Goal: Transaction & Acquisition: Purchase product/service

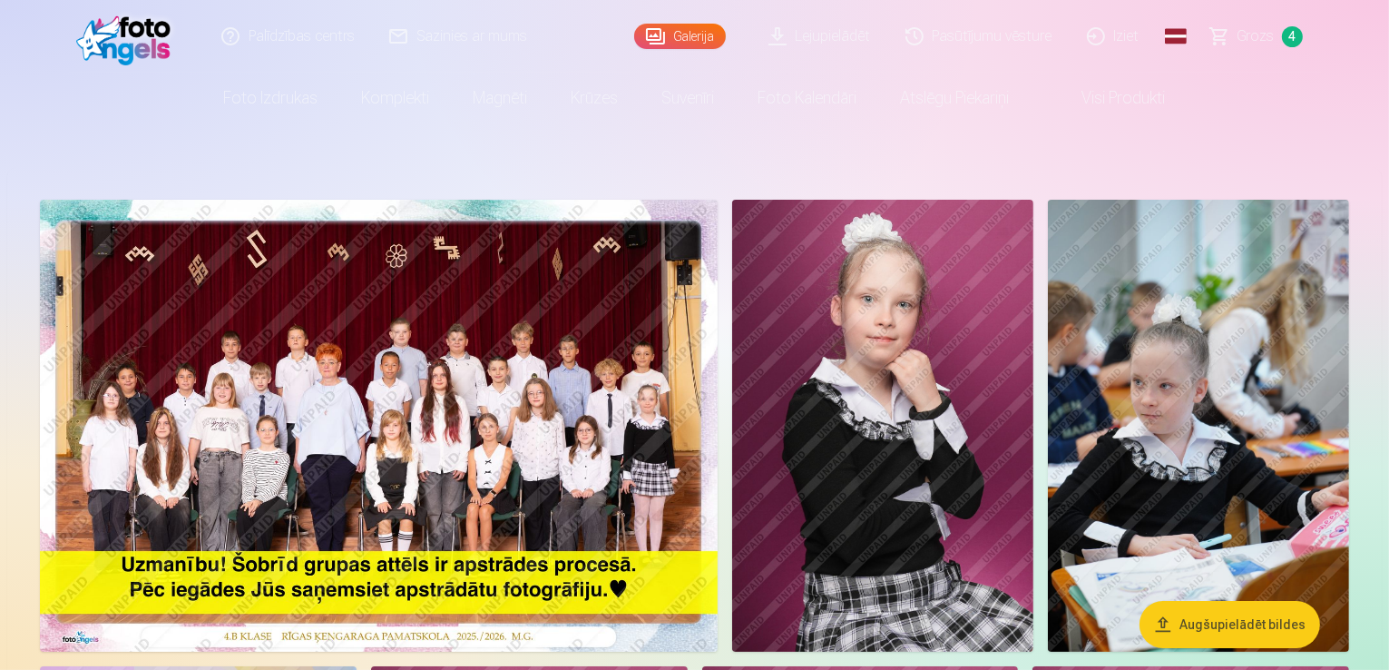
click at [1273, 44] on span "Grozs" at bounding box center [1255, 36] width 37 height 22
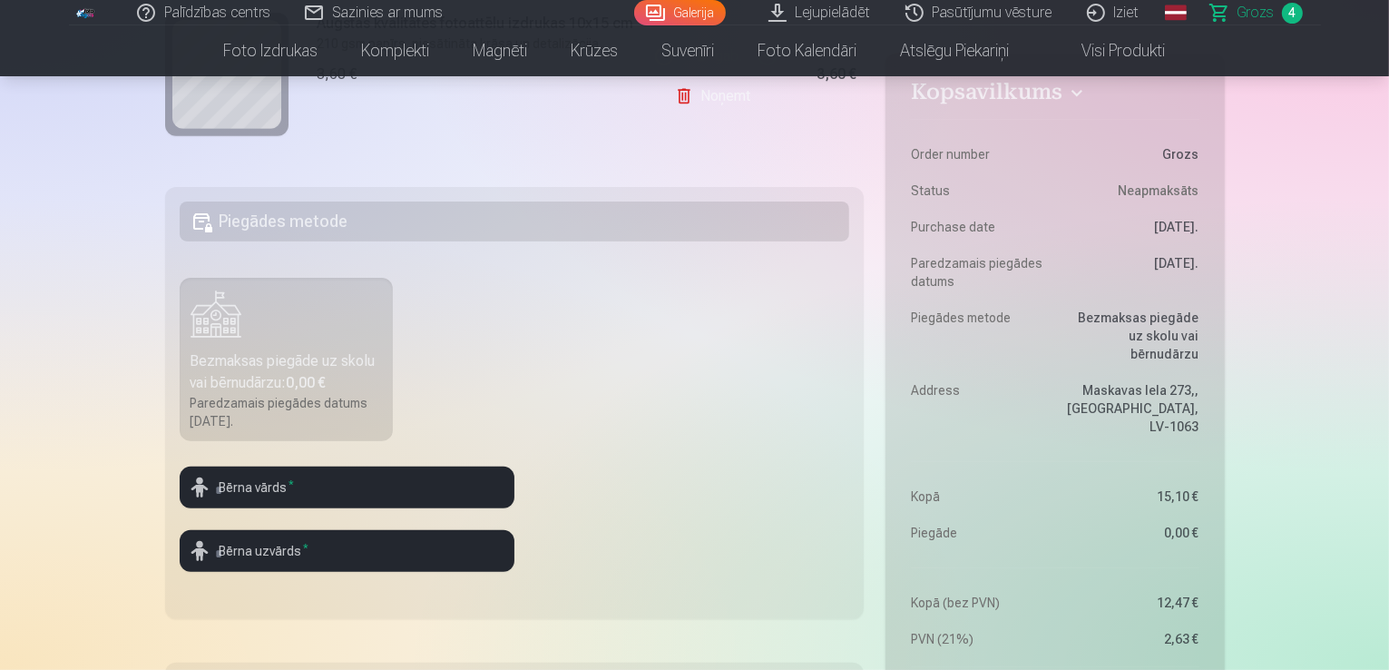
scroll to position [454, 0]
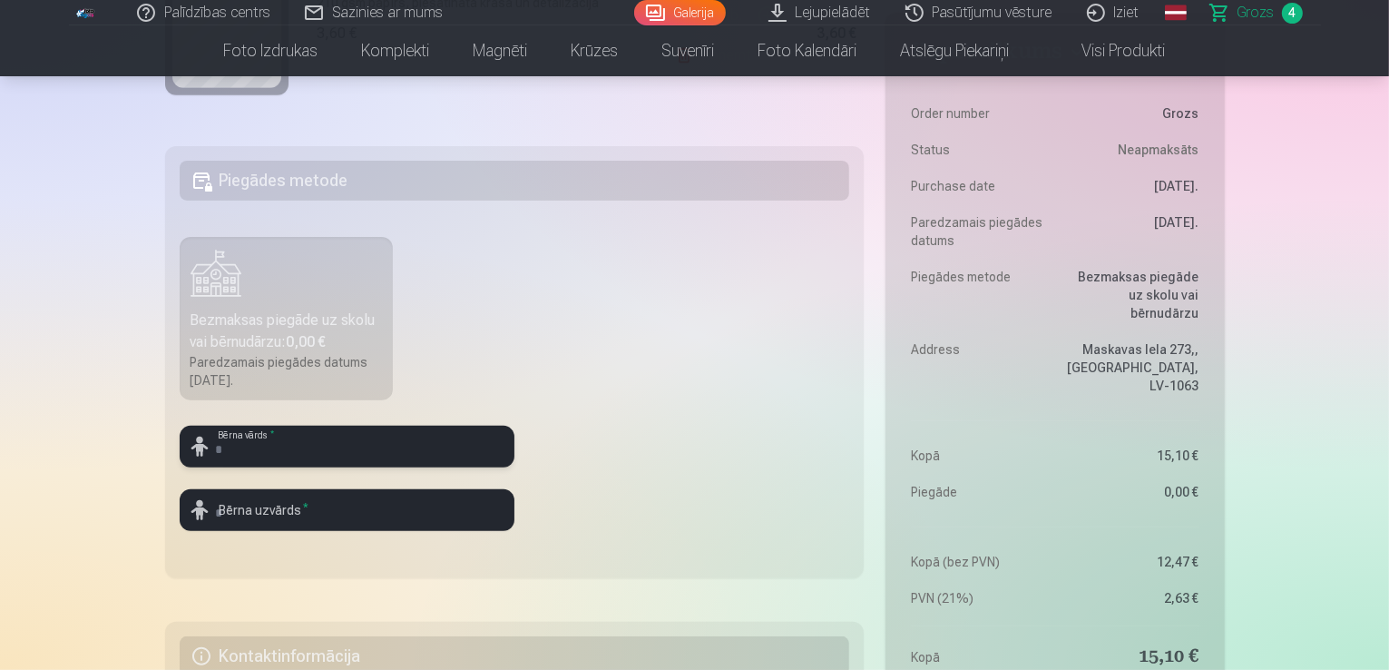
click at [327, 447] on input "text" at bounding box center [347, 446] width 335 height 42
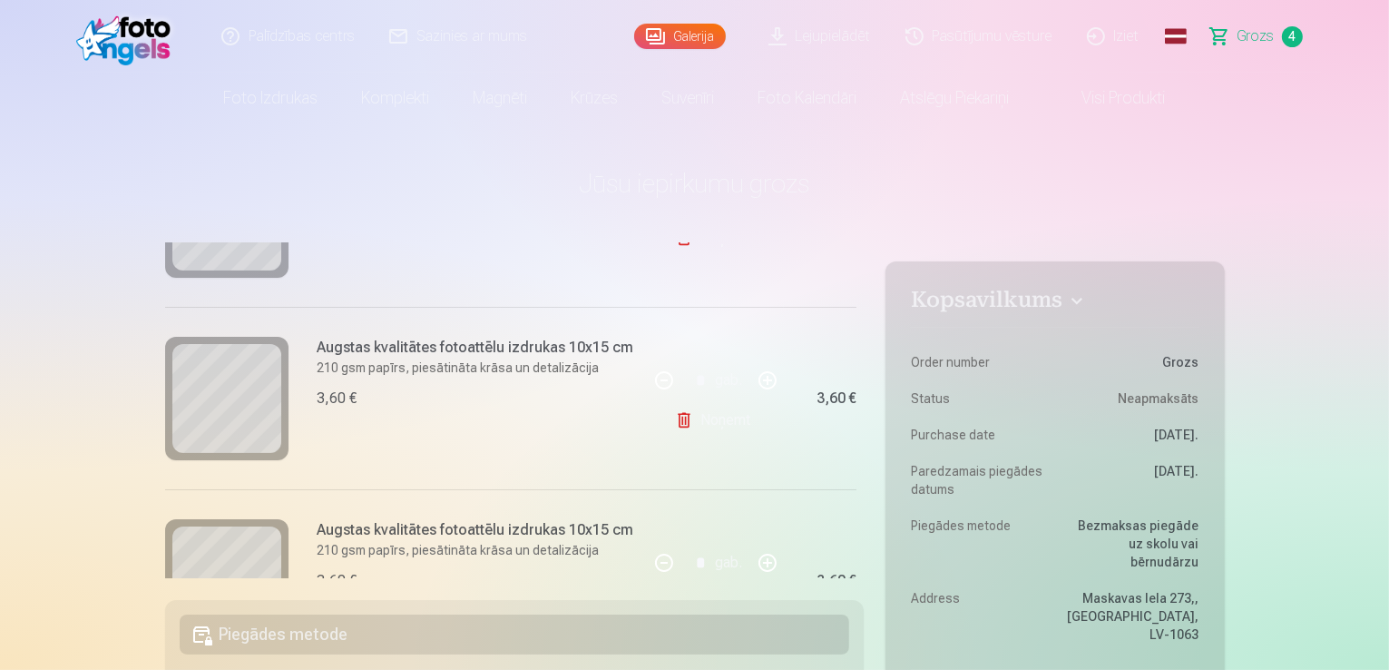
scroll to position [529, 0]
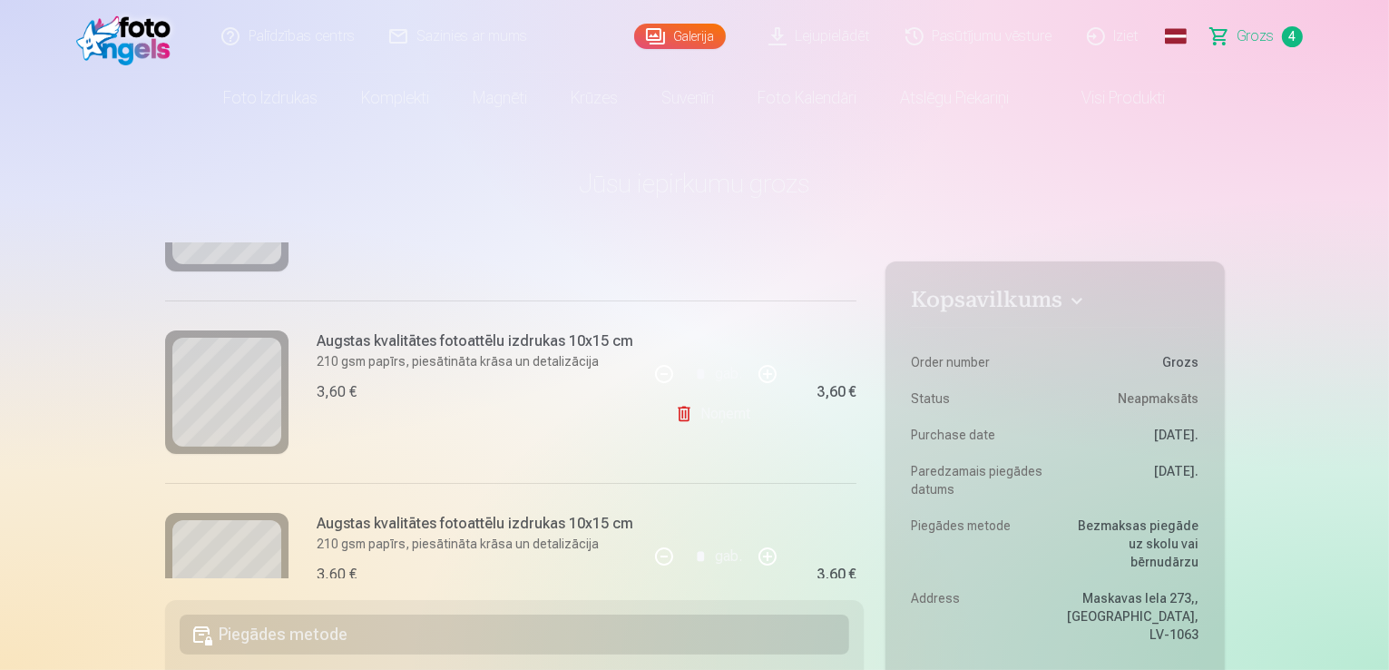
click at [766, 367] on button "button" at bounding box center [768, 374] width 44 height 44
click at [722, 411] on link "Noņemt" at bounding box center [716, 414] width 83 height 36
type input "*"
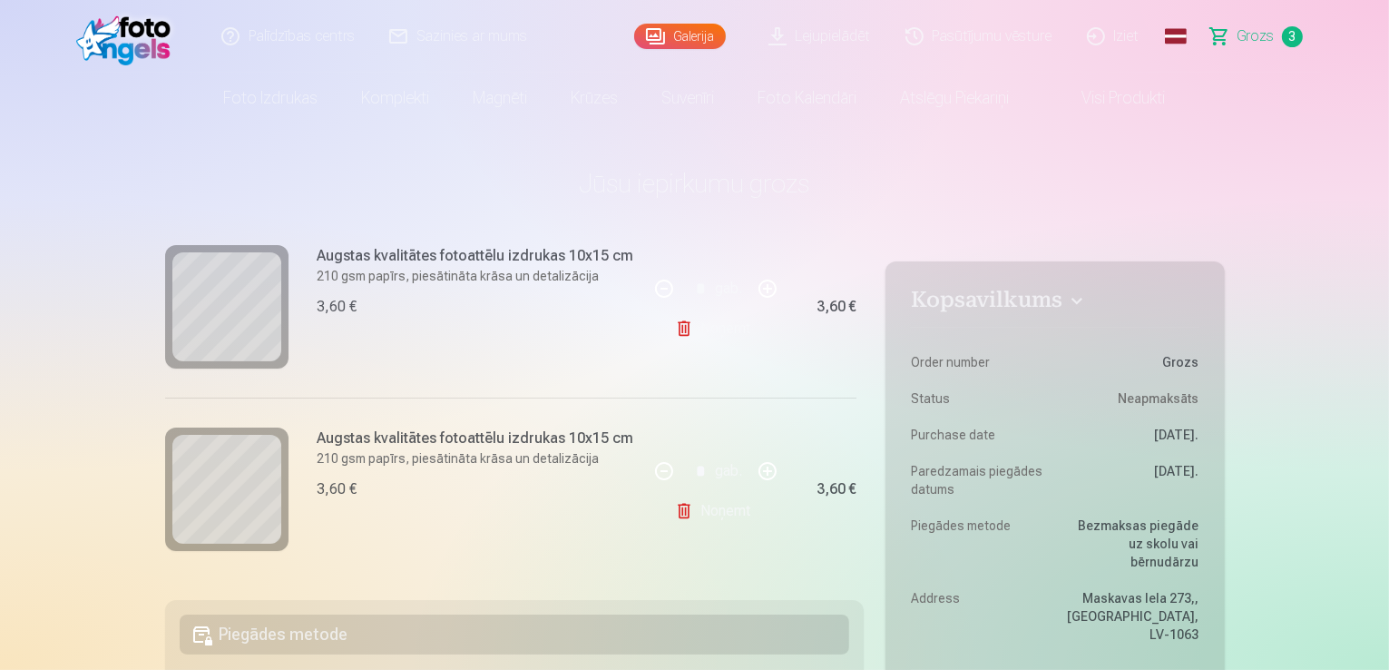
scroll to position [437, 0]
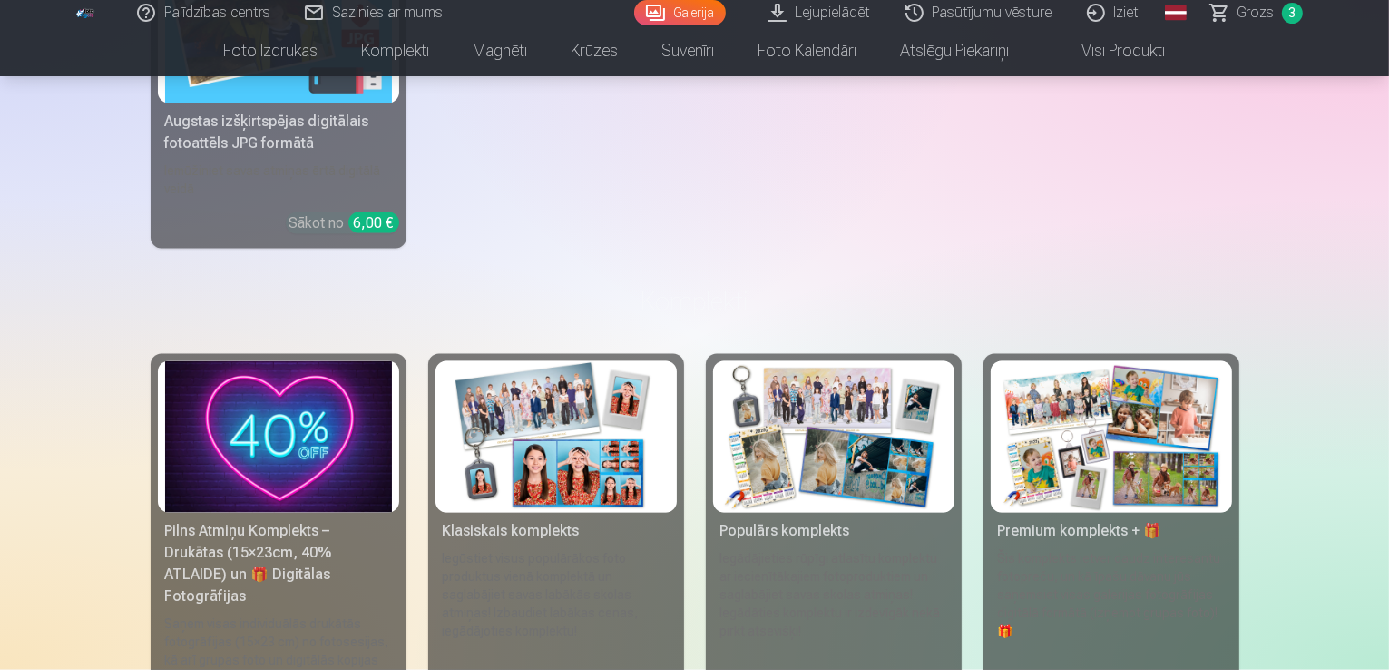
scroll to position [2631, 0]
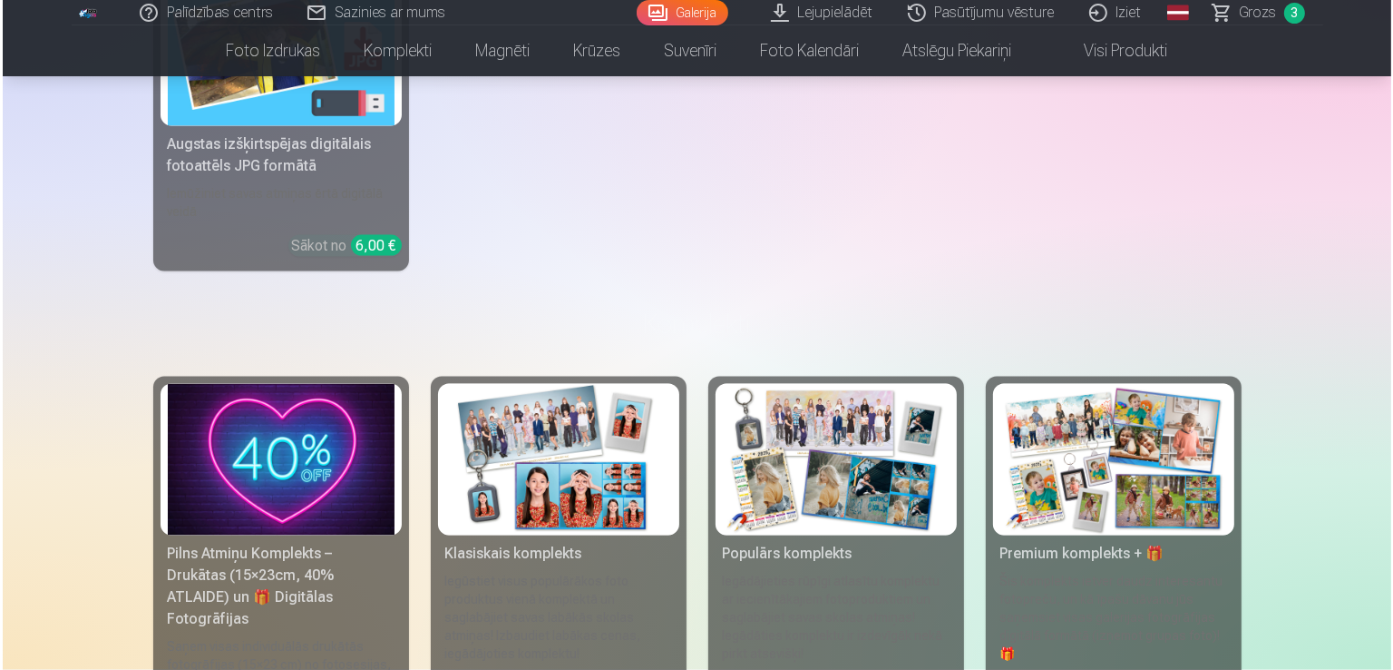
scroll to position [2637, 0]
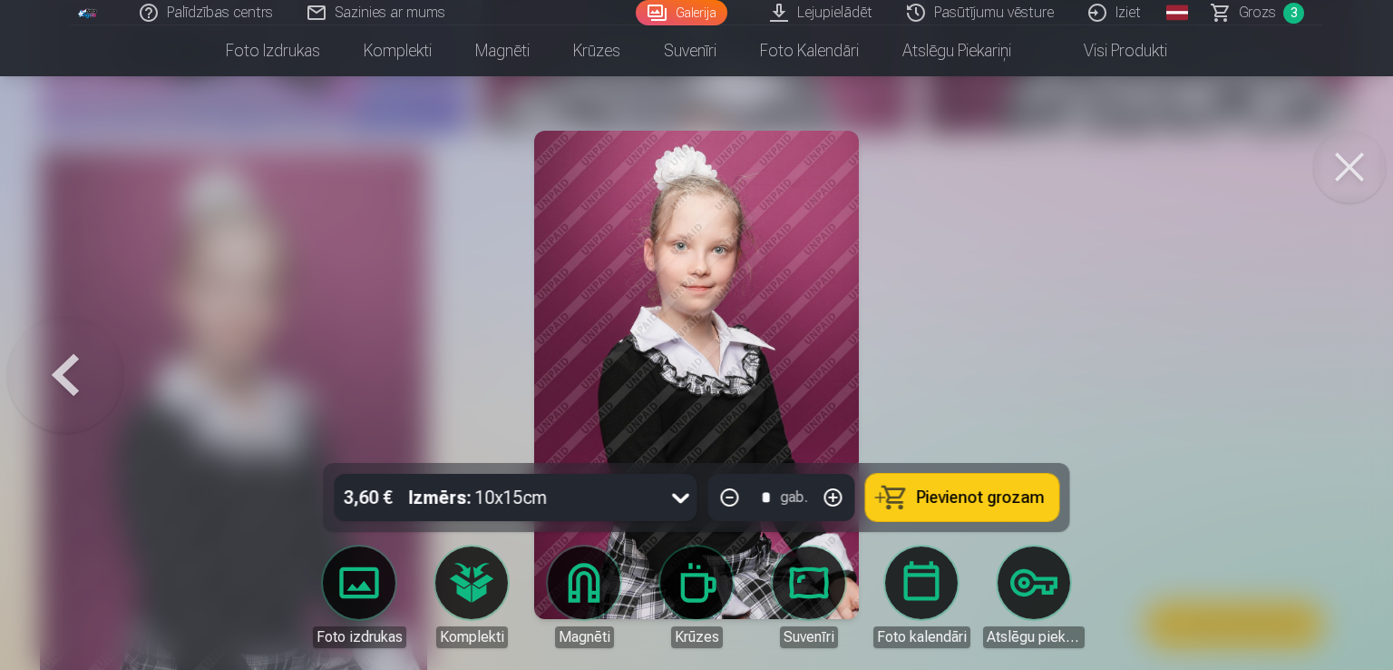
click at [978, 494] on span "Pievienot grozam" at bounding box center [981, 497] width 128 height 16
click at [1350, 173] on button at bounding box center [1350, 167] width 73 height 73
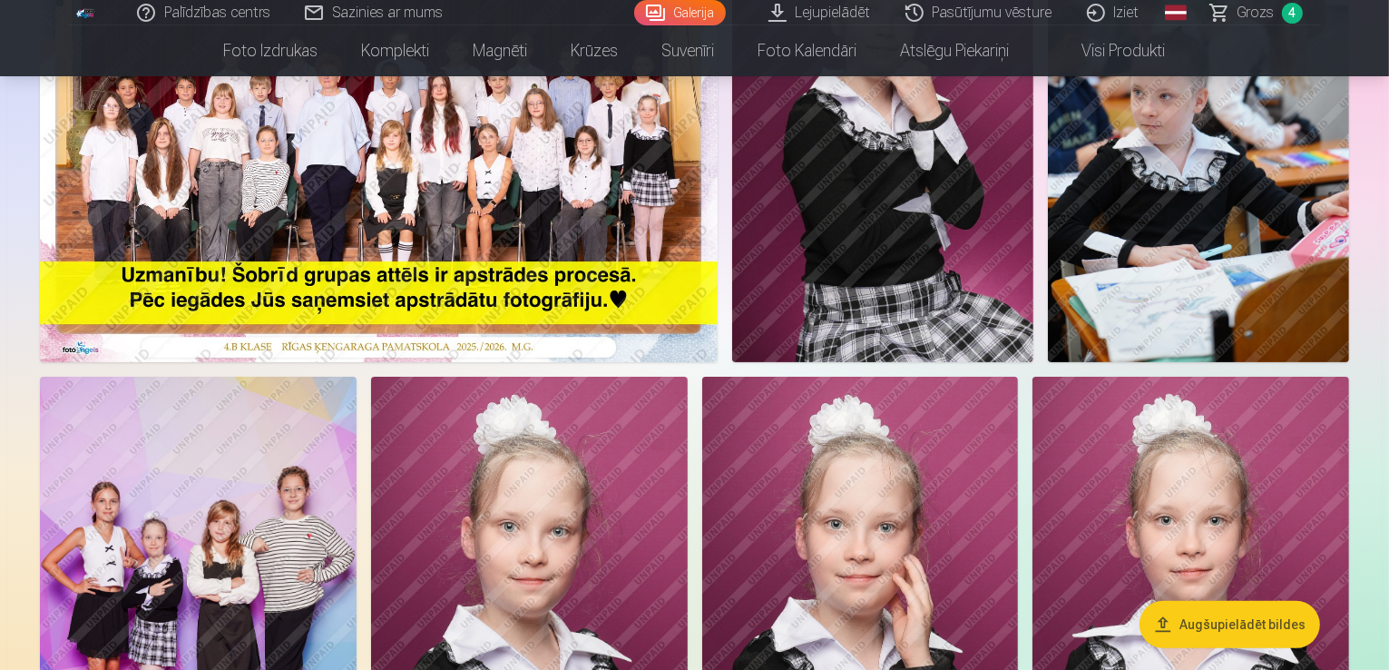
scroll to position [272, 0]
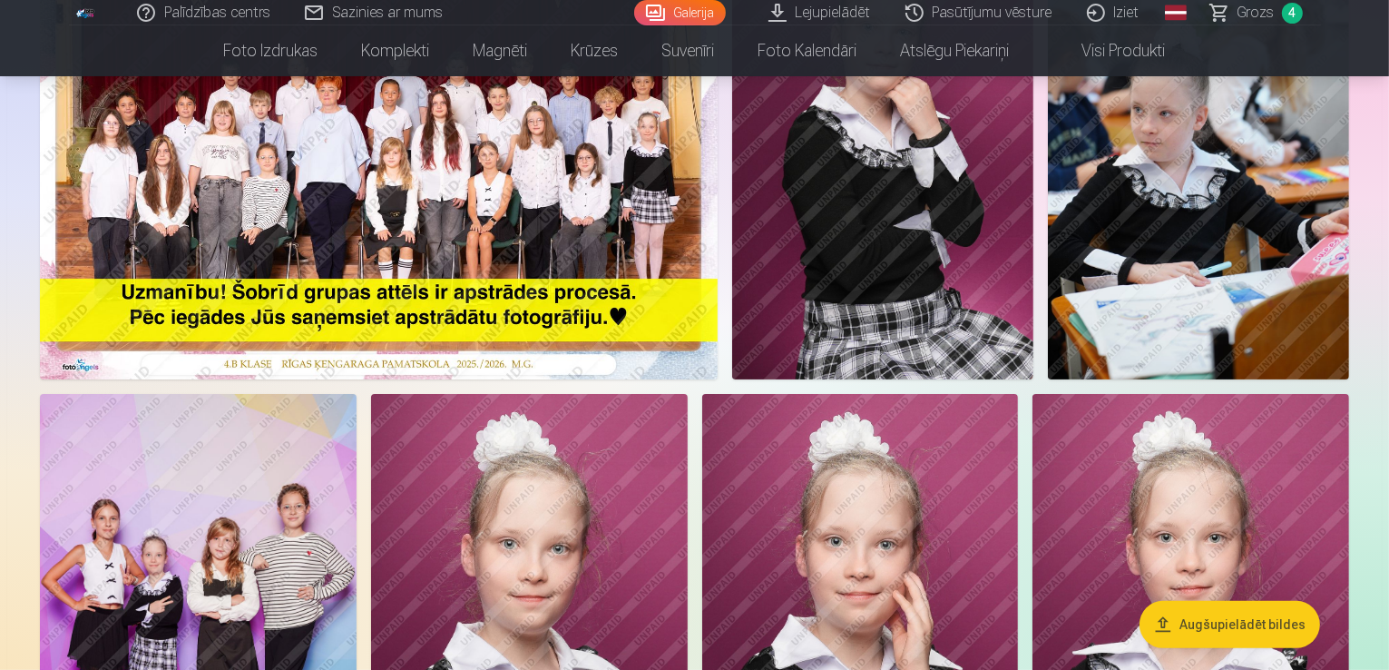
click at [1273, 13] on span "Grozs" at bounding box center [1255, 13] width 37 height 22
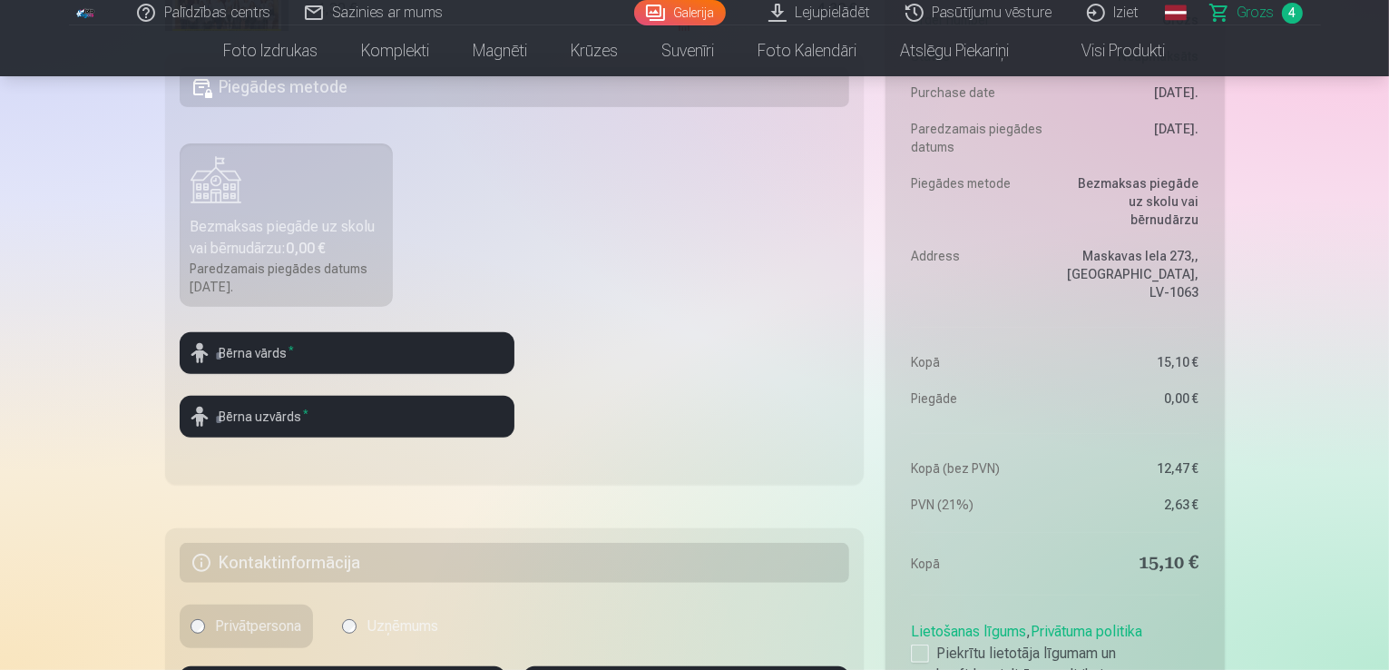
scroll to position [635, 0]
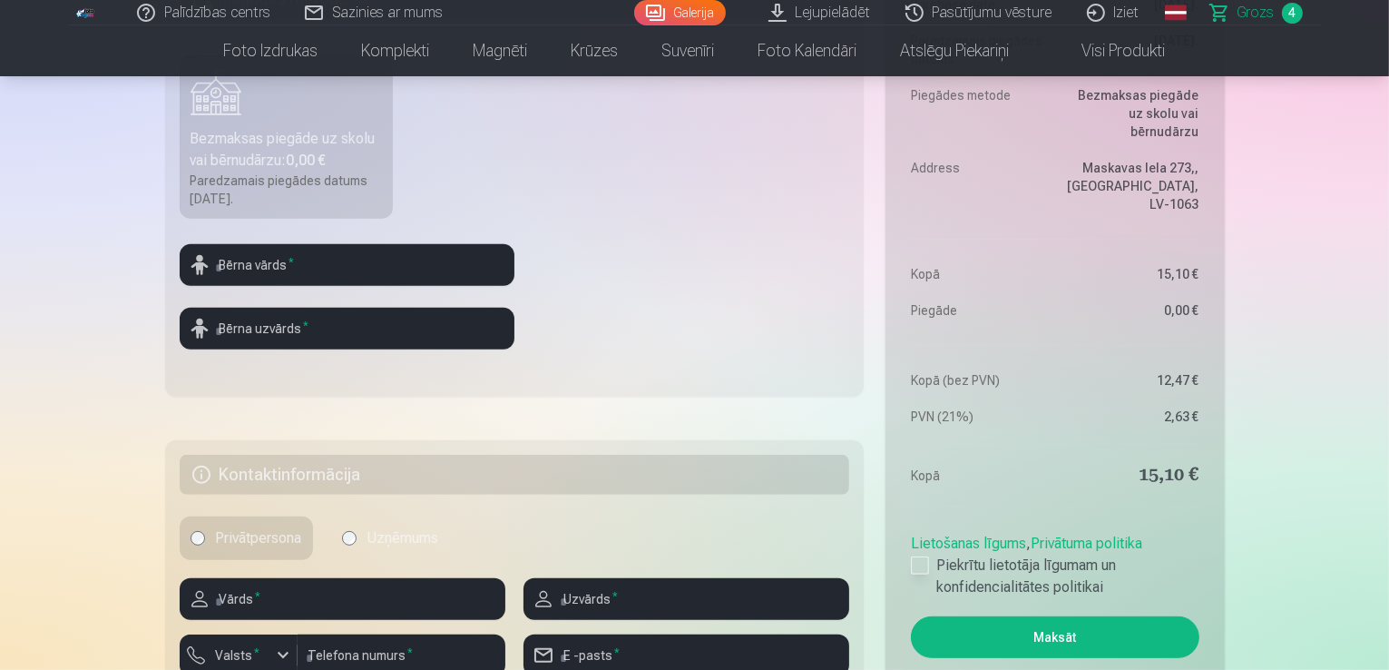
click at [928, 567] on div at bounding box center [920, 565] width 18 height 18
click at [290, 261] on input "text" at bounding box center [347, 265] width 335 height 42
type input "*****"
click at [301, 330] on input "text" at bounding box center [347, 329] width 335 height 42
type input "******"
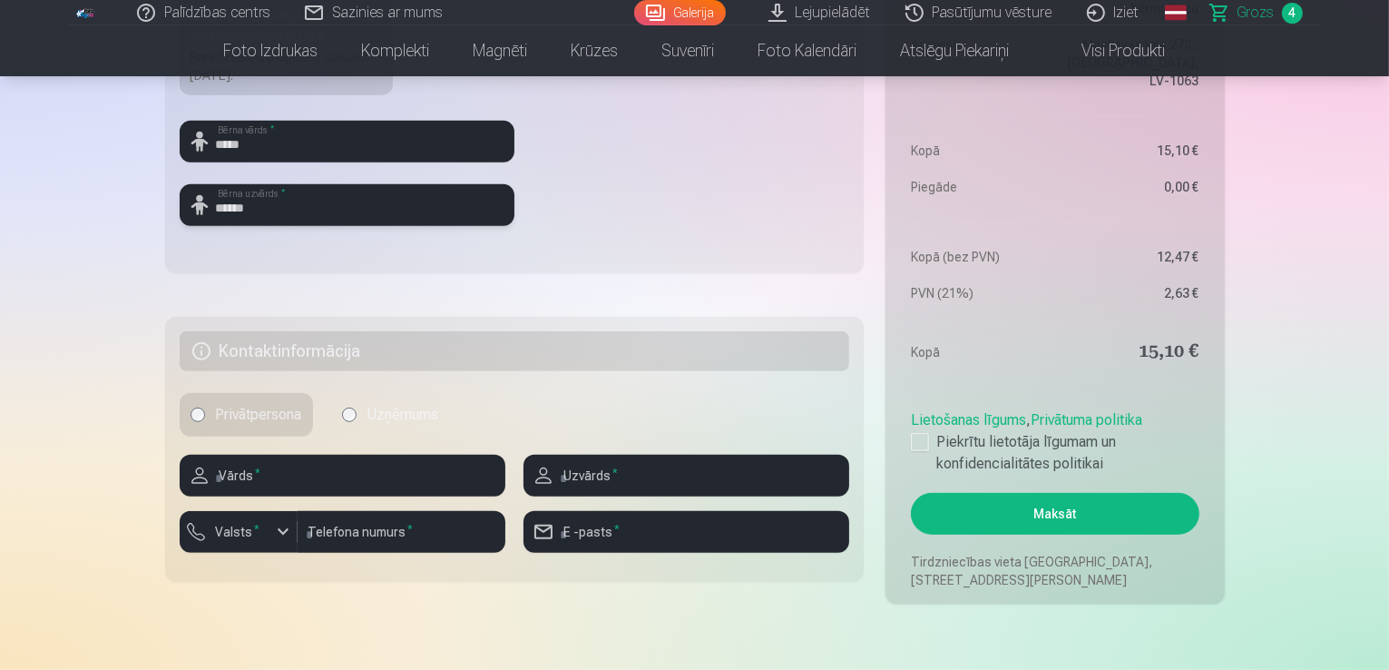
scroll to position [816, 0]
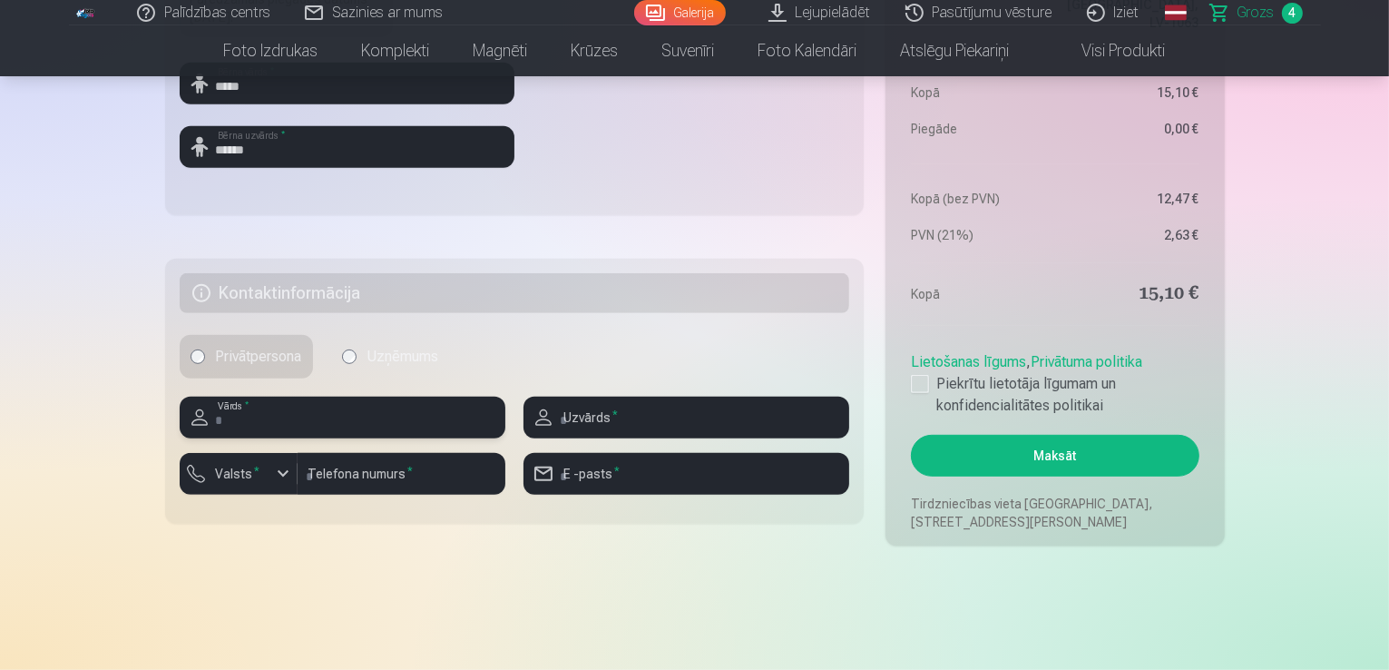
click at [279, 416] on input "text" at bounding box center [343, 417] width 326 height 42
type input "******"
type input "********"
type input "**********"
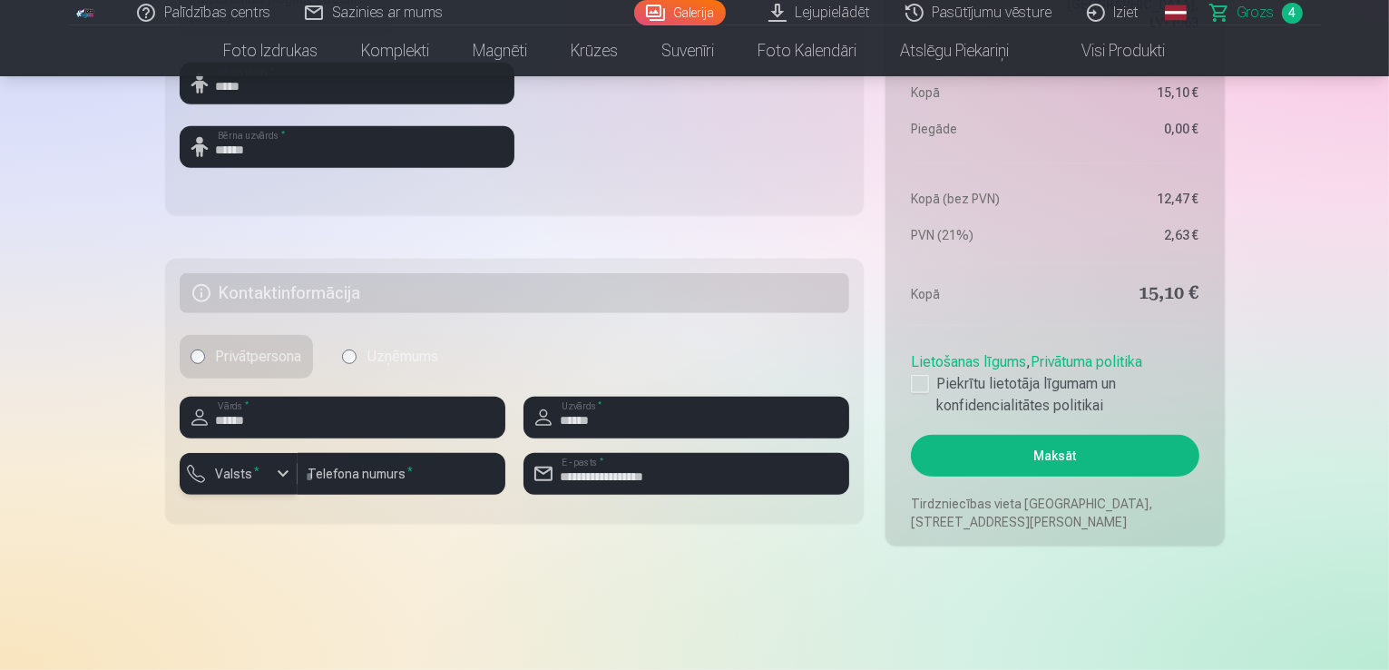
click at [285, 482] on div "button" at bounding box center [283, 474] width 22 height 22
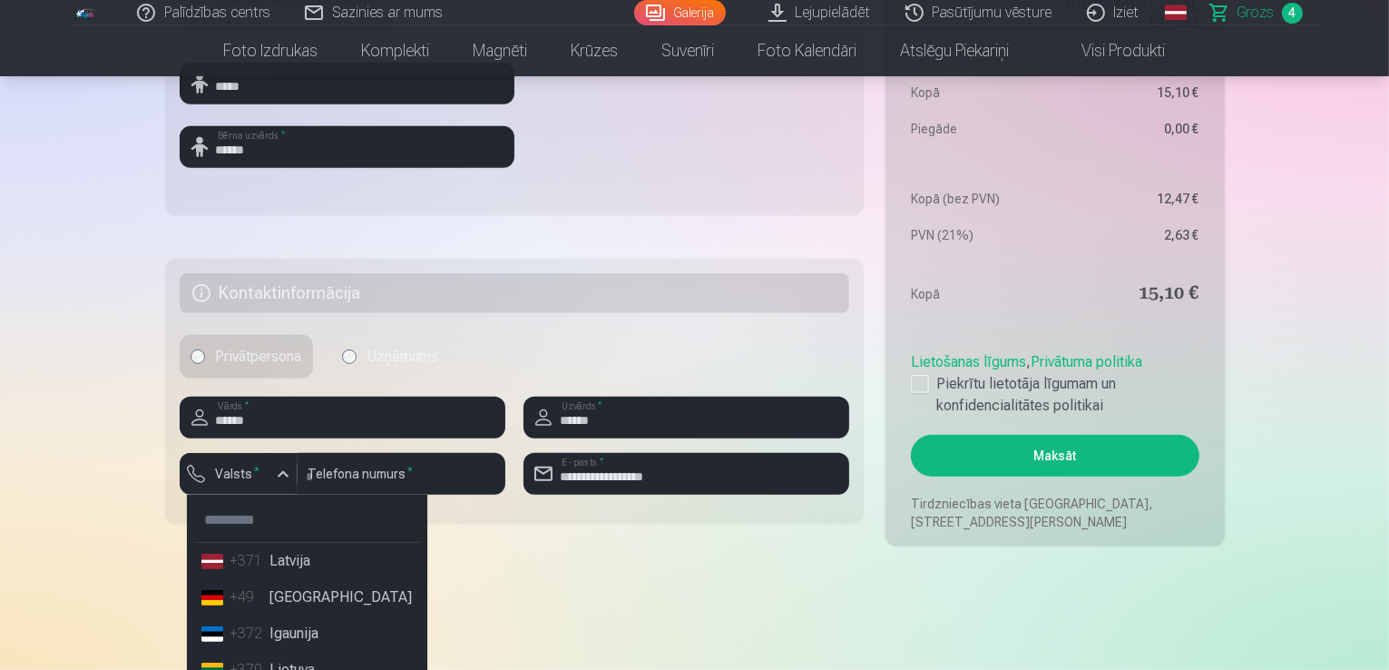
click at [299, 555] on li "+371 Latvija" at bounding box center [307, 561] width 226 height 36
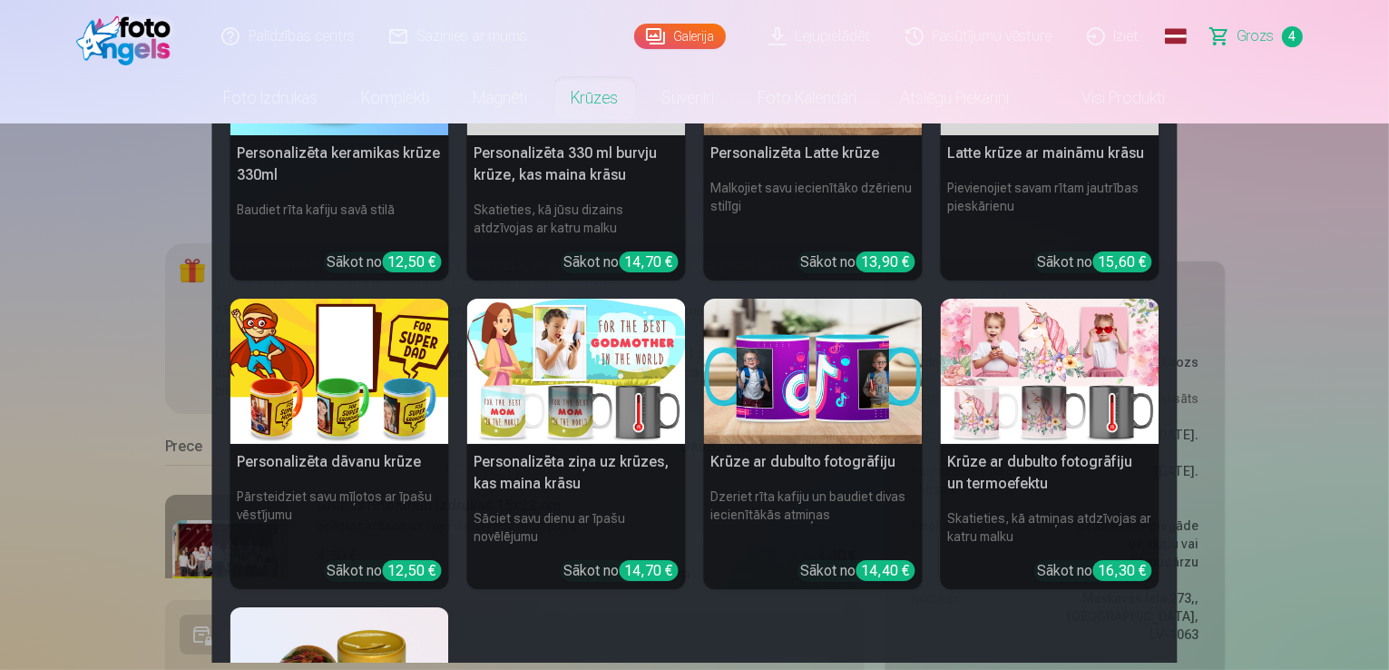
scroll to position [181, 0]
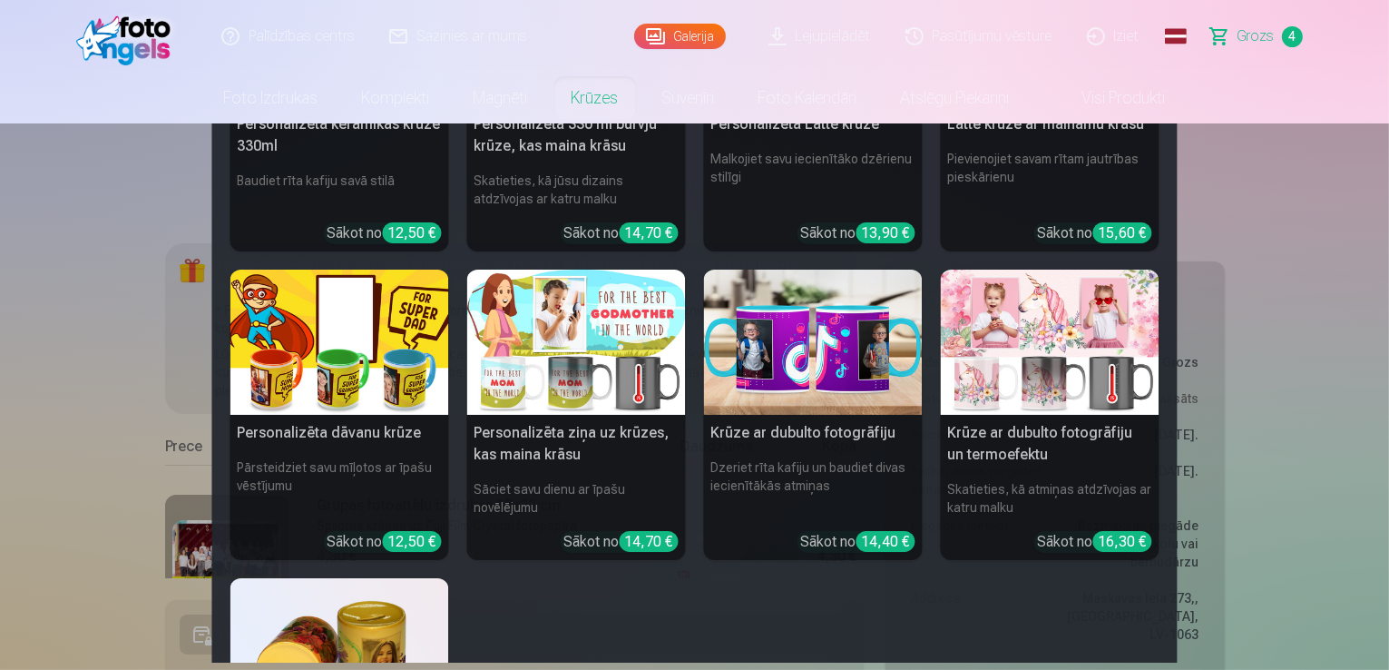
click at [1306, 146] on nav "Personalizēta keramikas krūze 330ml Baudiet rīta kafiju savā stilā Sākot no 12,…" at bounding box center [694, 392] width 1389 height 539
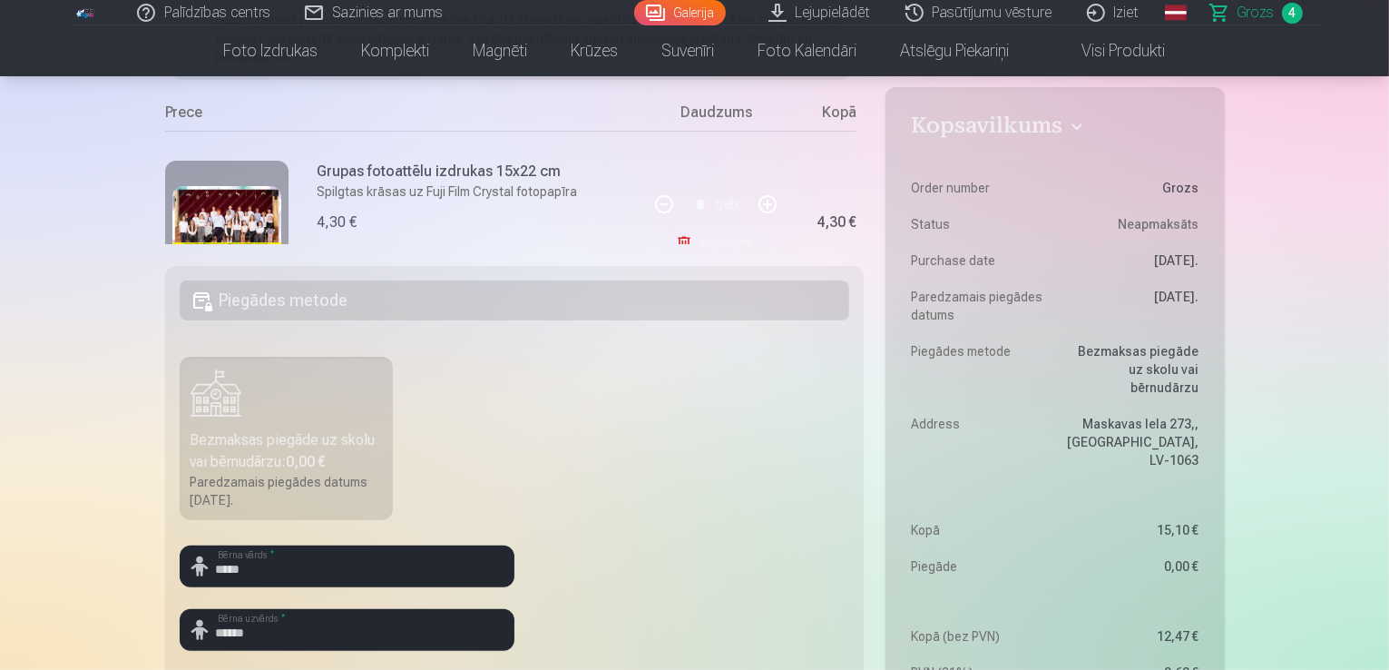
scroll to position [363, 0]
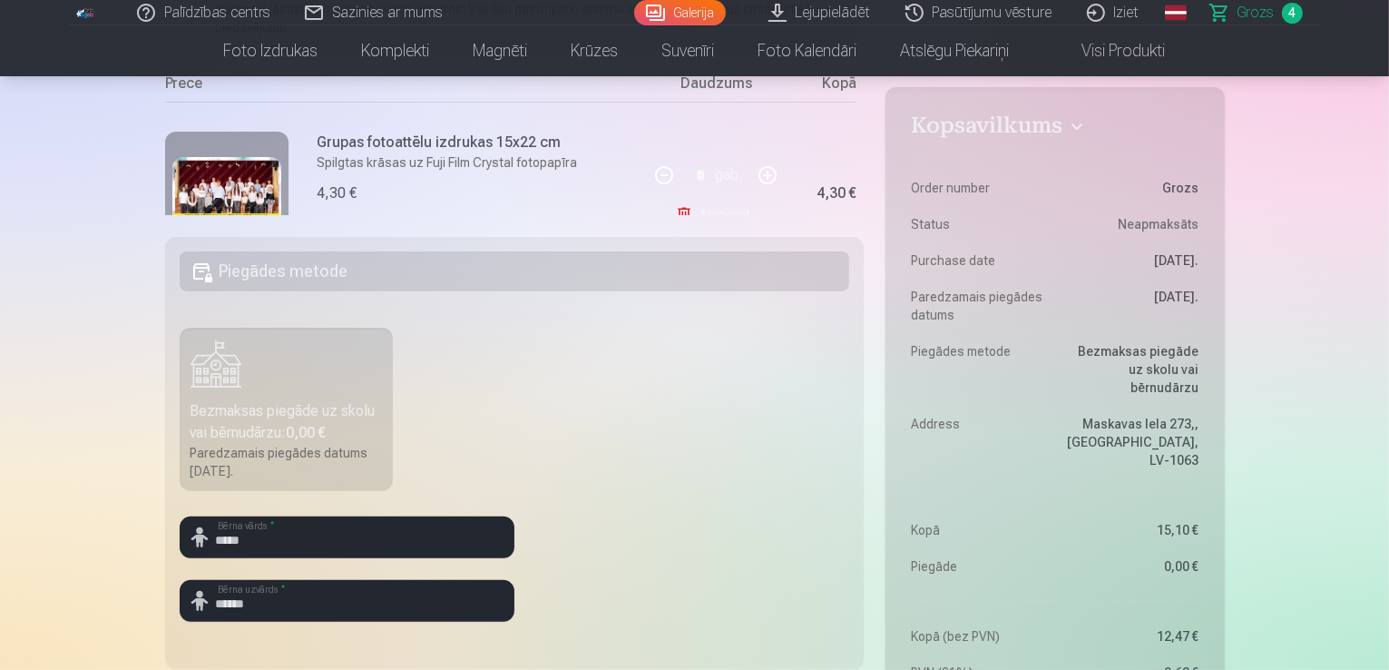
click at [279, 408] on div "Bezmaksas piegāde uz skolu vai bērnudārzu : 0,00 €" at bounding box center [287, 422] width 192 height 44
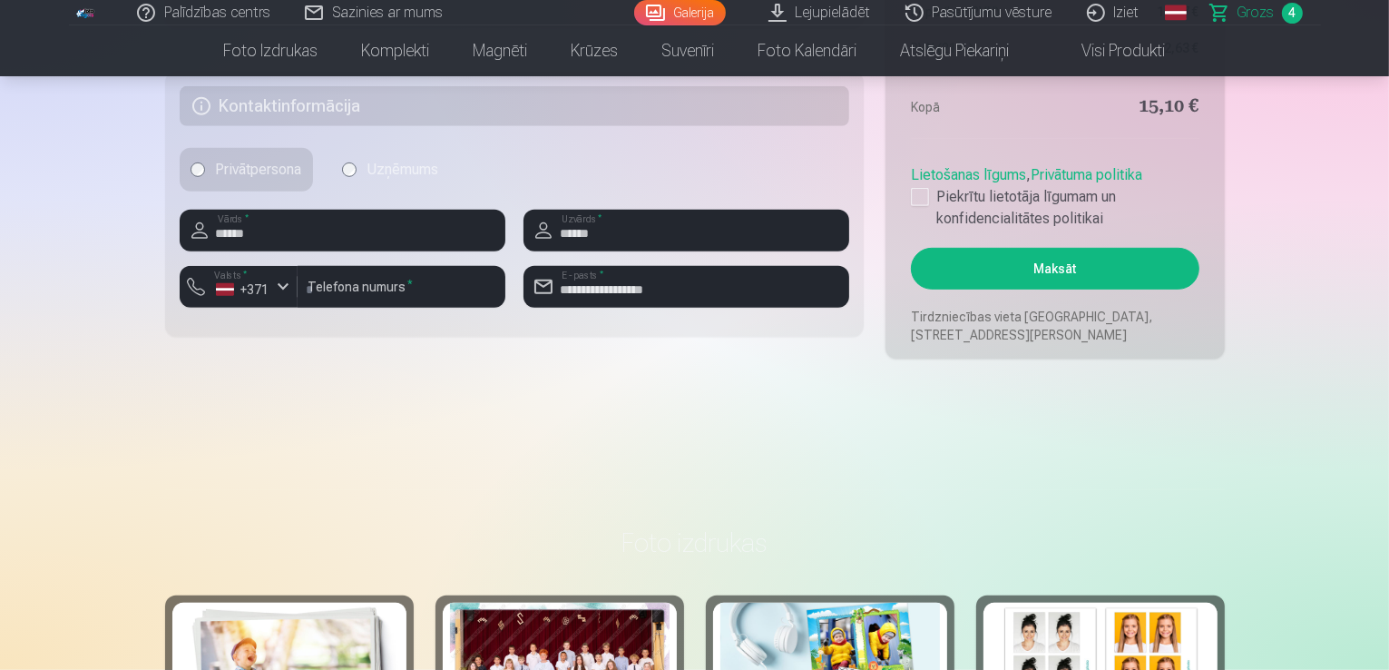
scroll to position [998, 0]
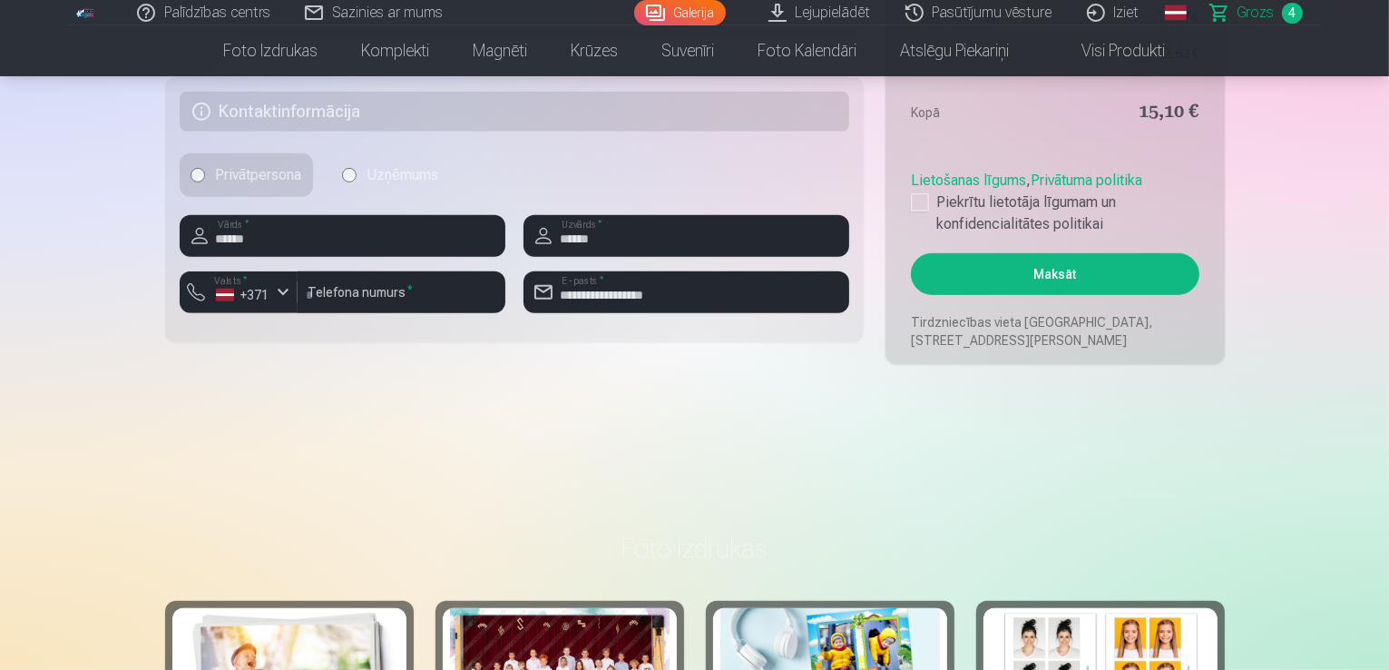
click at [1277, 19] on link "Grozs 4" at bounding box center [1257, 12] width 127 height 25
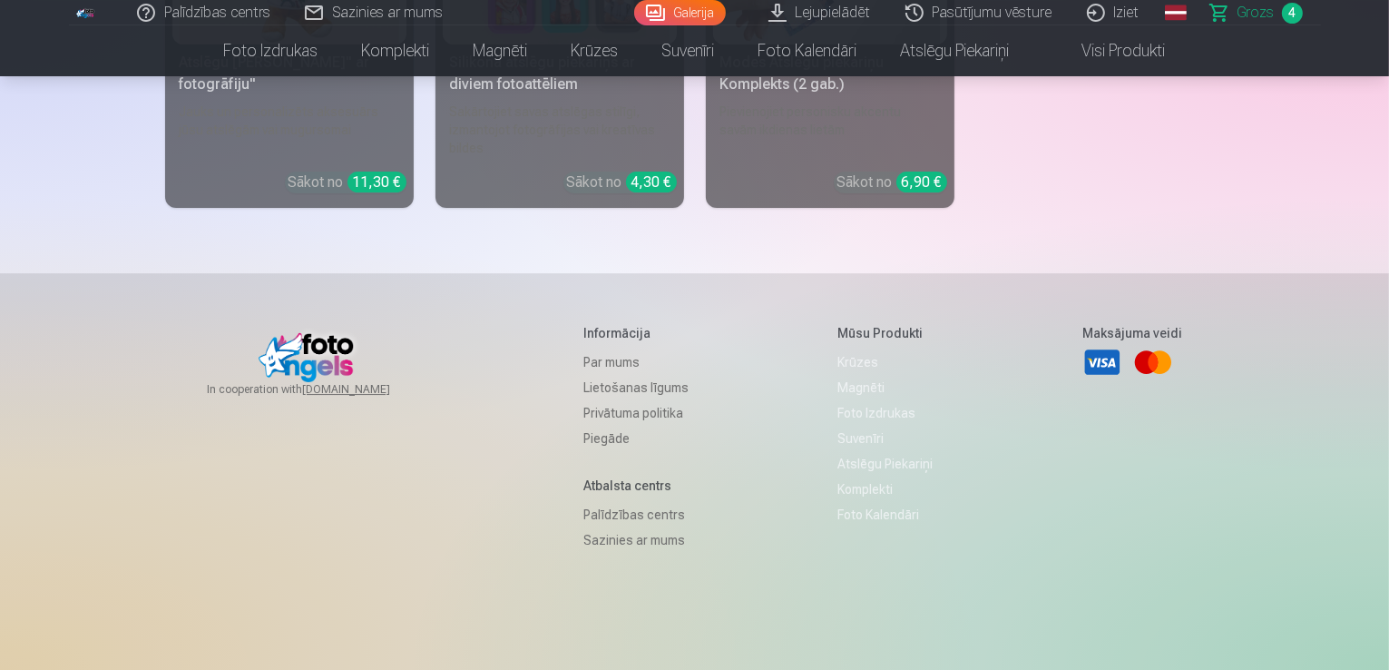
scroll to position [6078, 0]
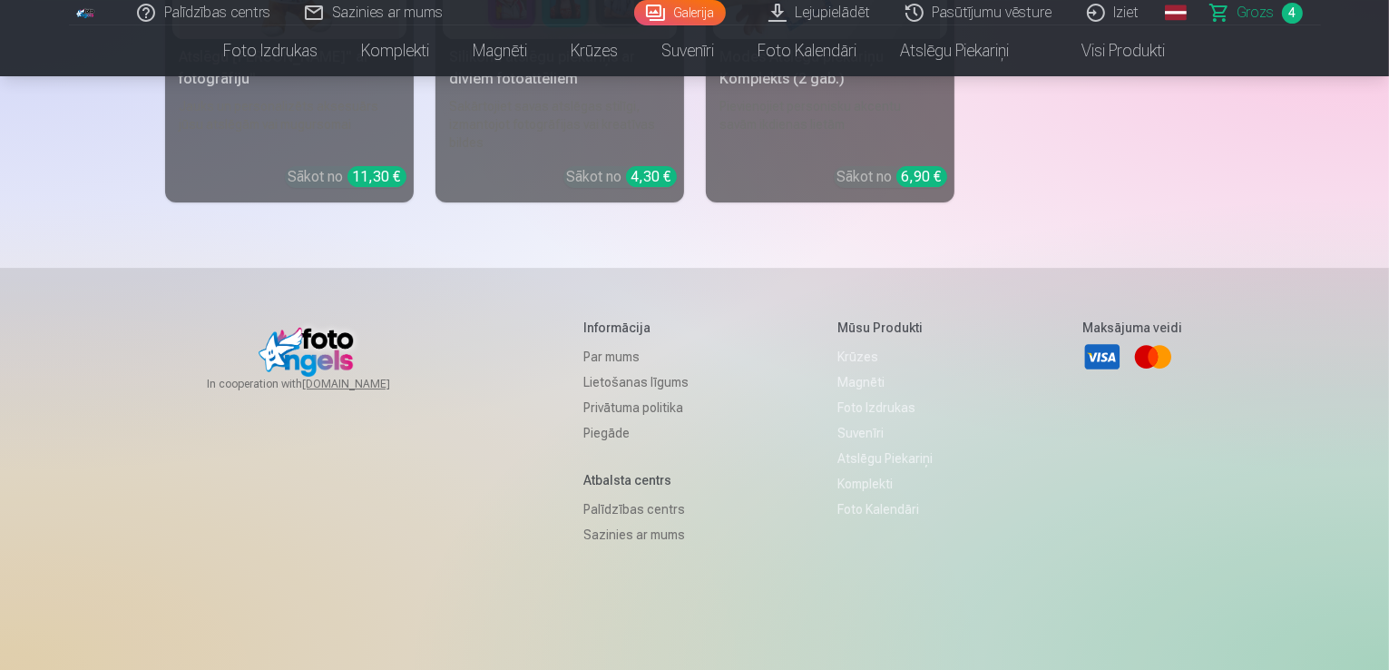
click at [628, 509] on link "Palīdzības centrs" at bounding box center [635, 508] width 105 height 25
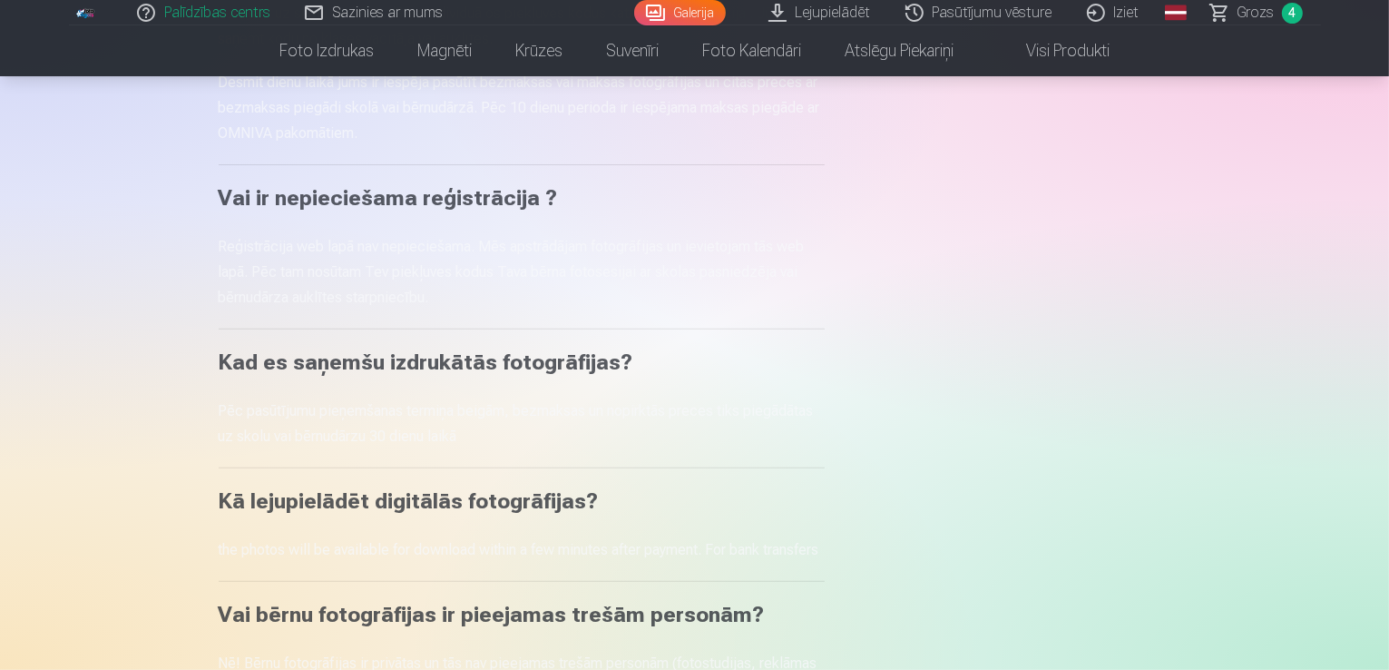
scroll to position [635, 0]
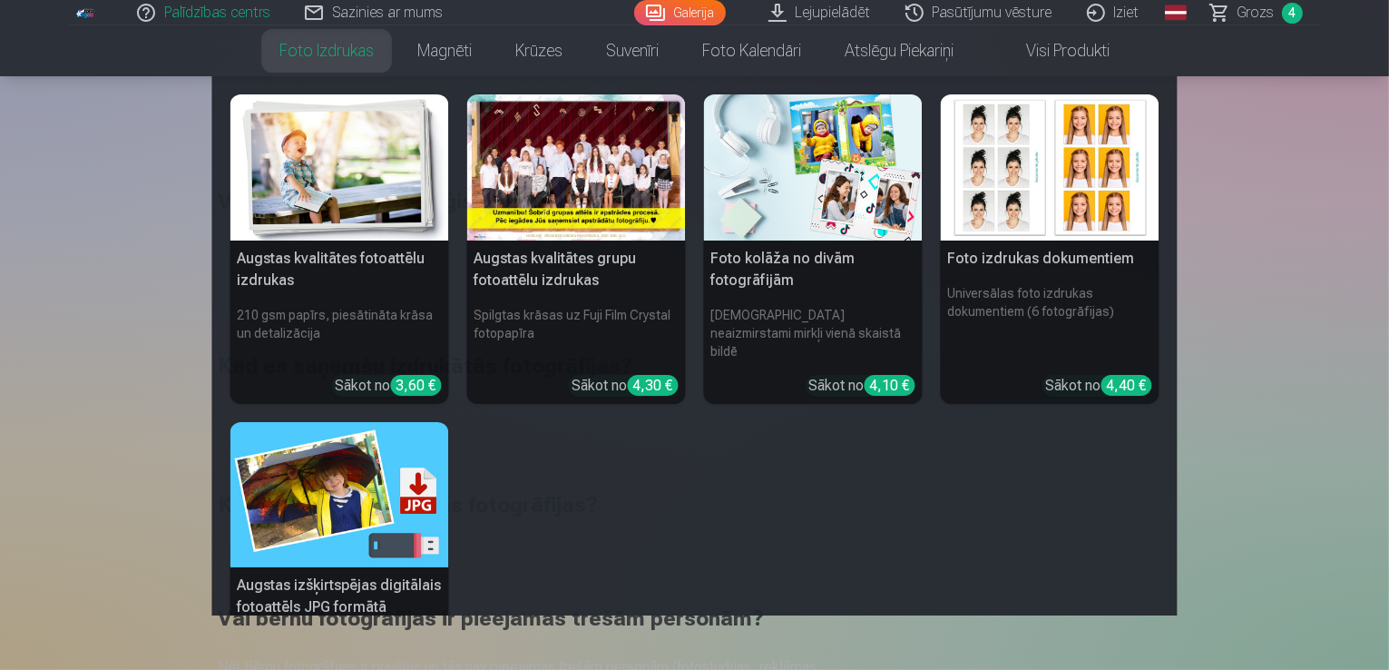
click at [364, 45] on link "Foto izdrukas" at bounding box center [327, 50] width 138 height 51
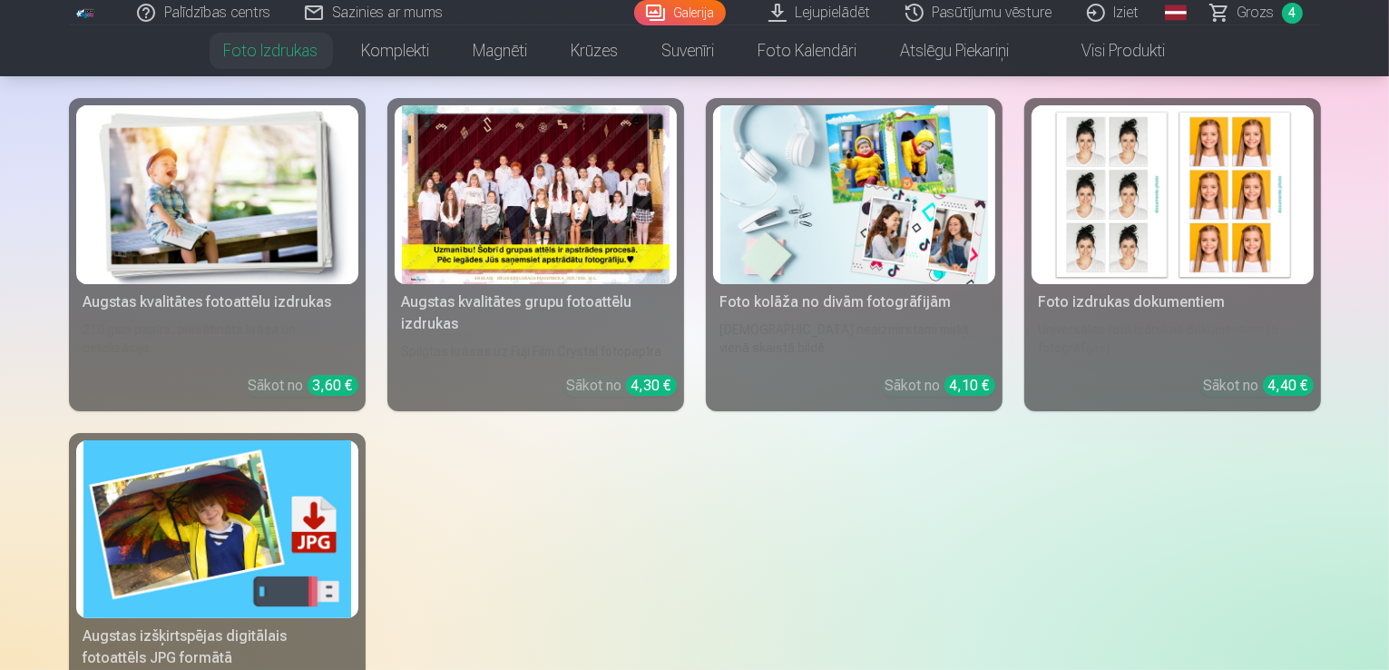
scroll to position [272, 0]
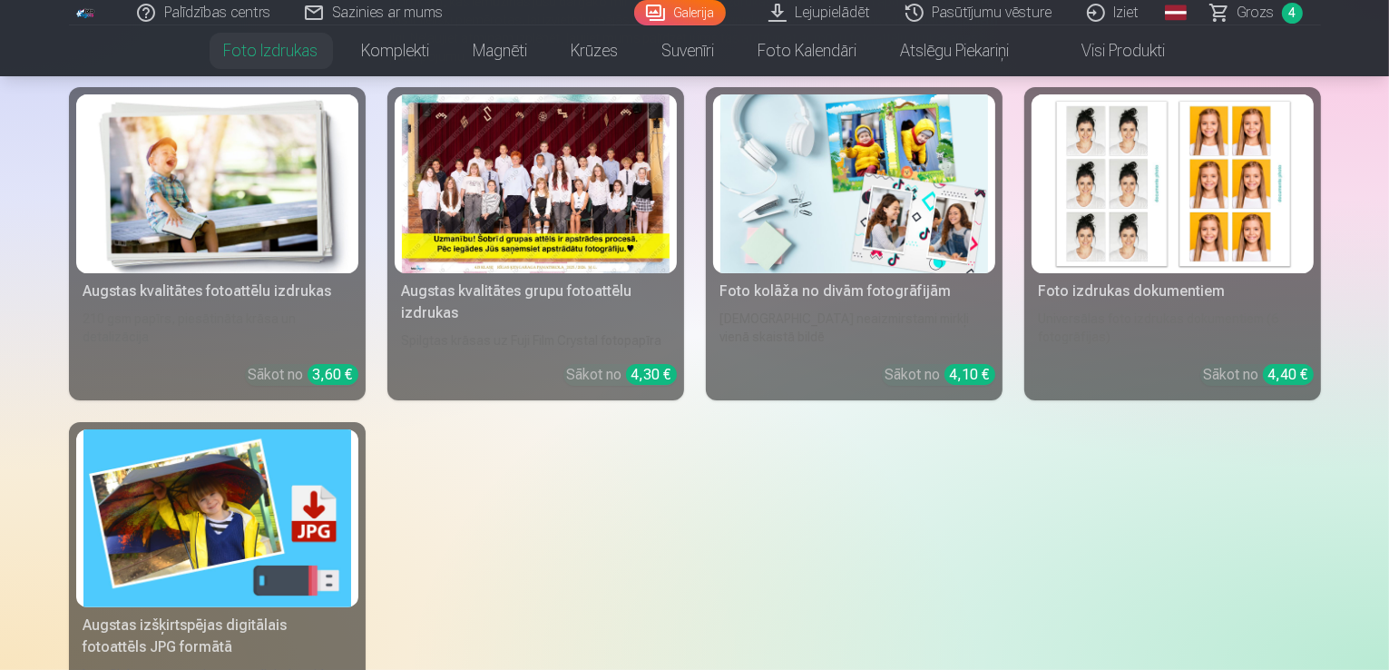
click at [619, 308] on div "Augstas kvalitātes grupu fotoattēlu izdrukas" at bounding box center [536, 302] width 282 height 44
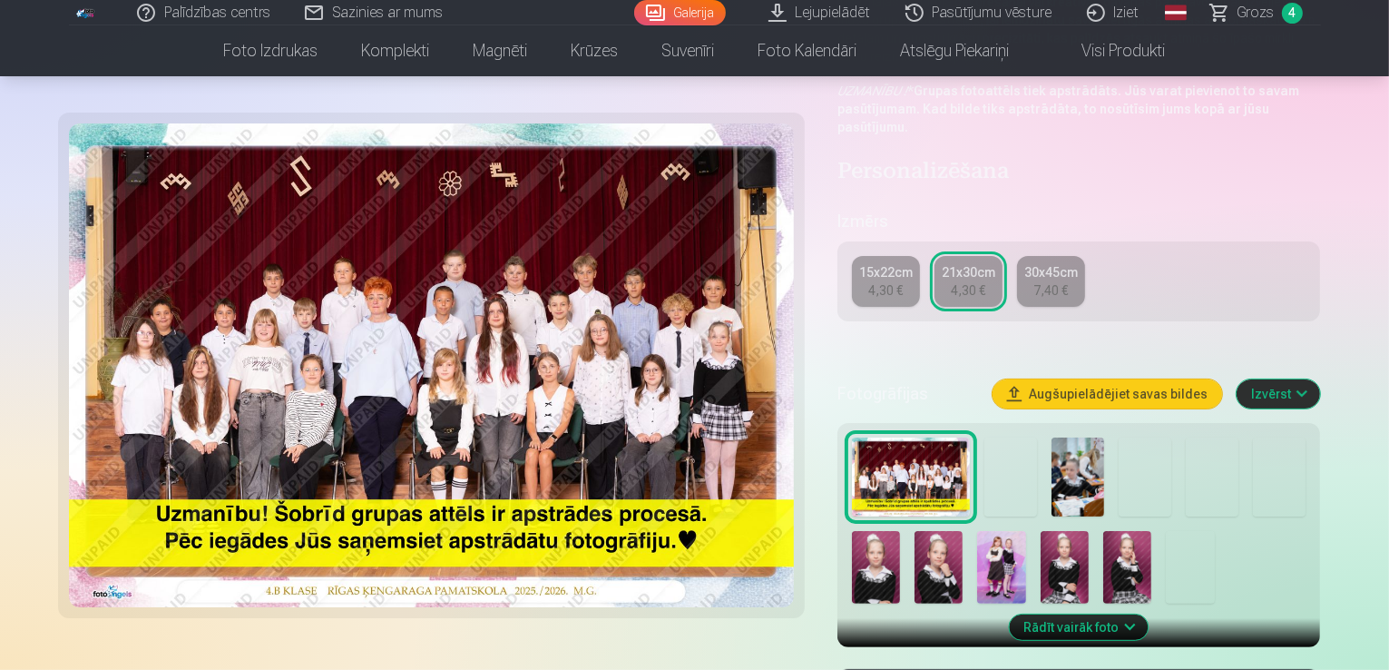
scroll to position [272, 0]
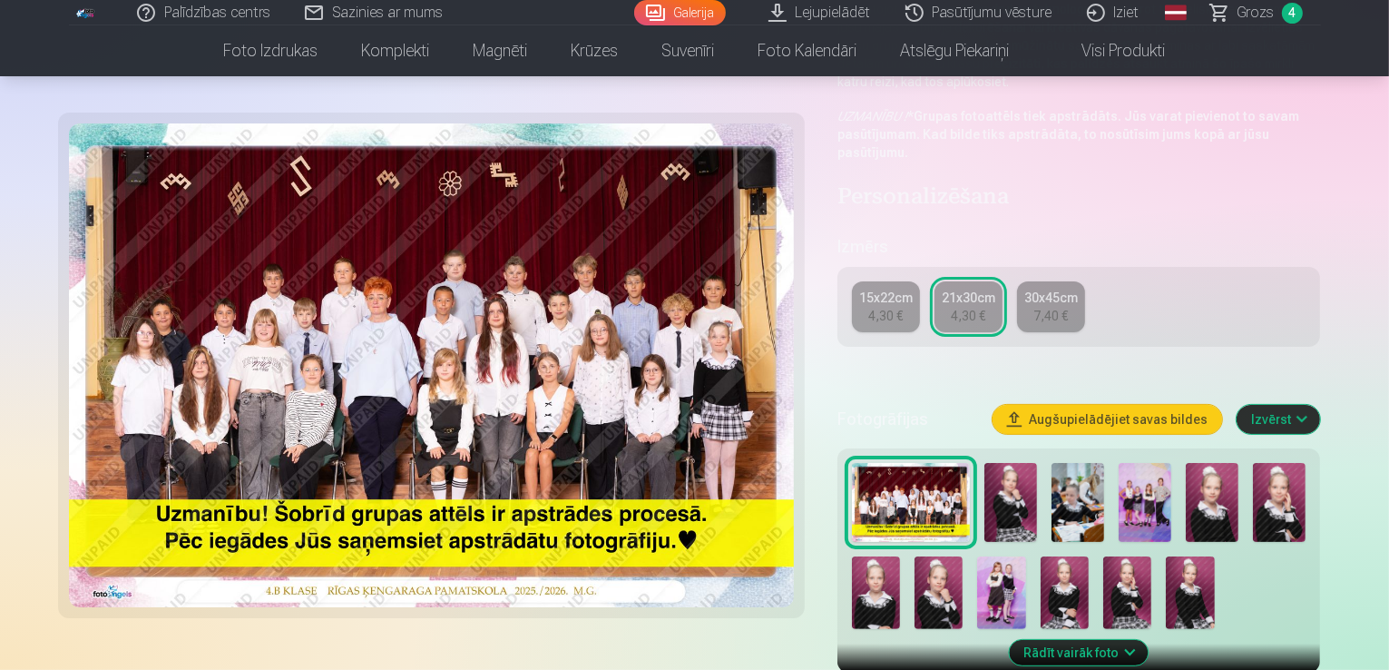
click at [1240, 23] on link "Grozs 4" at bounding box center [1257, 12] width 127 height 25
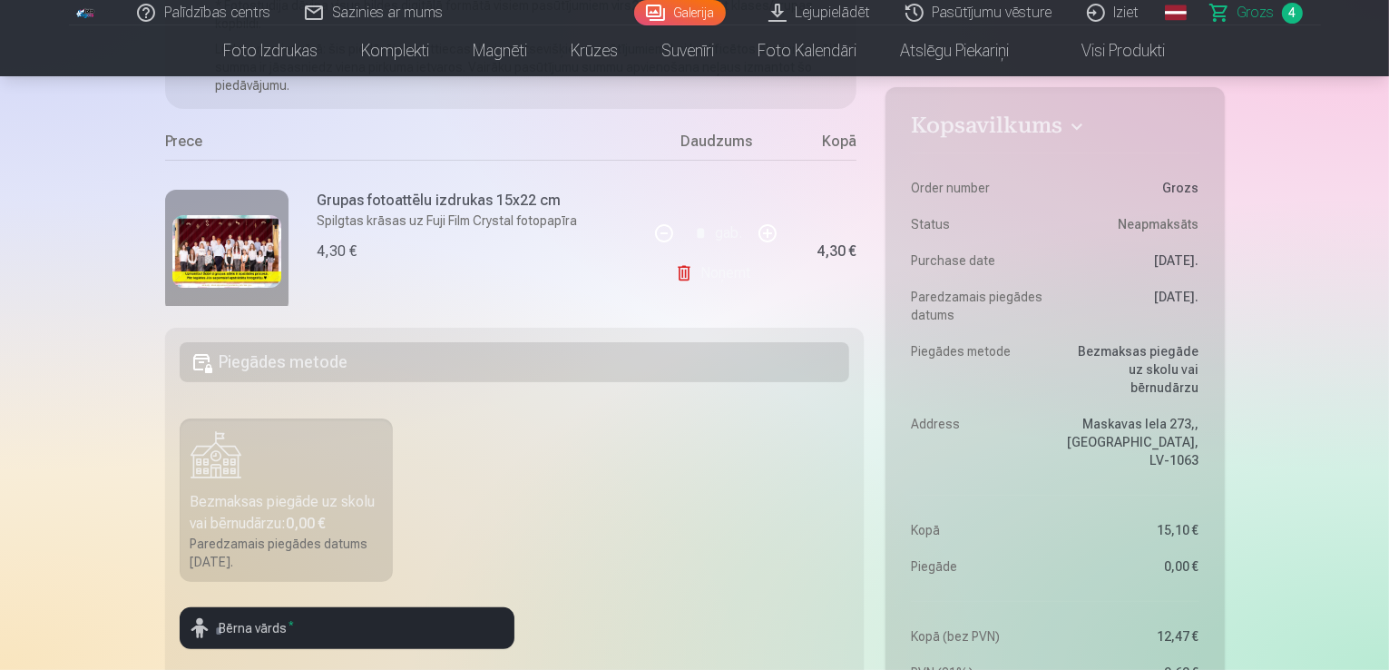
scroll to position [91, 0]
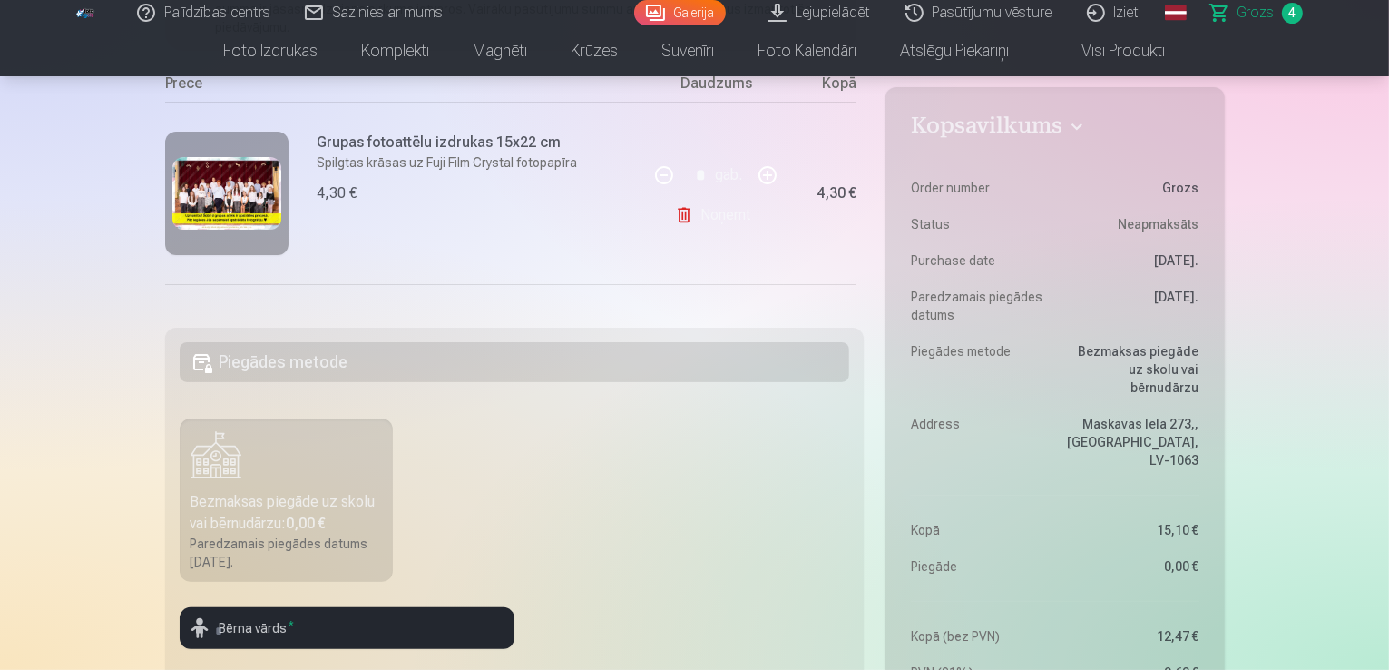
click at [726, 226] on link "Noņemt" at bounding box center [716, 215] width 83 height 36
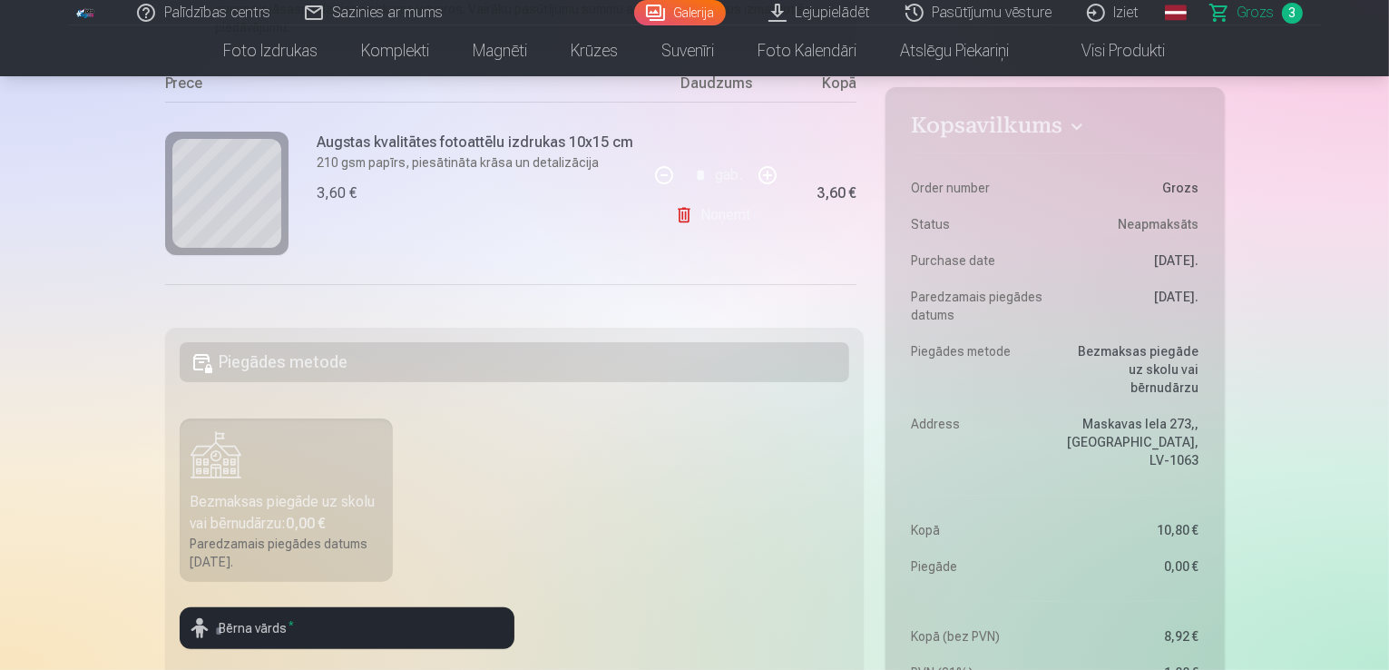
click at [726, 226] on link "Noņemt" at bounding box center [716, 215] width 83 height 36
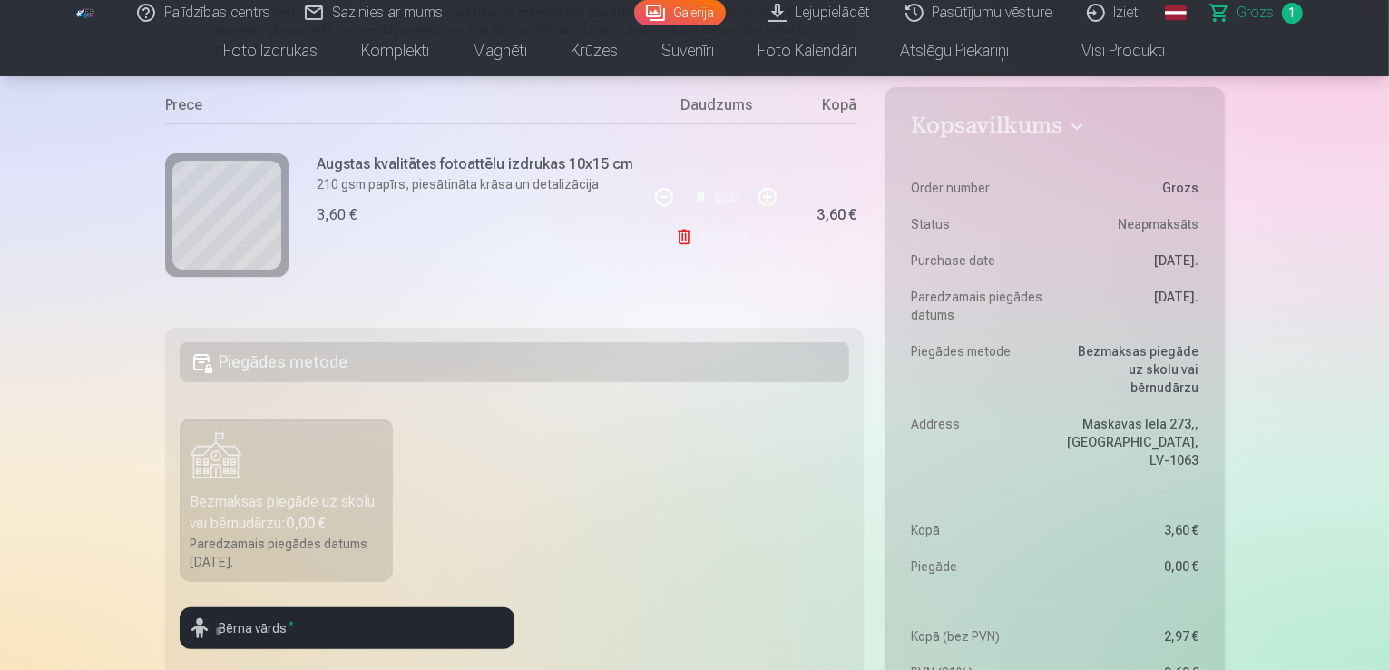
click at [732, 230] on link "Noņemt" at bounding box center [716, 237] width 83 height 36
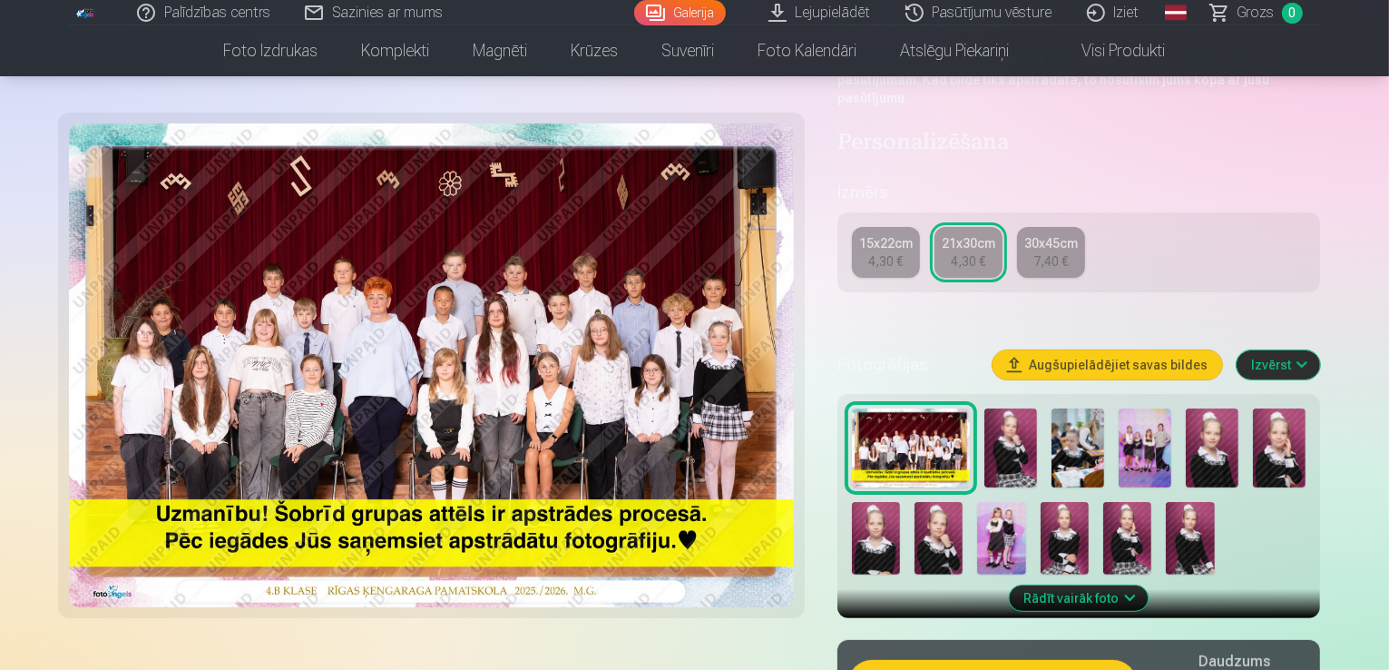
scroll to position [363, 0]
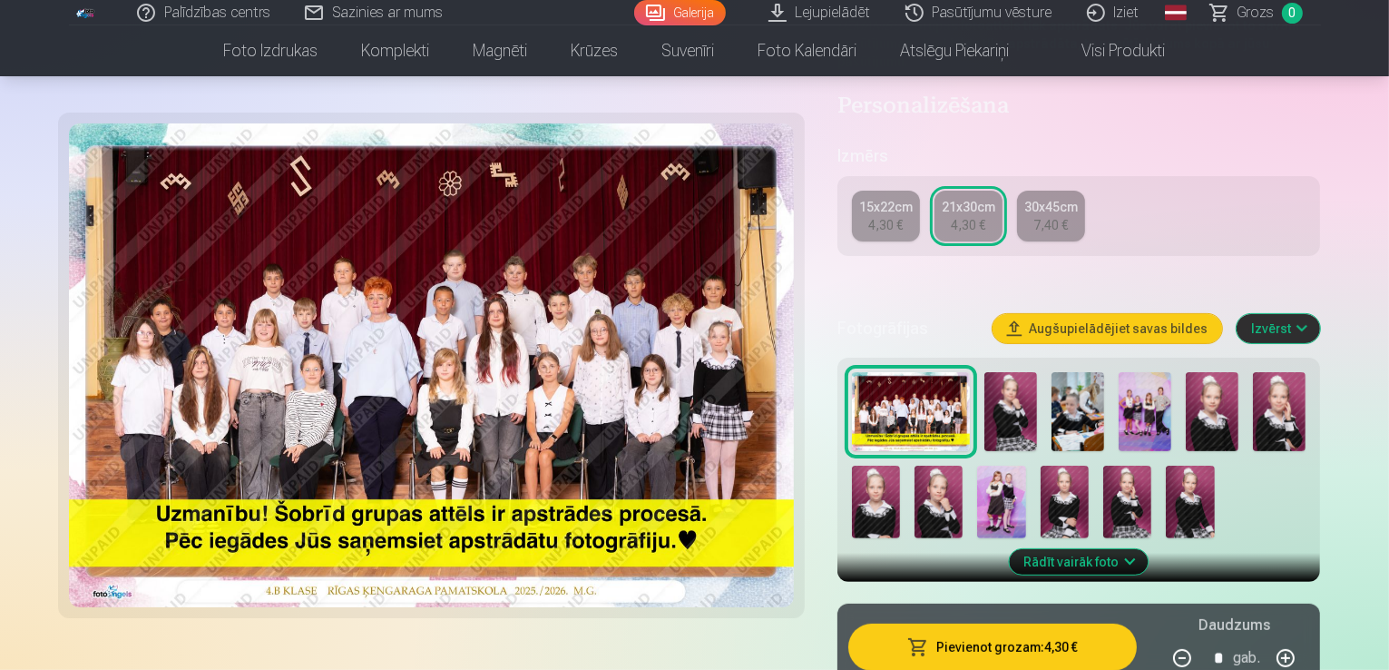
click at [1085, 623] on button "Pievienot grozam : 4,30 €" at bounding box center [992, 646] width 289 height 47
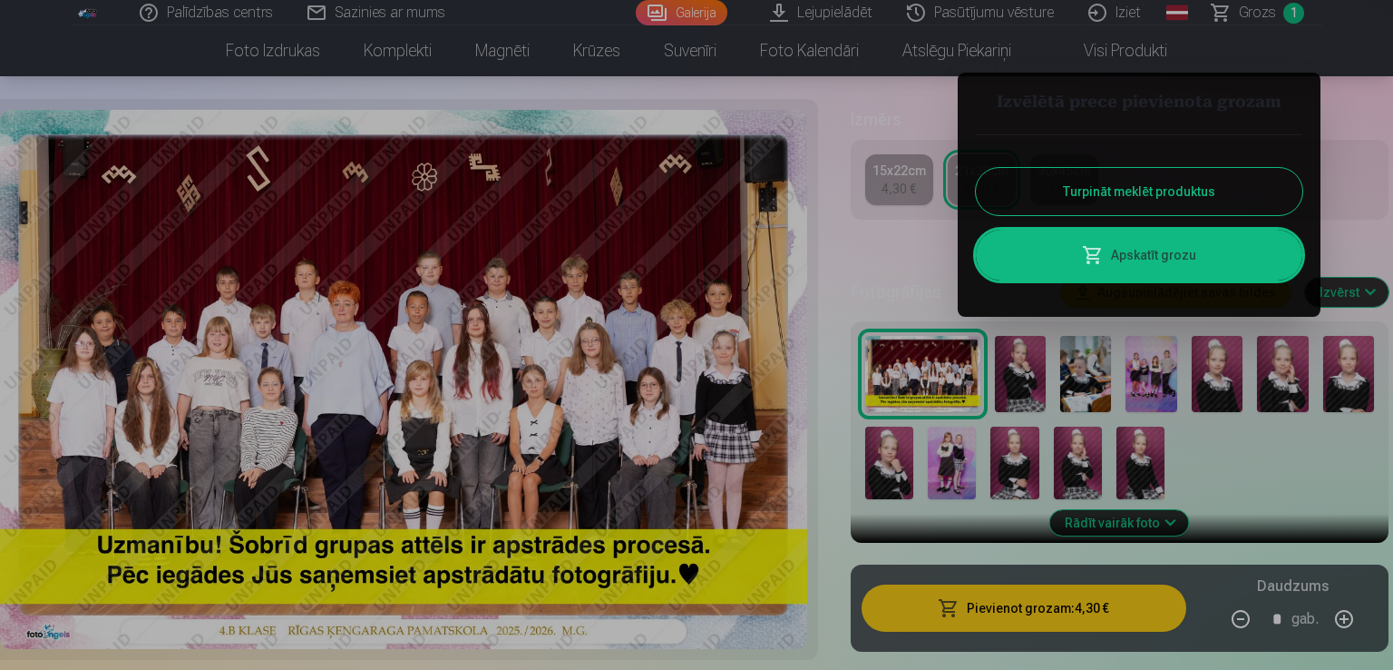
click at [1149, 194] on button "Turpināt meklēt produktus" at bounding box center [1139, 191] width 327 height 47
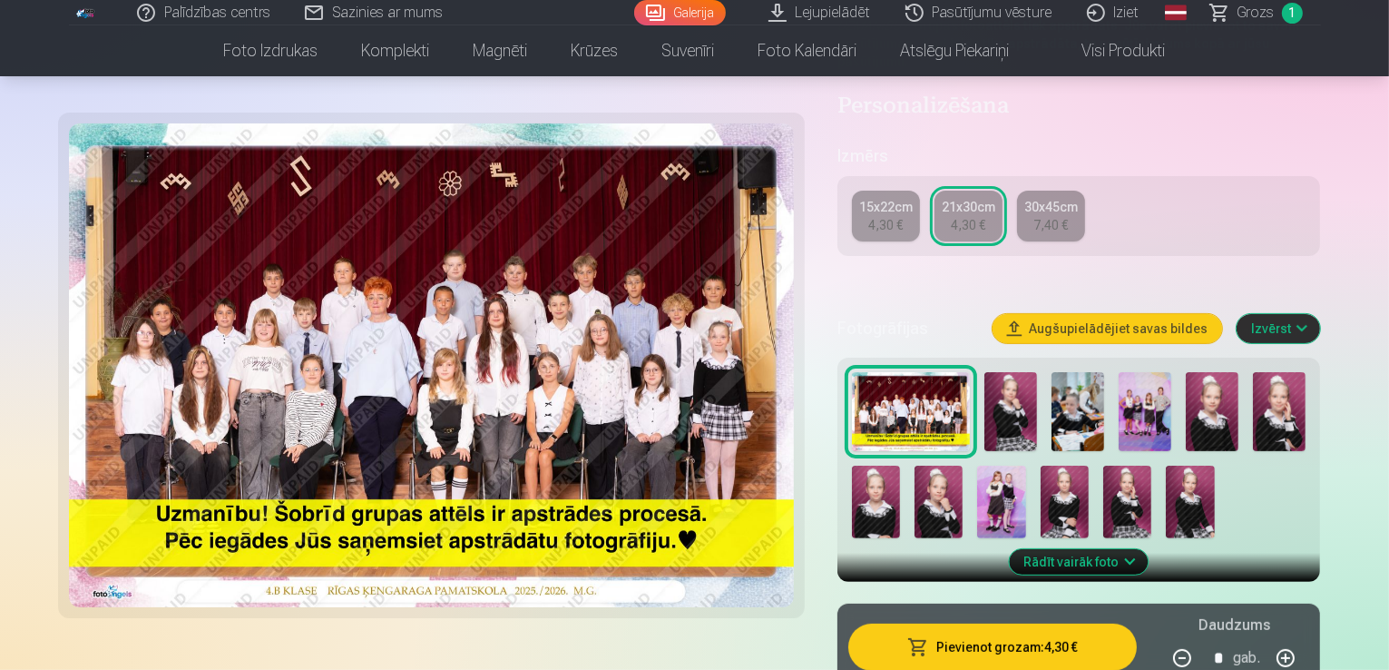
click at [1016, 373] on img at bounding box center [1010, 411] width 53 height 79
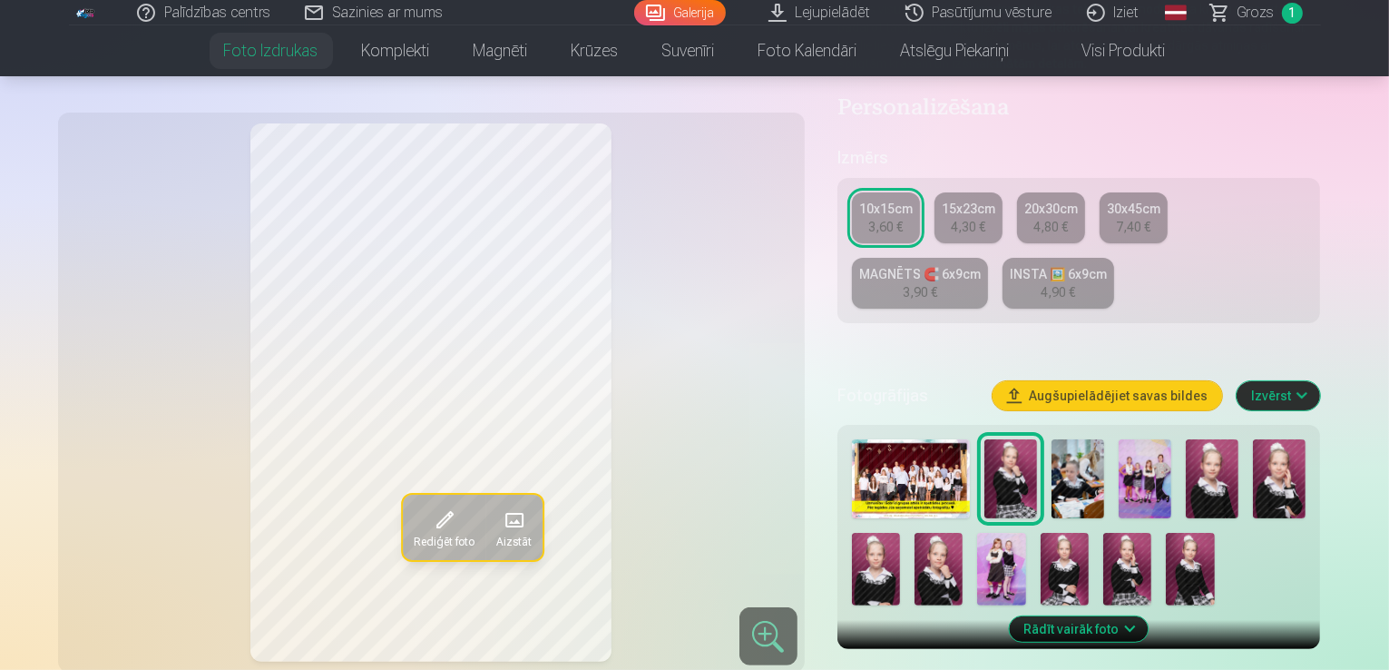
scroll to position [363, 0]
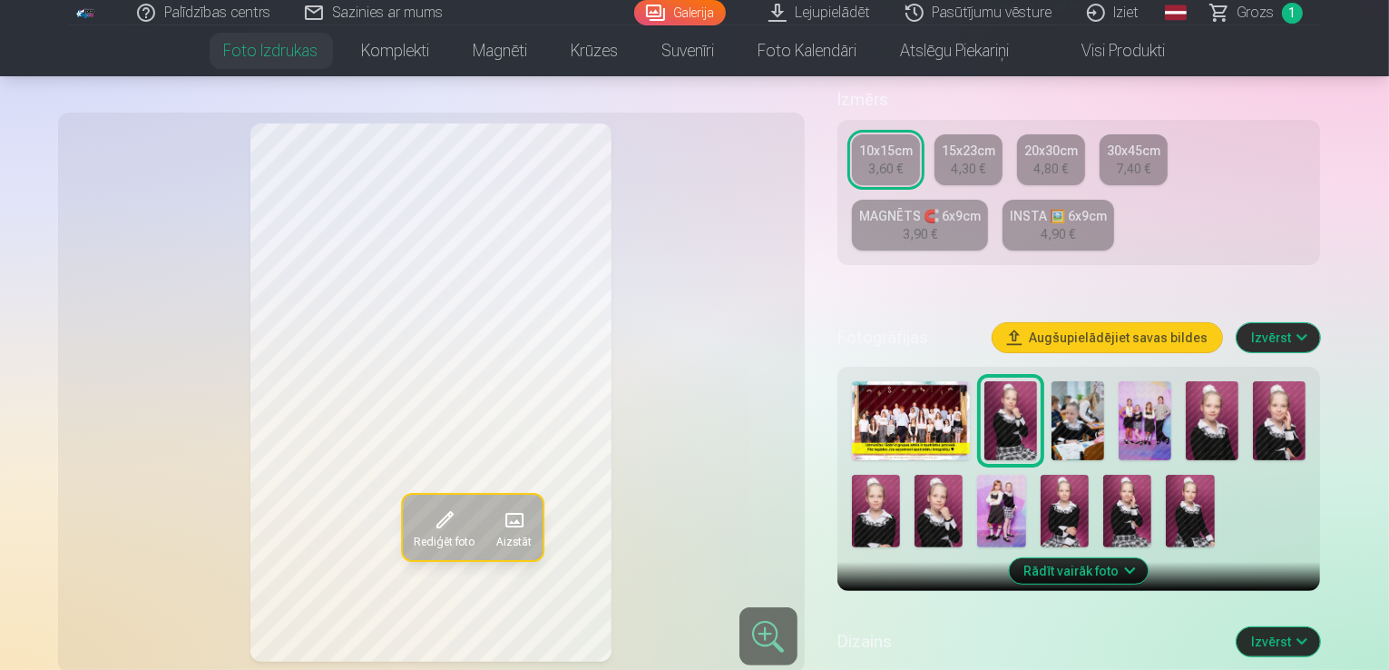
click at [1081, 382] on img at bounding box center [1077, 420] width 53 height 79
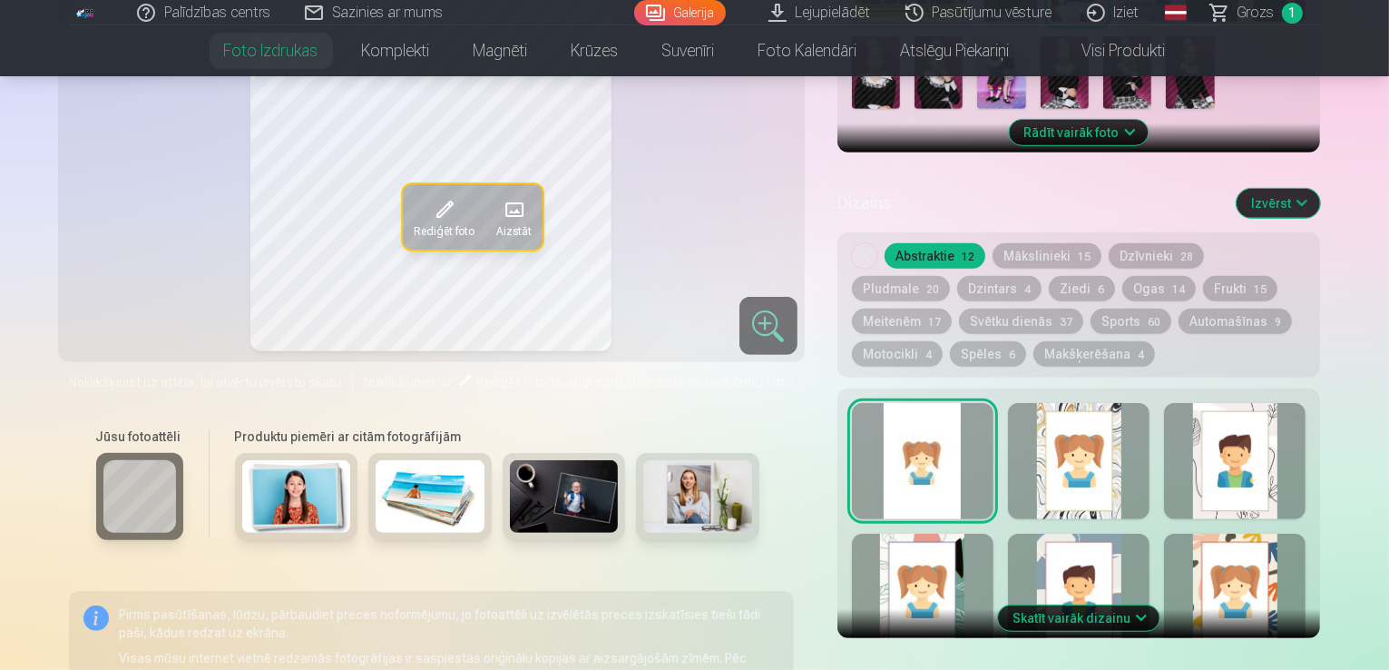
scroll to position [726, 0]
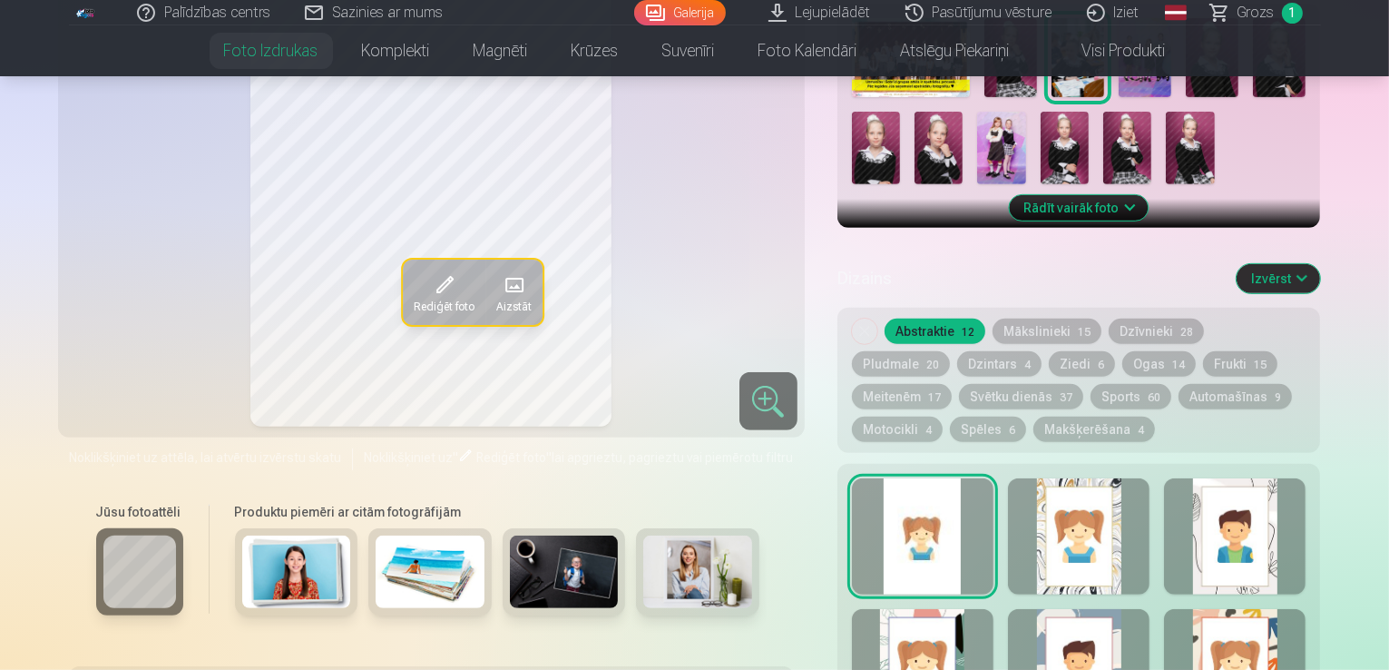
click at [1109, 478] on div at bounding box center [1079, 536] width 142 height 116
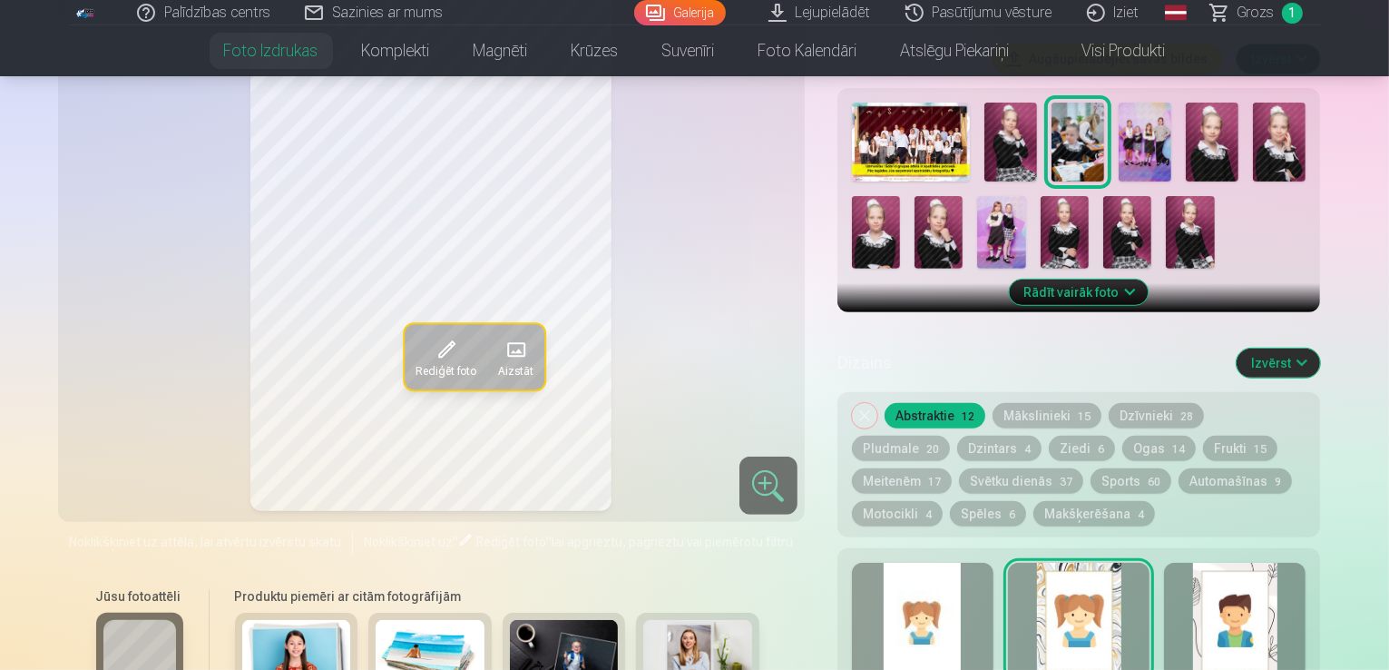
scroll to position [635, 0]
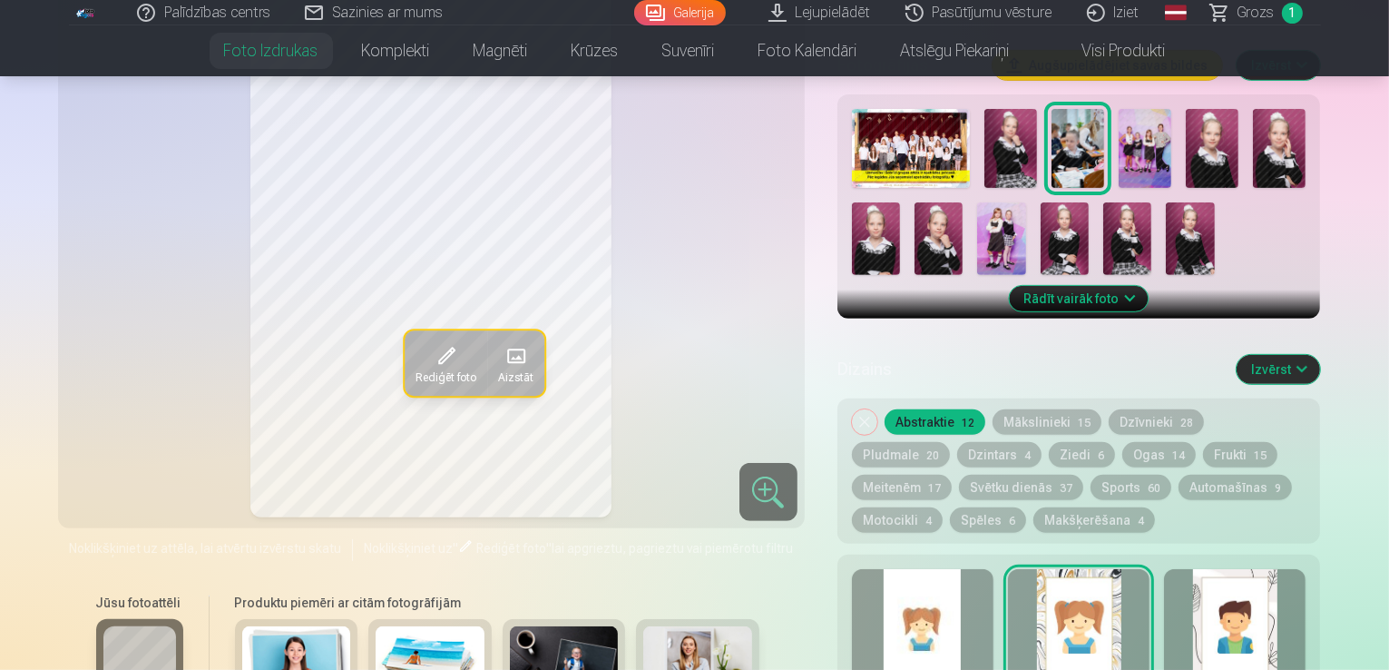
click at [1292, 569] on div at bounding box center [1235, 627] width 142 height 116
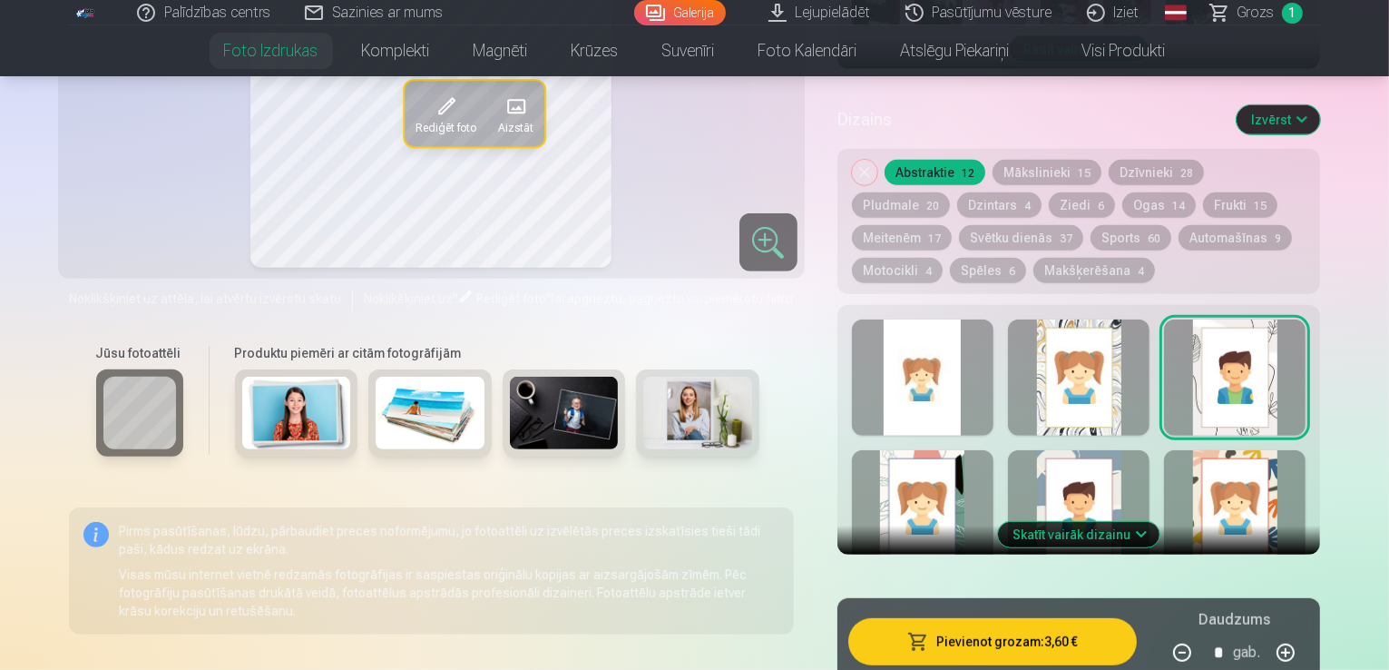
scroll to position [907, 0]
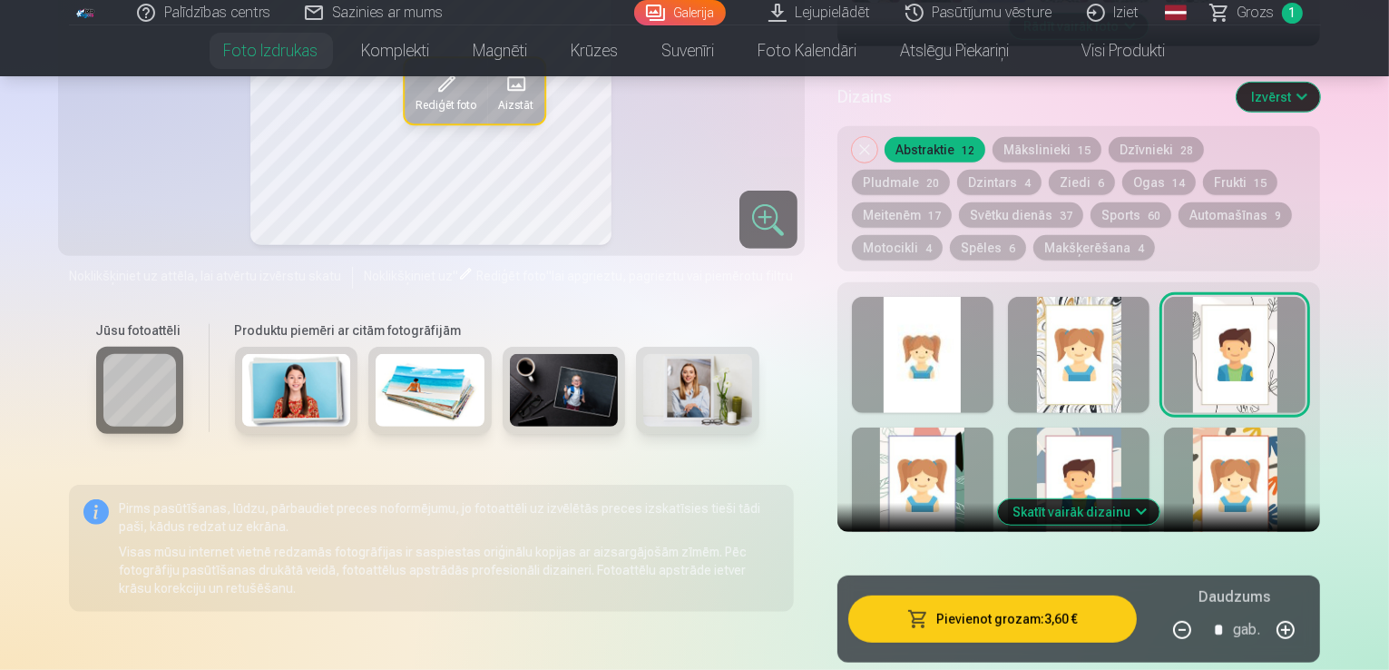
click at [1130, 499] on button "Skatīt vairāk dizainu" at bounding box center [1078, 511] width 161 height 25
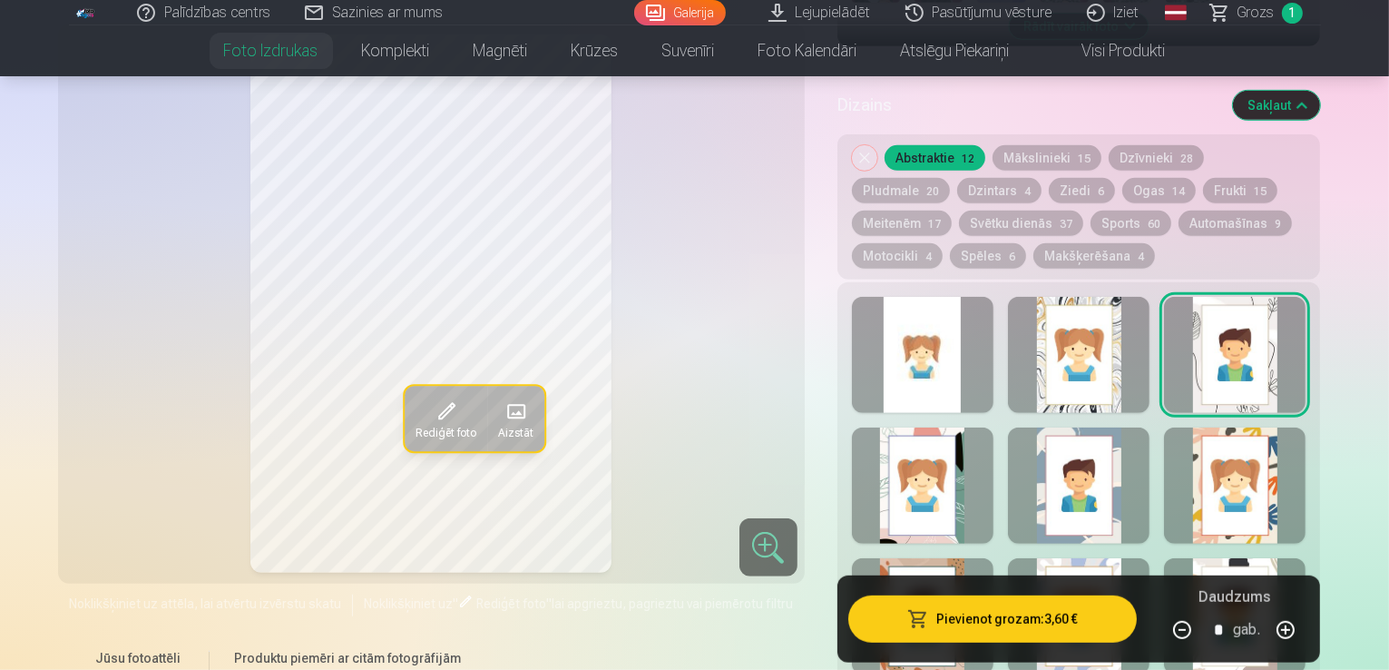
click at [969, 427] on div at bounding box center [923, 485] width 142 height 116
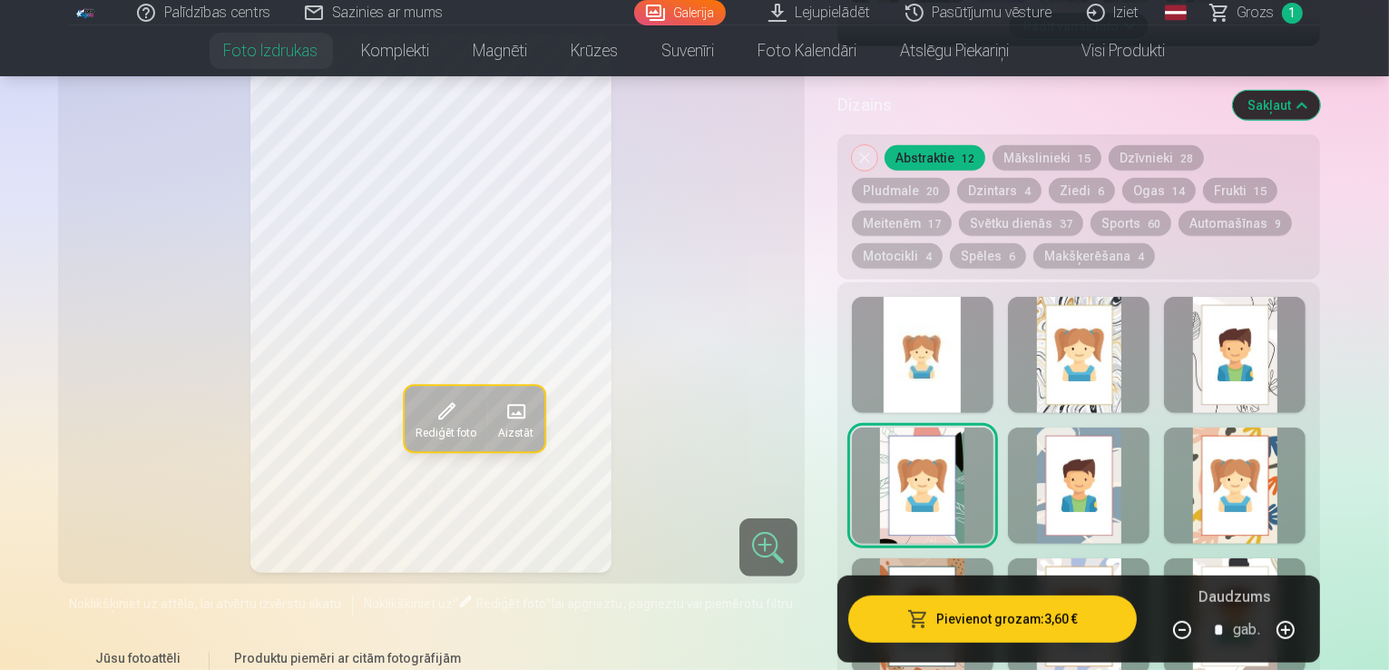
click at [1107, 428] on div at bounding box center [1079, 485] width 142 height 116
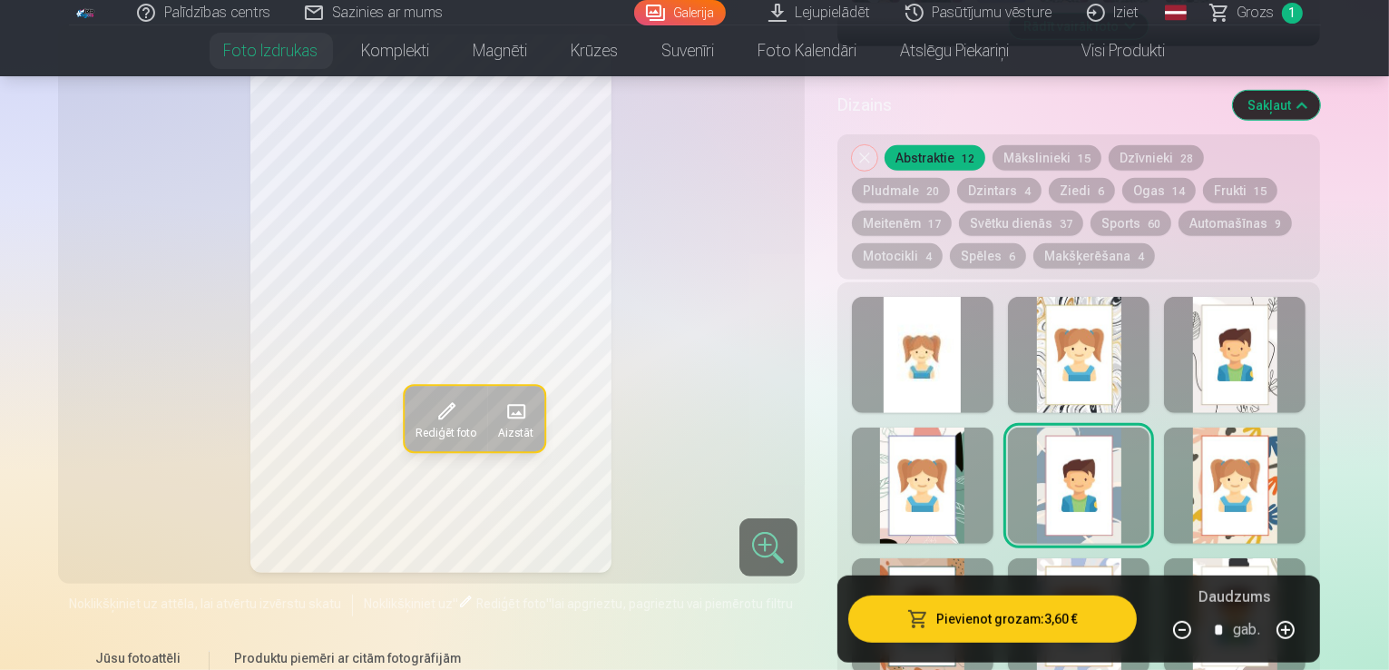
click at [1287, 427] on div at bounding box center [1235, 485] width 142 height 116
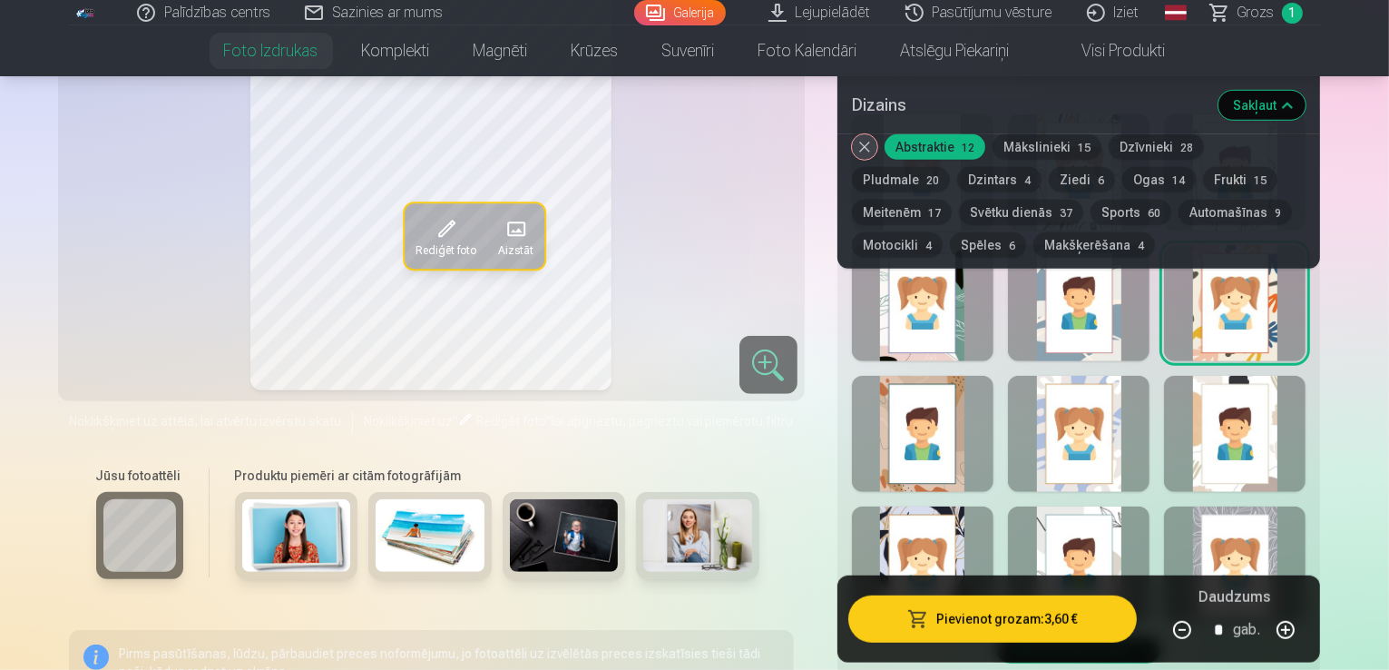
scroll to position [1089, 0]
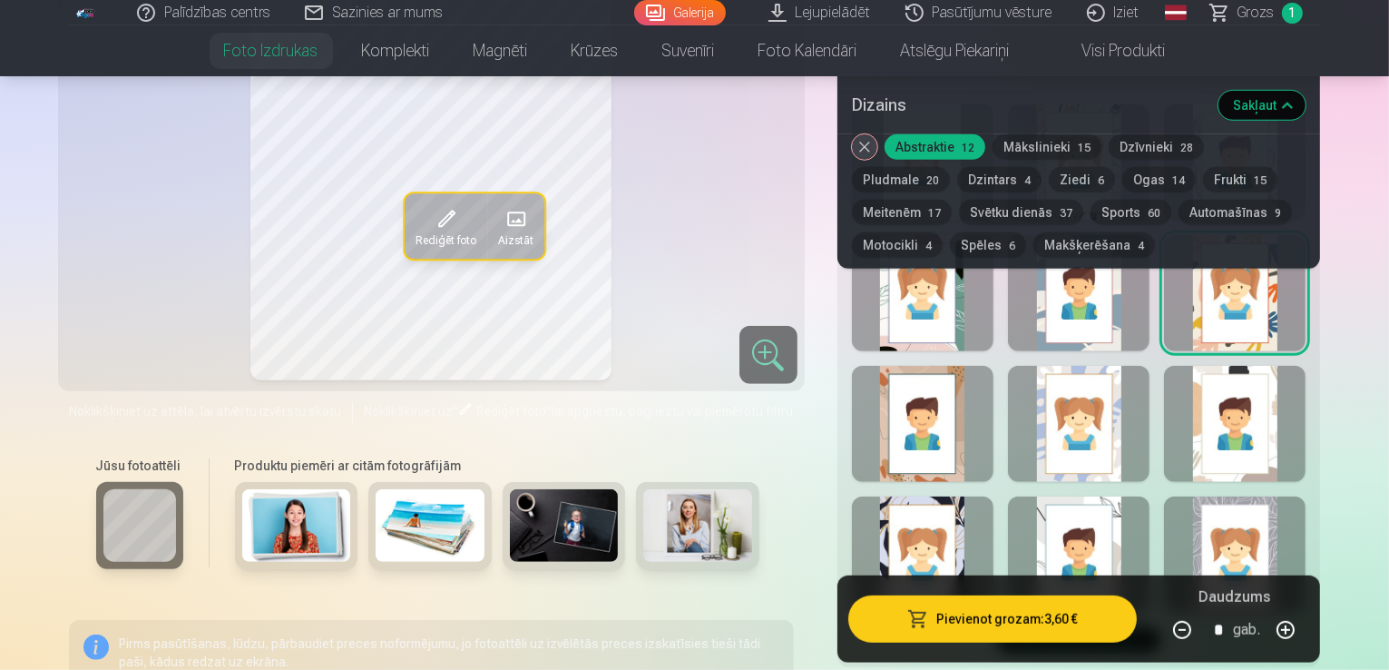
click at [943, 370] on div at bounding box center [923, 424] width 142 height 116
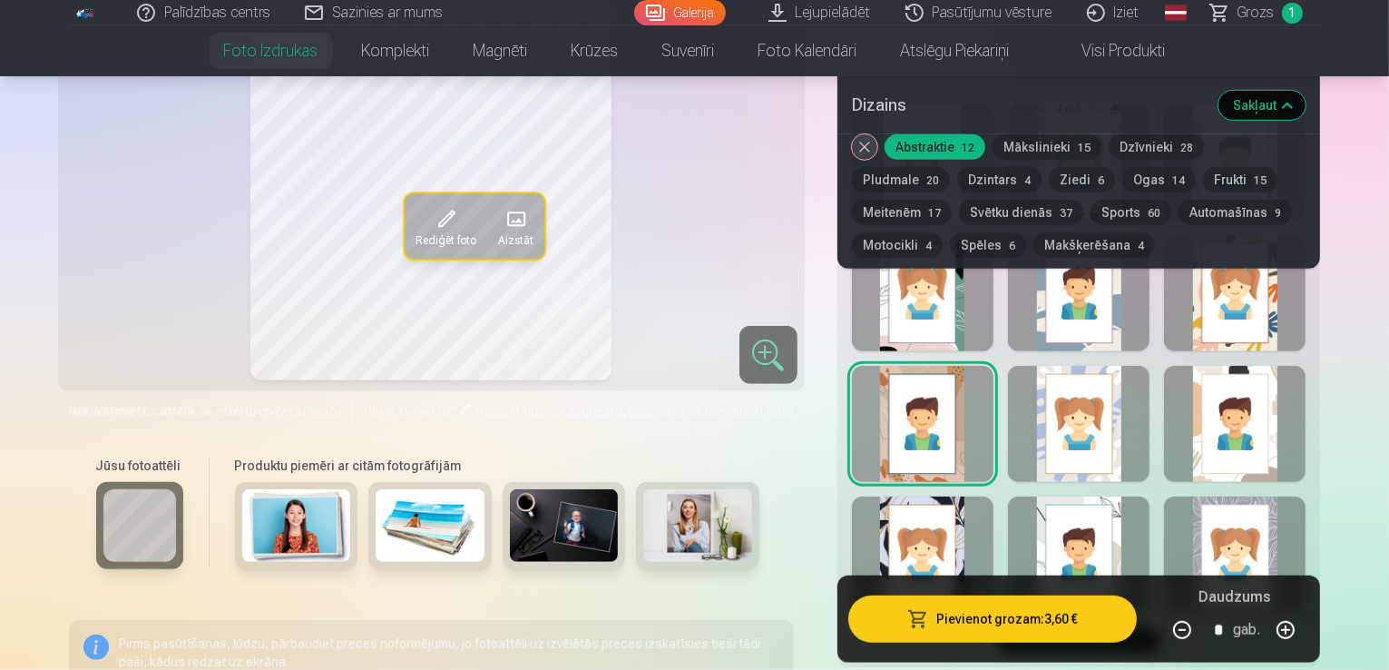
click at [1117, 378] on div at bounding box center [1079, 424] width 142 height 116
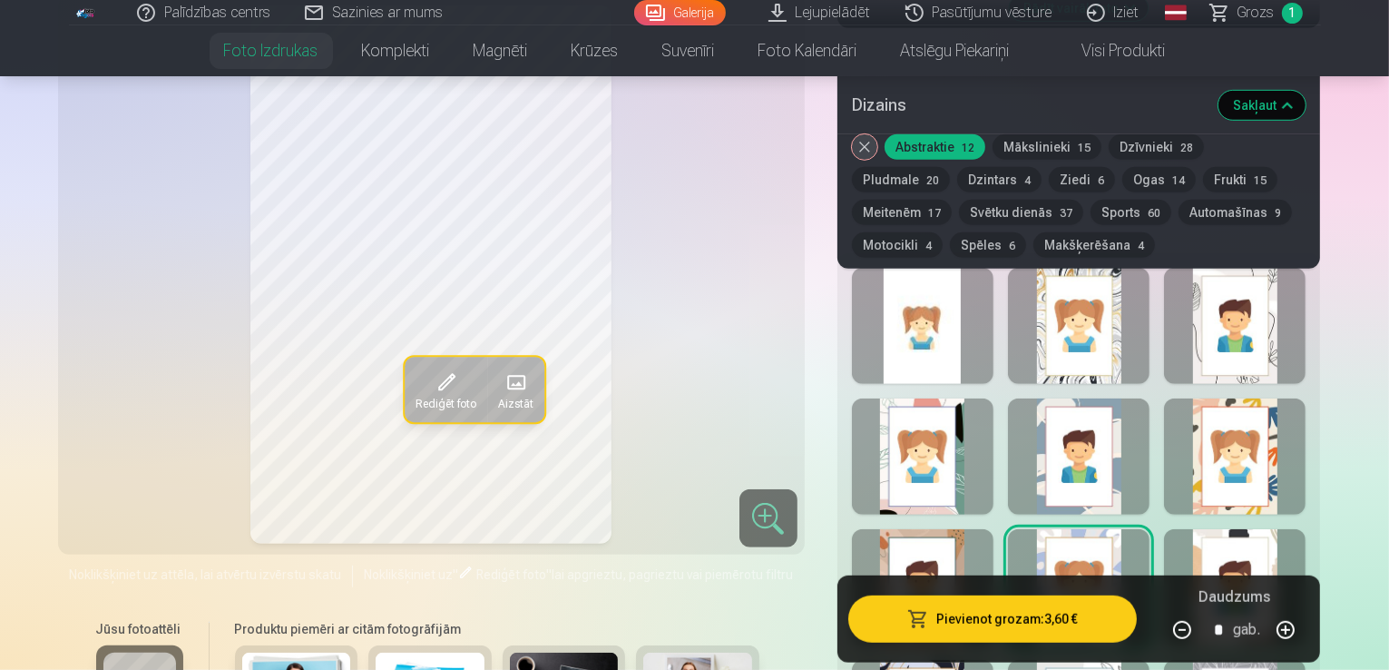
scroll to position [907, 0]
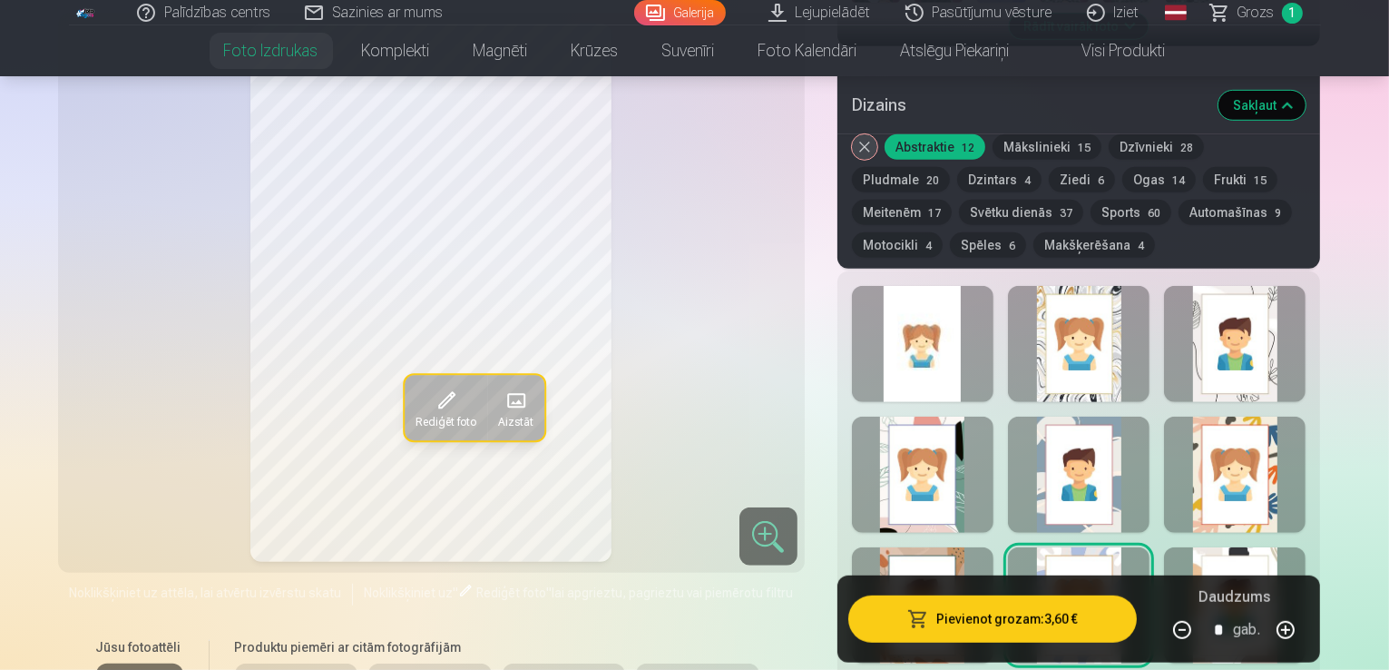
click at [1305, 547] on div at bounding box center [1235, 605] width 142 height 116
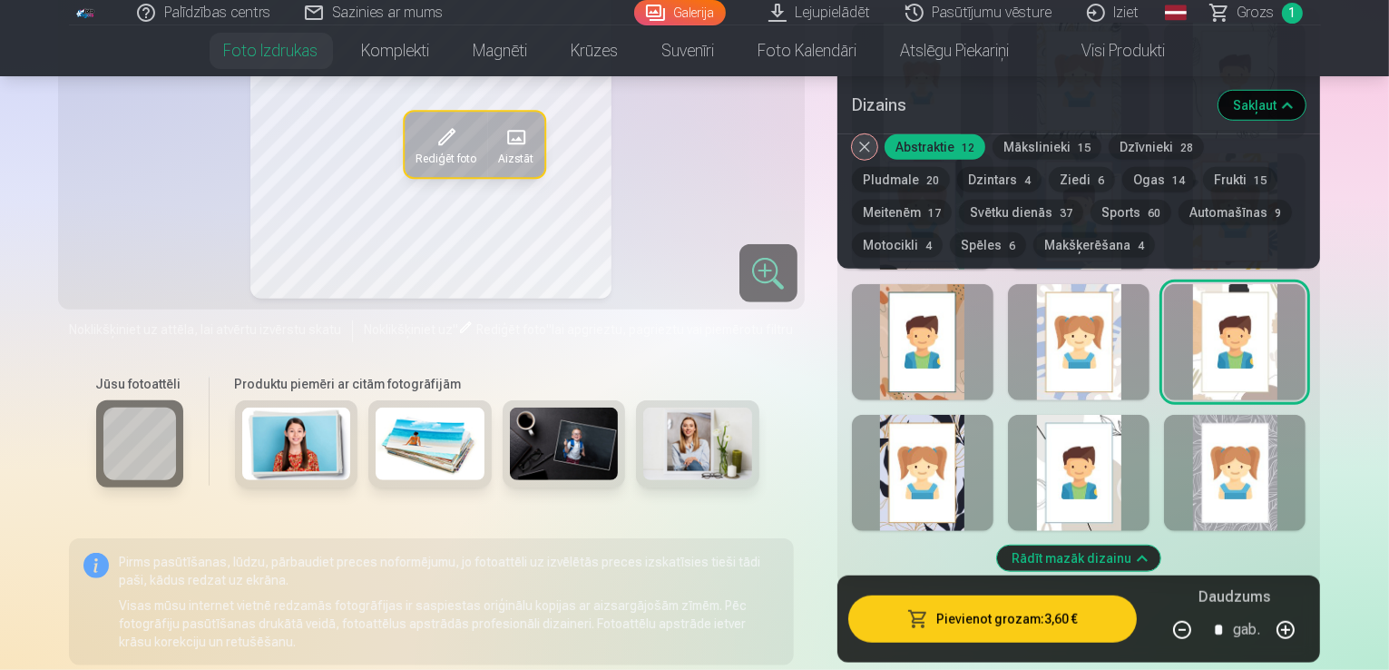
scroll to position [1270, 0]
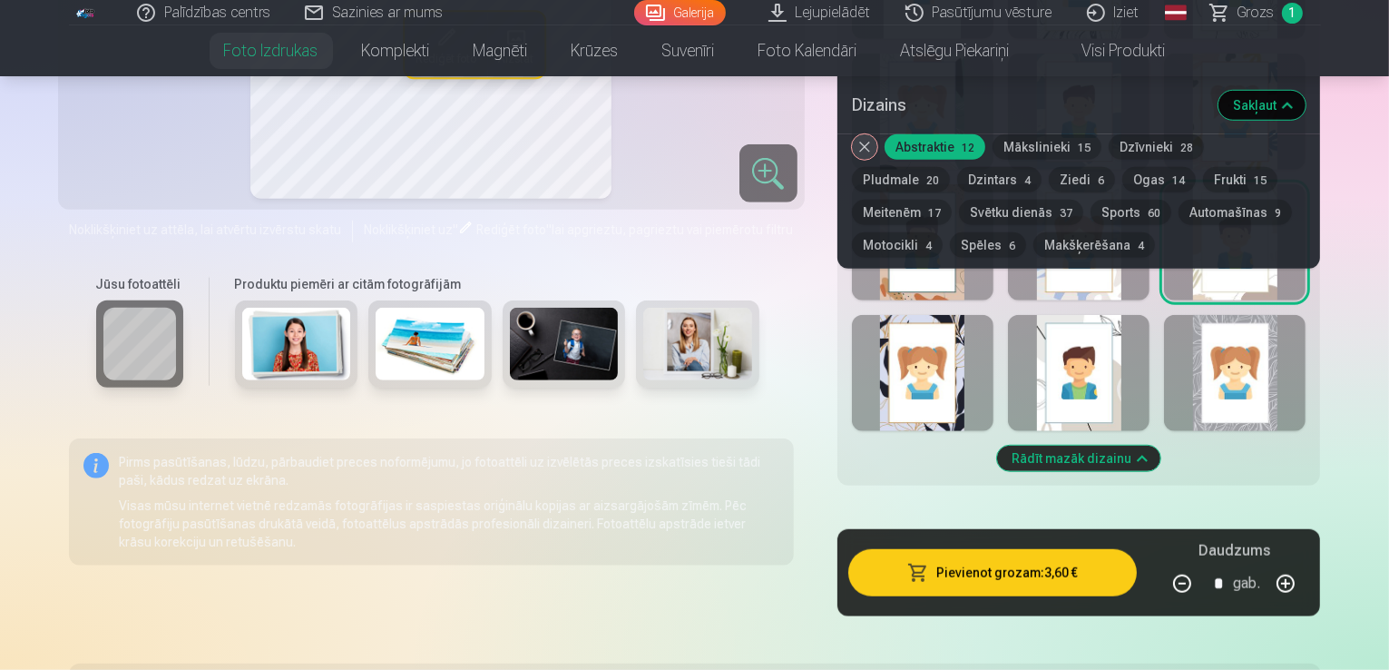
click at [936, 344] on div at bounding box center [923, 373] width 142 height 116
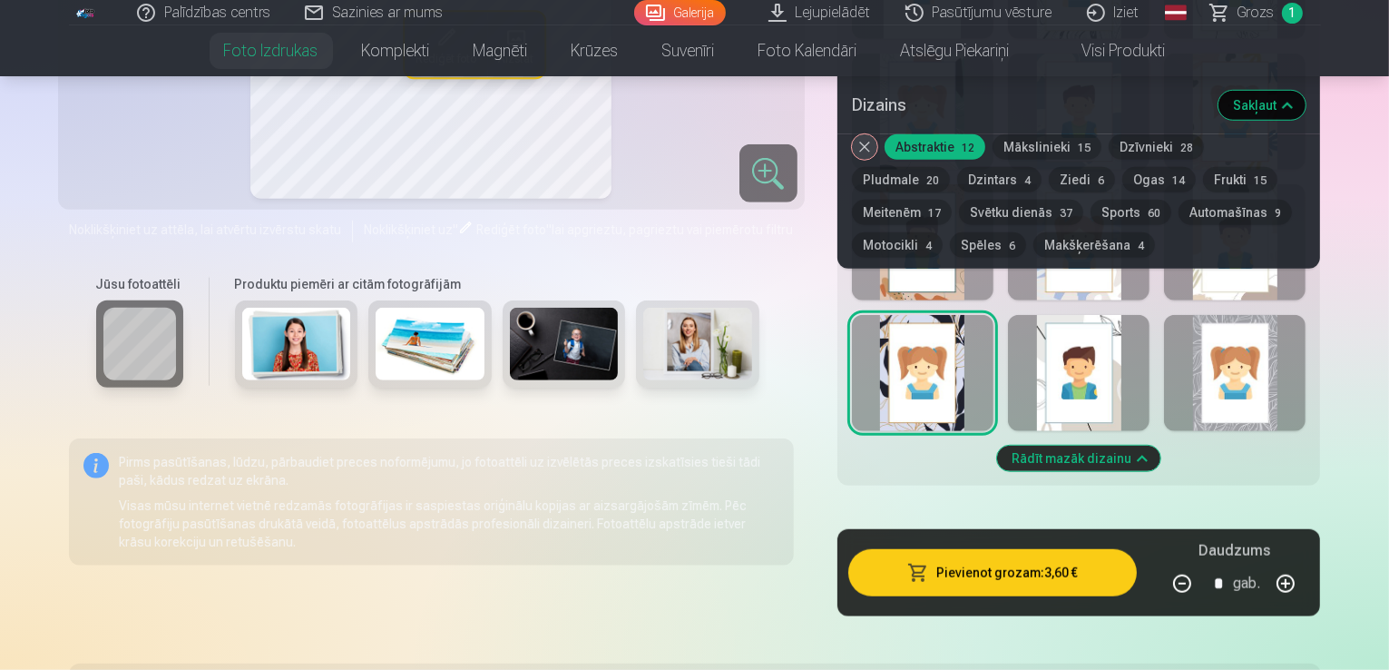
click at [1113, 345] on div at bounding box center [1079, 373] width 142 height 116
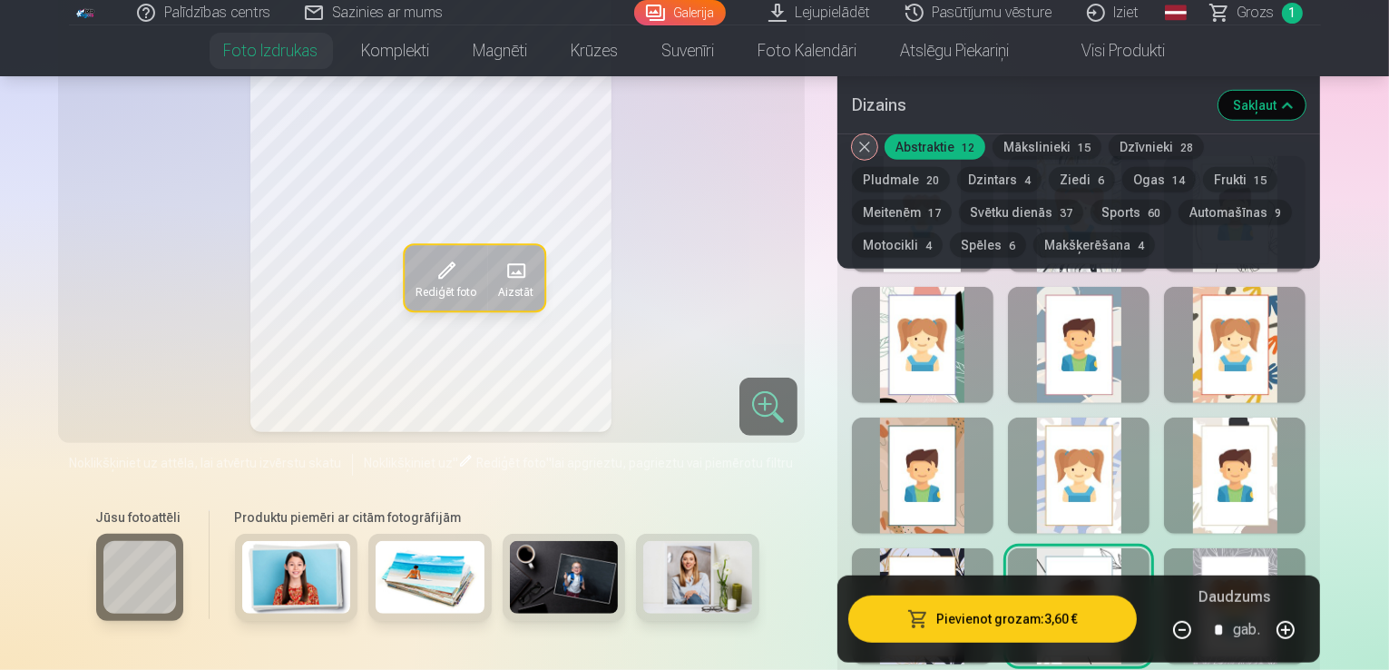
scroll to position [907, 0]
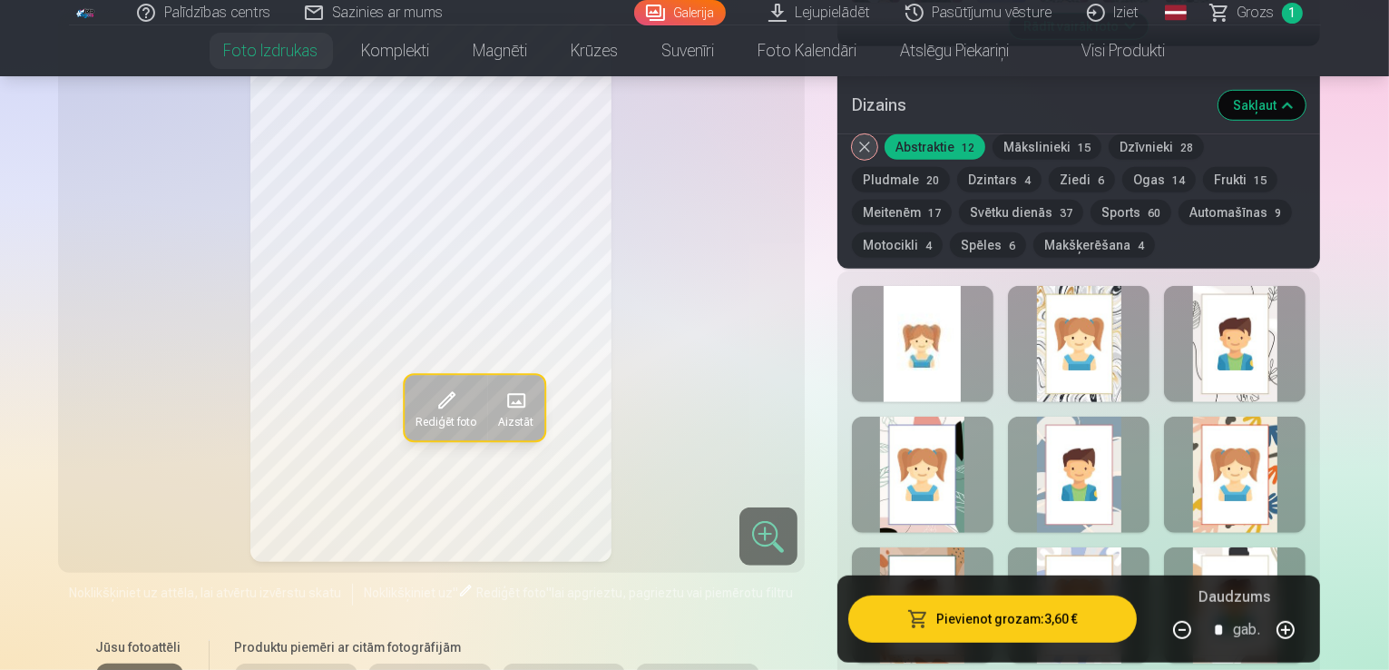
click at [1305, 547] on div at bounding box center [1235, 605] width 142 height 116
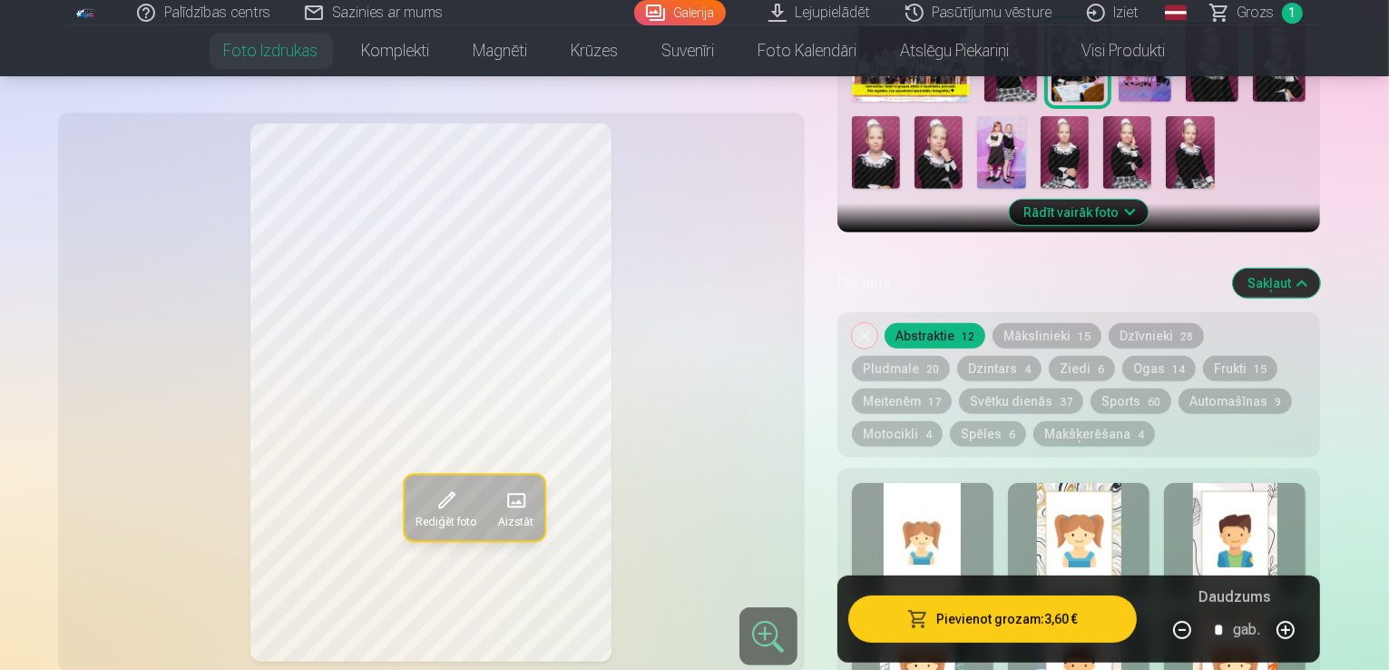
scroll to position [726, 0]
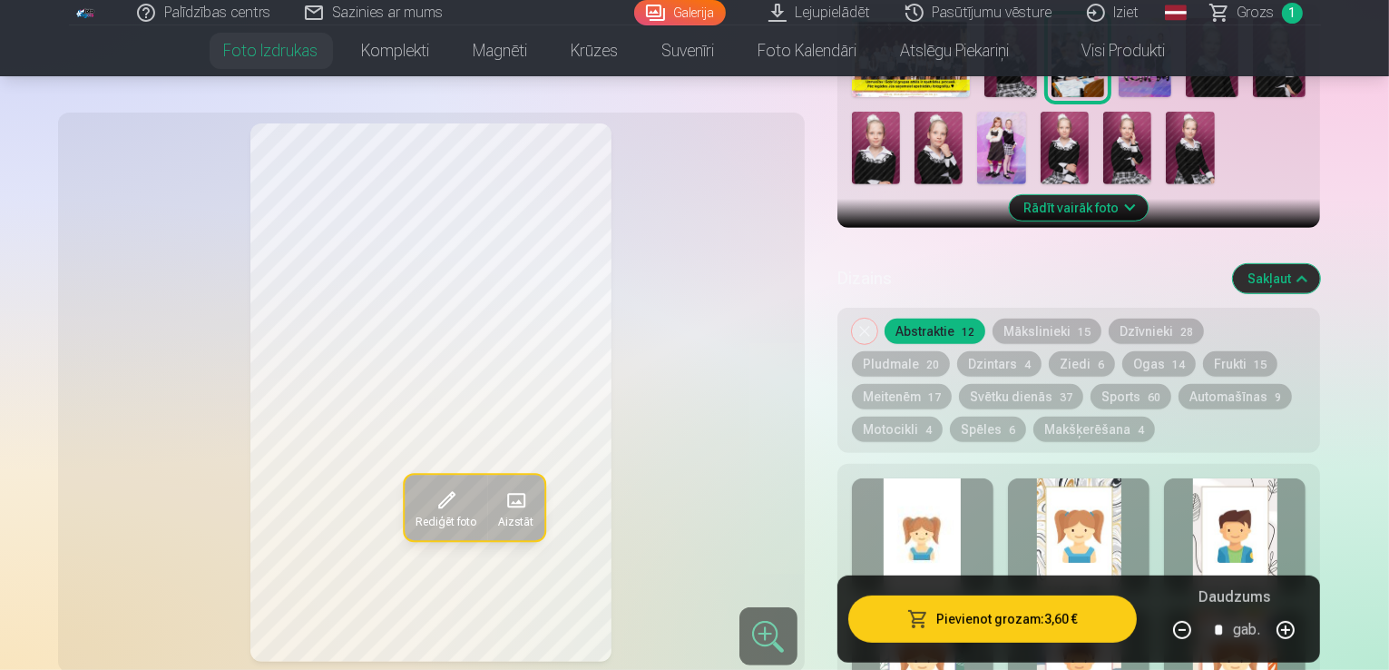
click at [964, 478] on div at bounding box center [923, 536] width 142 height 116
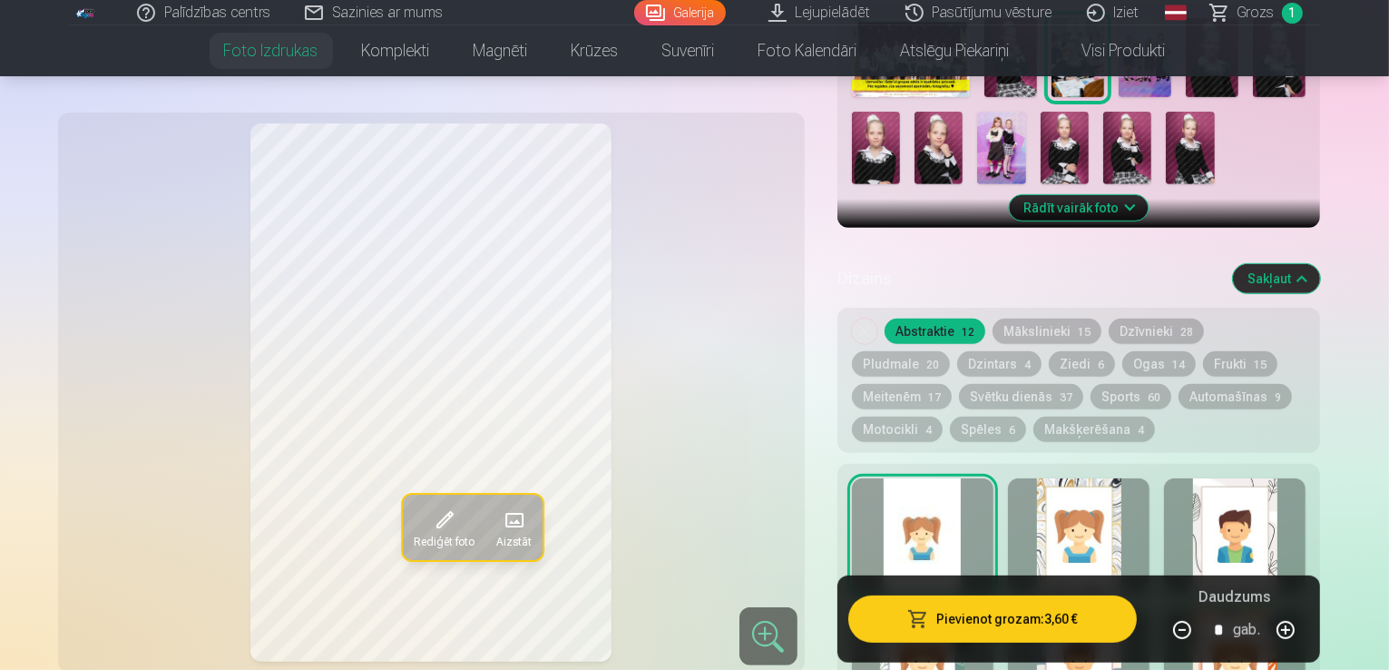
click at [1063, 318] on button "Mākslinieki 15" at bounding box center [1046, 330] width 109 height 25
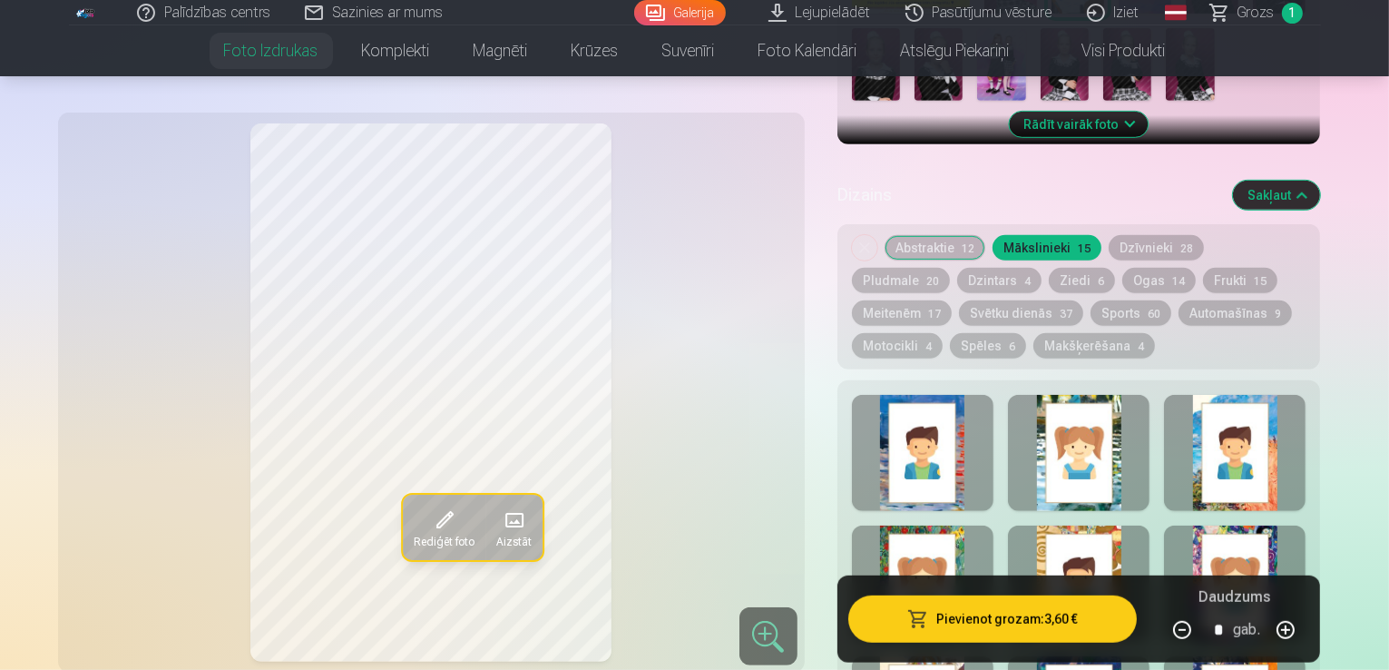
scroll to position [816, 0]
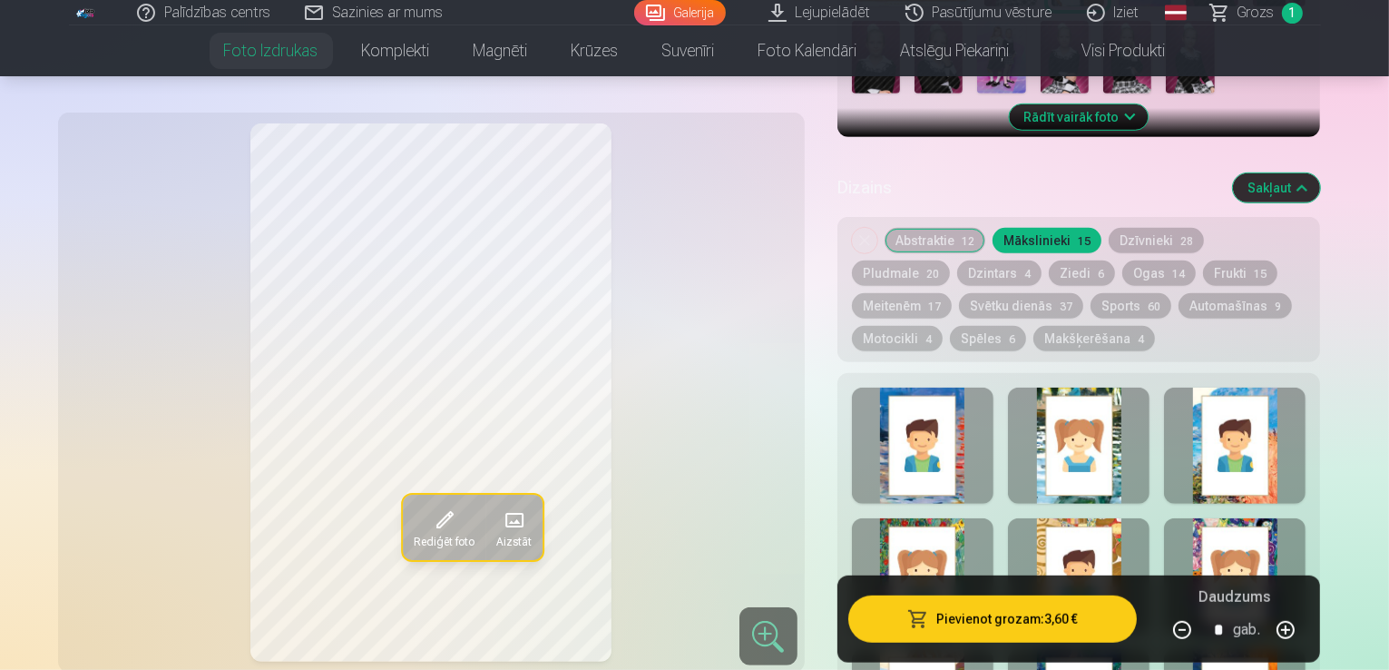
click at [952, 293] on button "Meitenēm 17" at bounding box center [902, 305] width 100 height 25
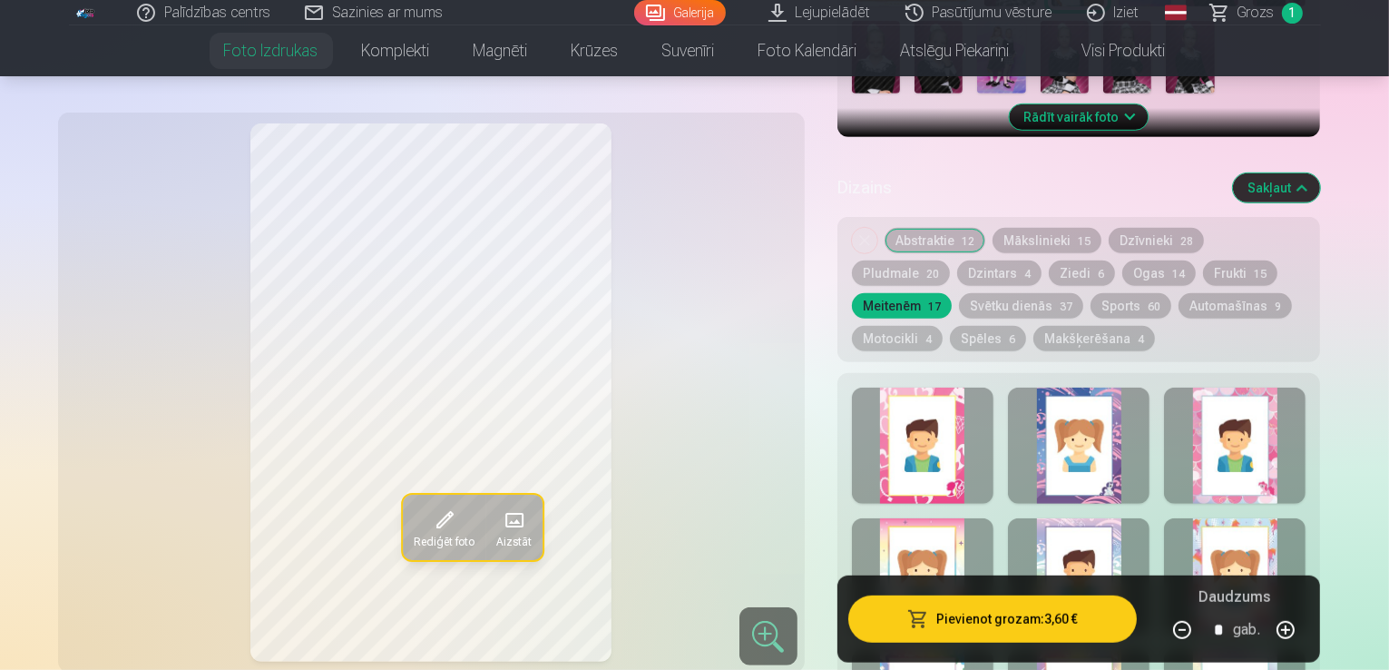
click at [967, 387] on div at bounding box center [923, 445] width 142 height 116
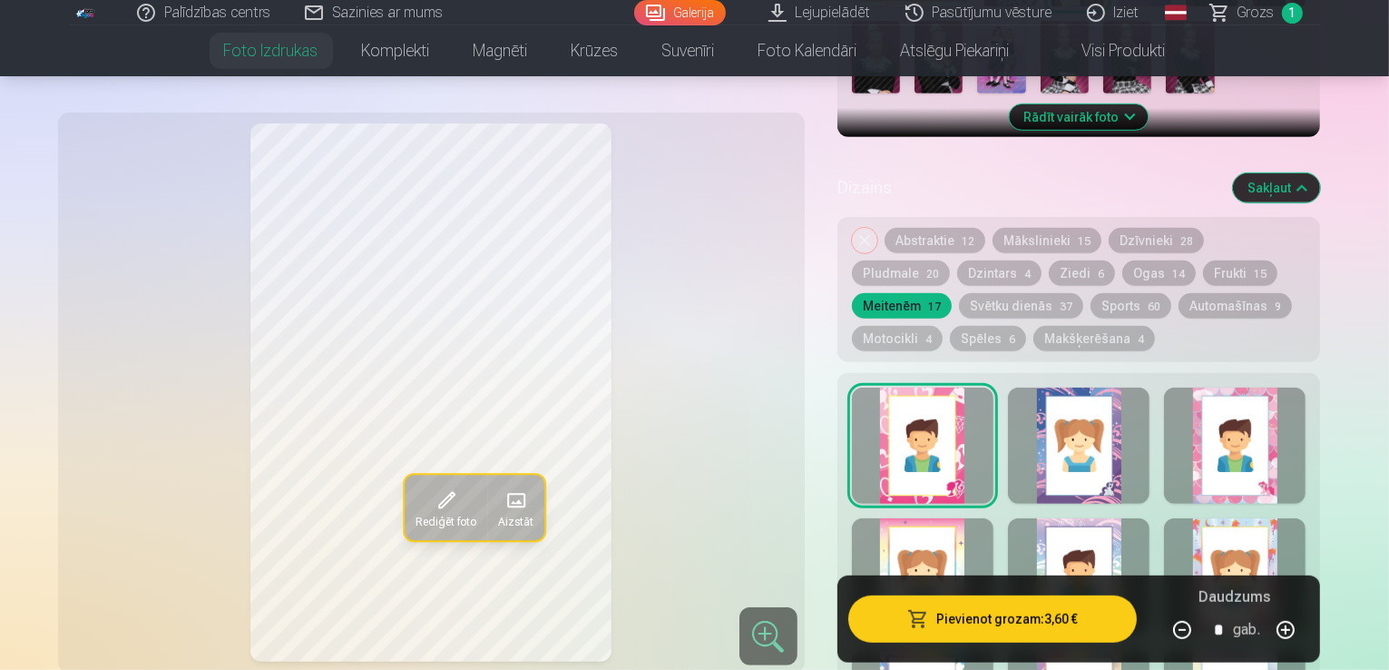
click at [1024, 268] on span "4" at bounding box center [1027, 274] width 6 height 13
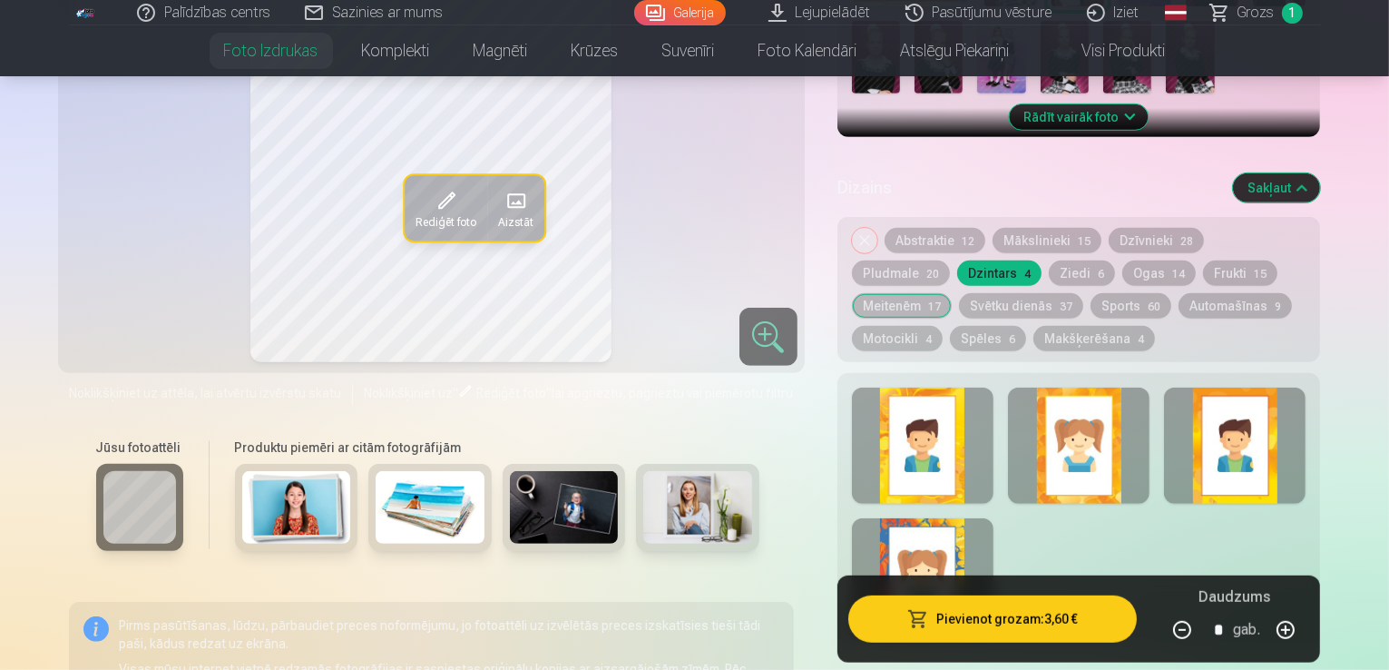
click at [956, 387] on div at bounding box center [923, 445] width 142 height 116
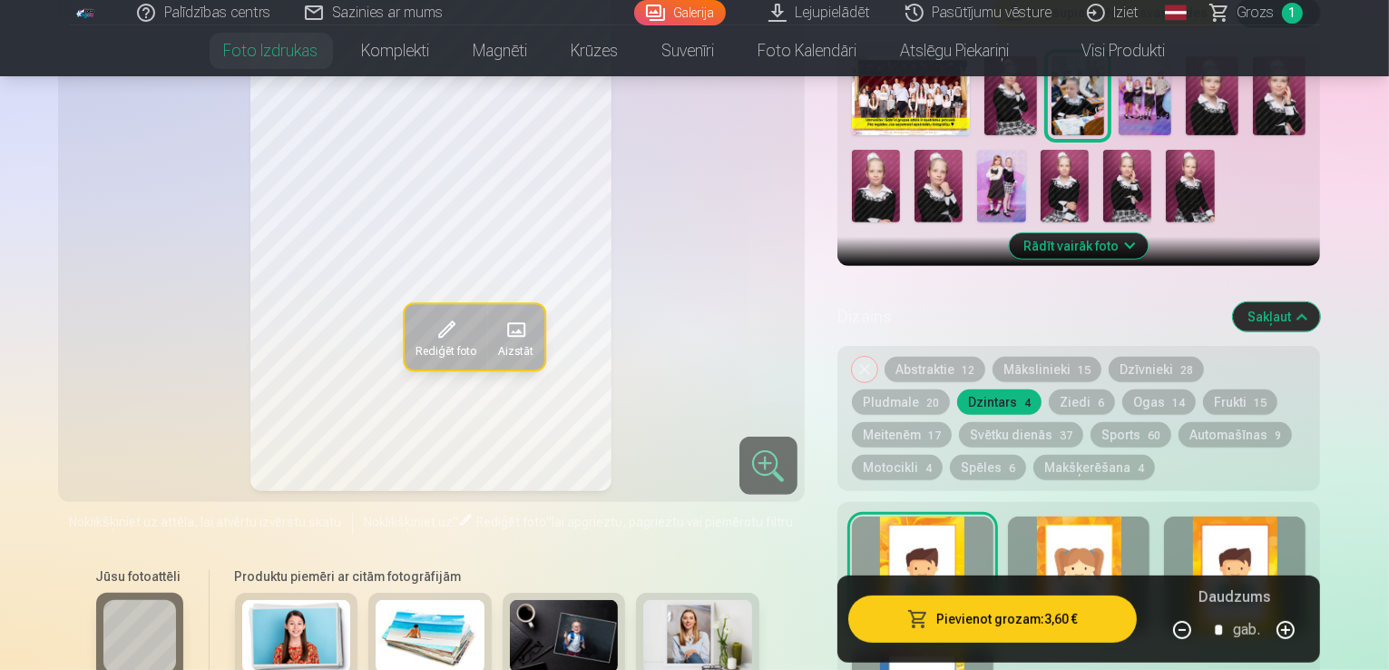
scroll to position [726, 0]
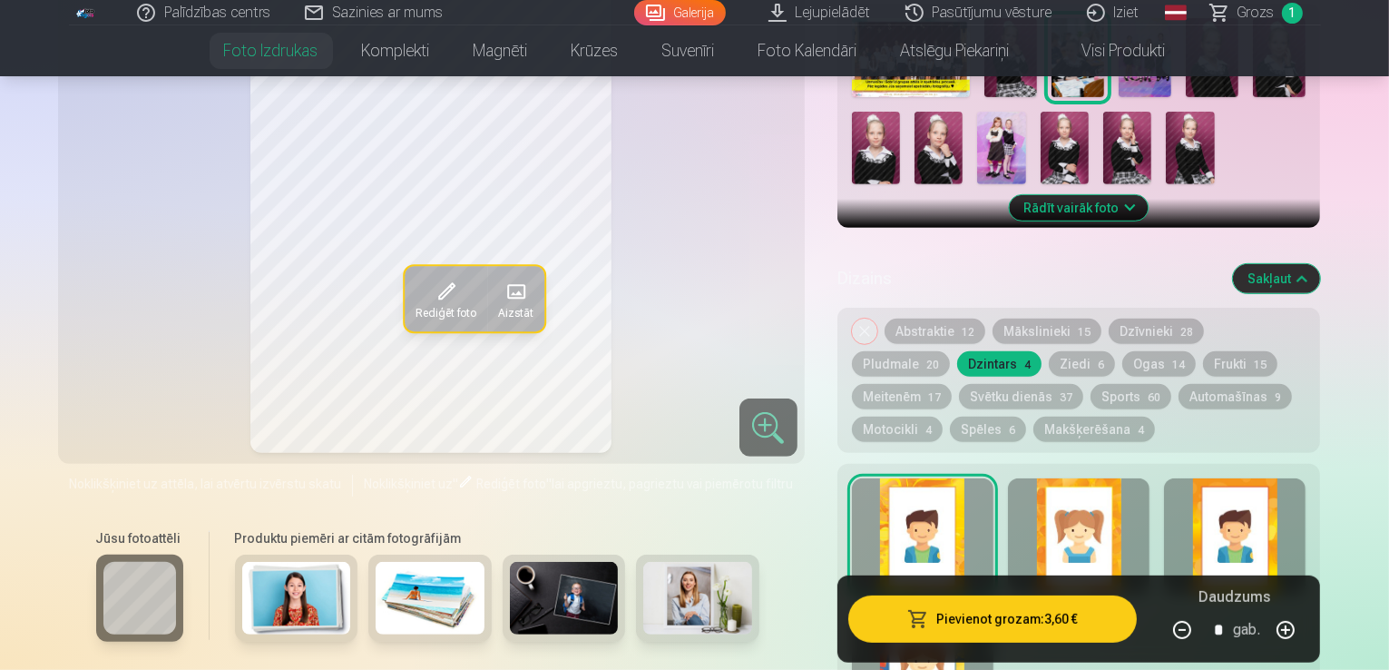
click at [1129, 478] on div at bounding box center [1079, 536] width 142 height 116
click at [1295, 478] on div at bounding box center [1235, 536] width 142 height 116
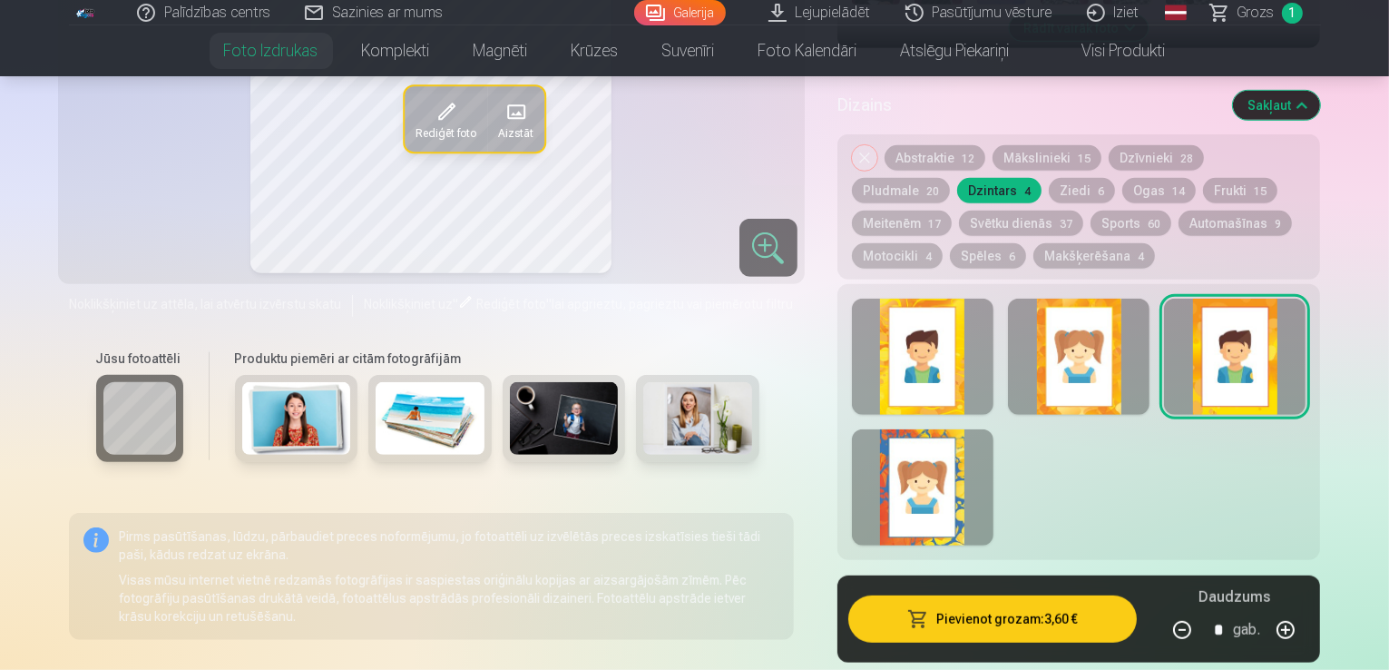
scroll to position [998, 0]
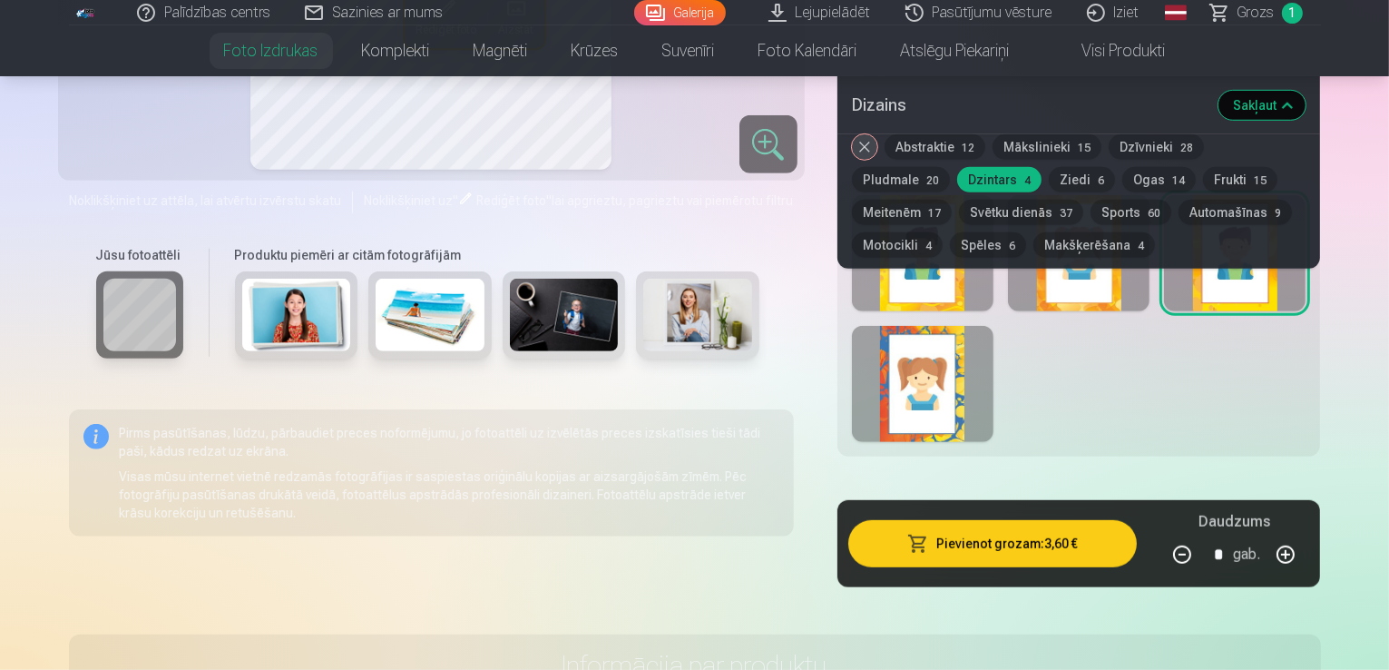
click at [963, 378] on div at bounding box center [923, 384] width 142 height 116
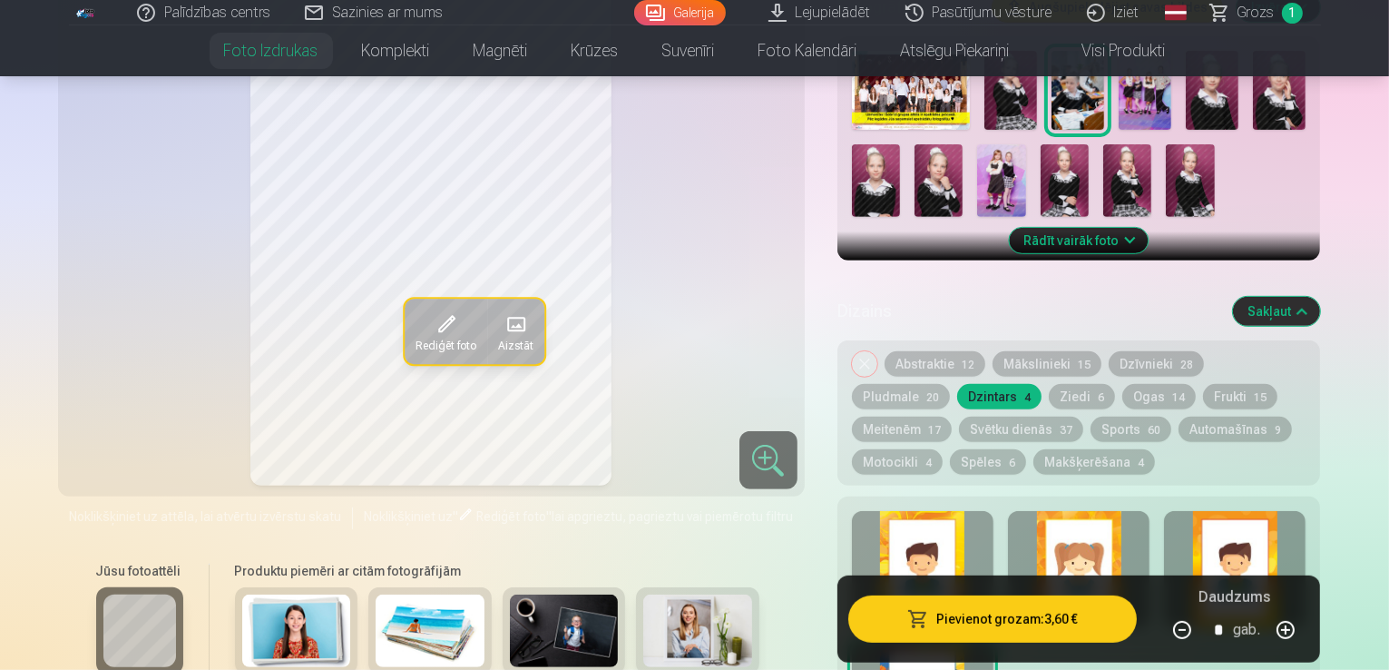
scroll to position [726, 0]
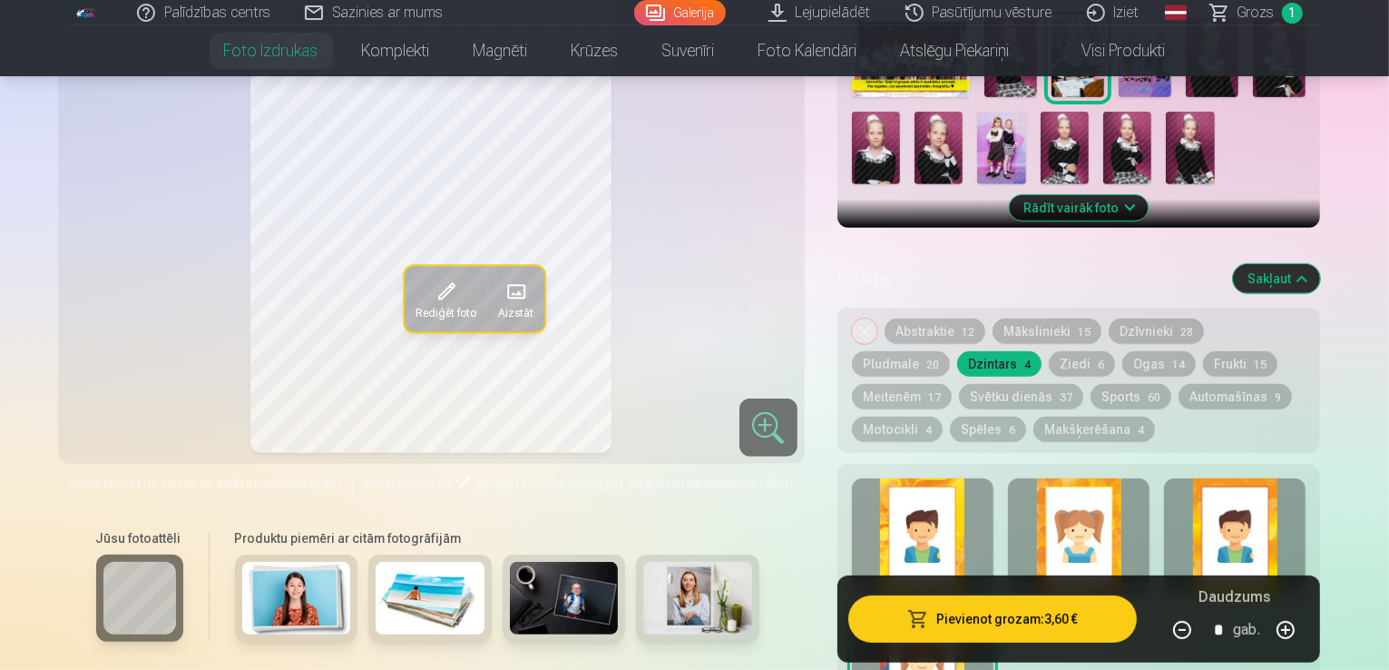
click at [1049, 351] on button "Ziedi 6" at bounding box center [1082, 363] width 66 height 25
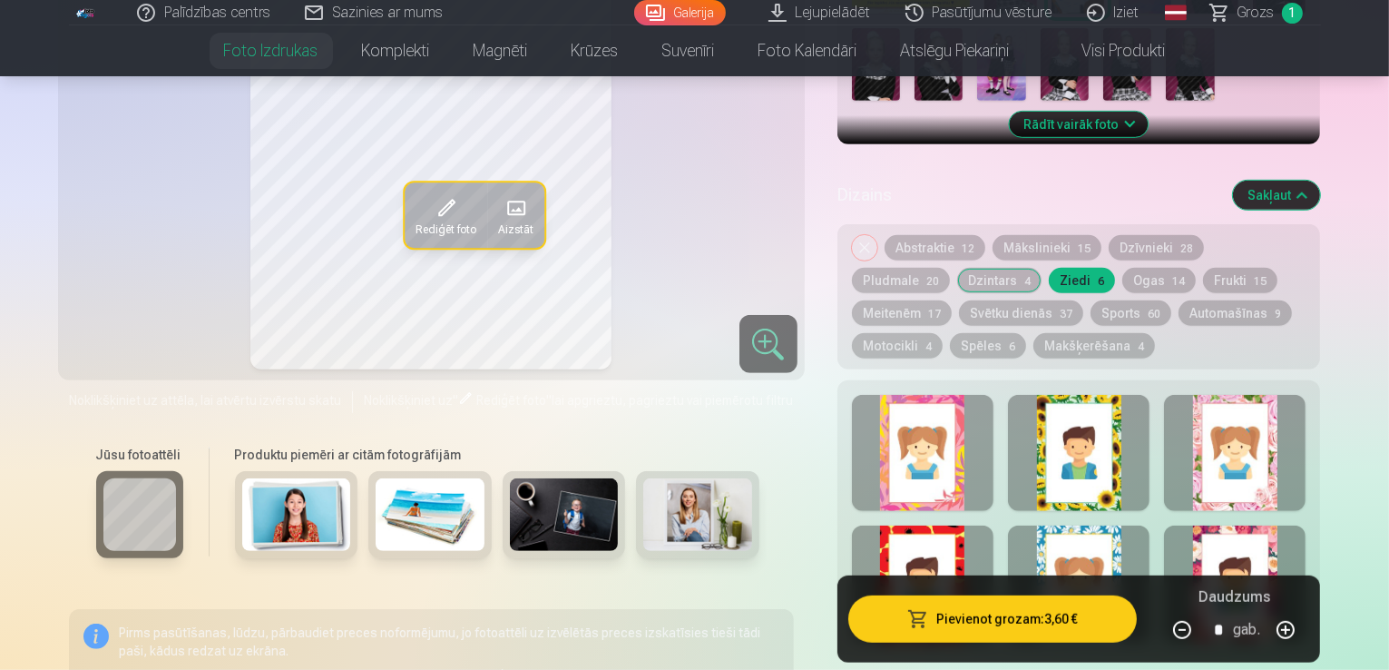
scroll to position [816, 0]
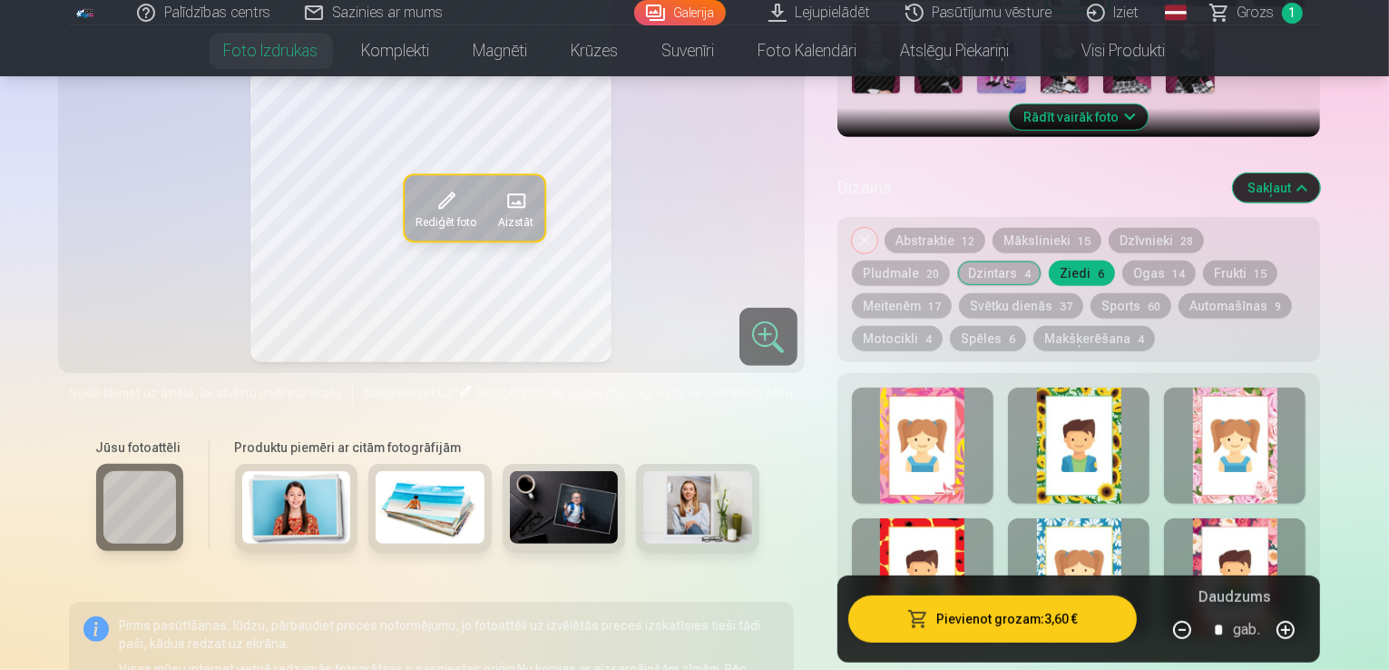
click at [1109, 387] on div at bounding box center [1079, 445] width 142 height 116
click at [1292, 400] on div at bounding box center [1235, 445] width 142 height 116
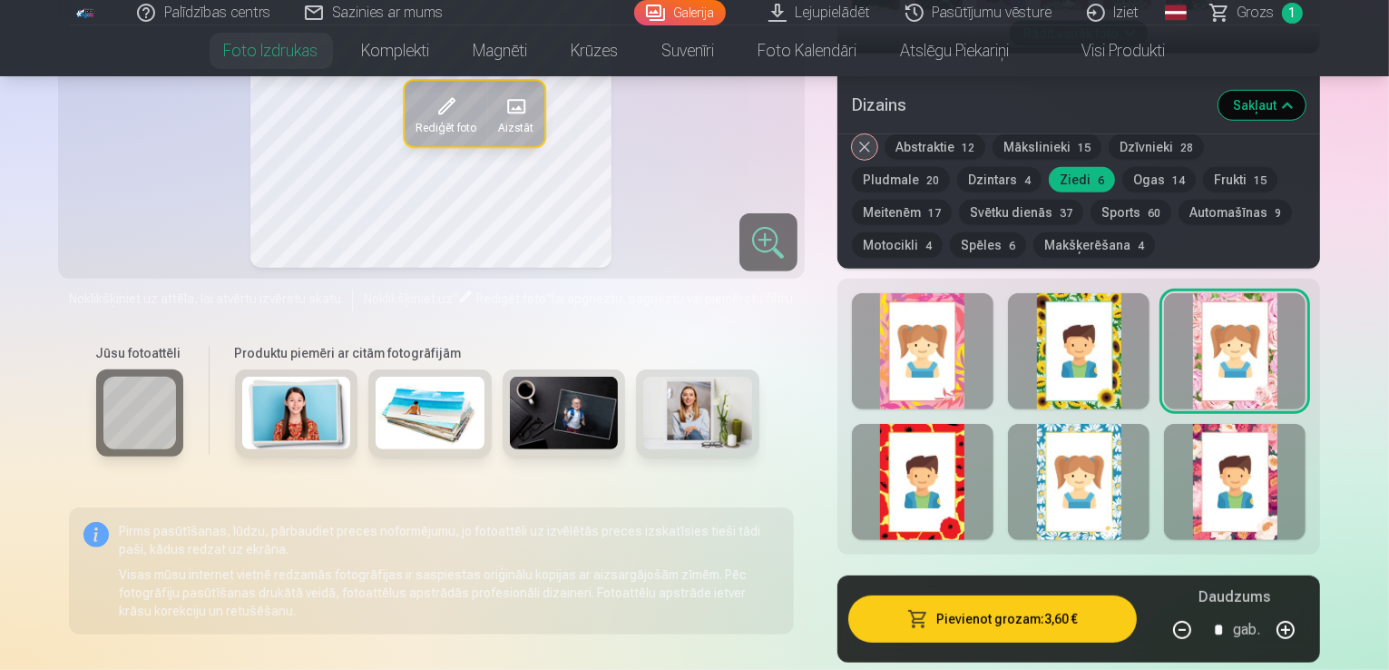
scroll to position [907, 0]
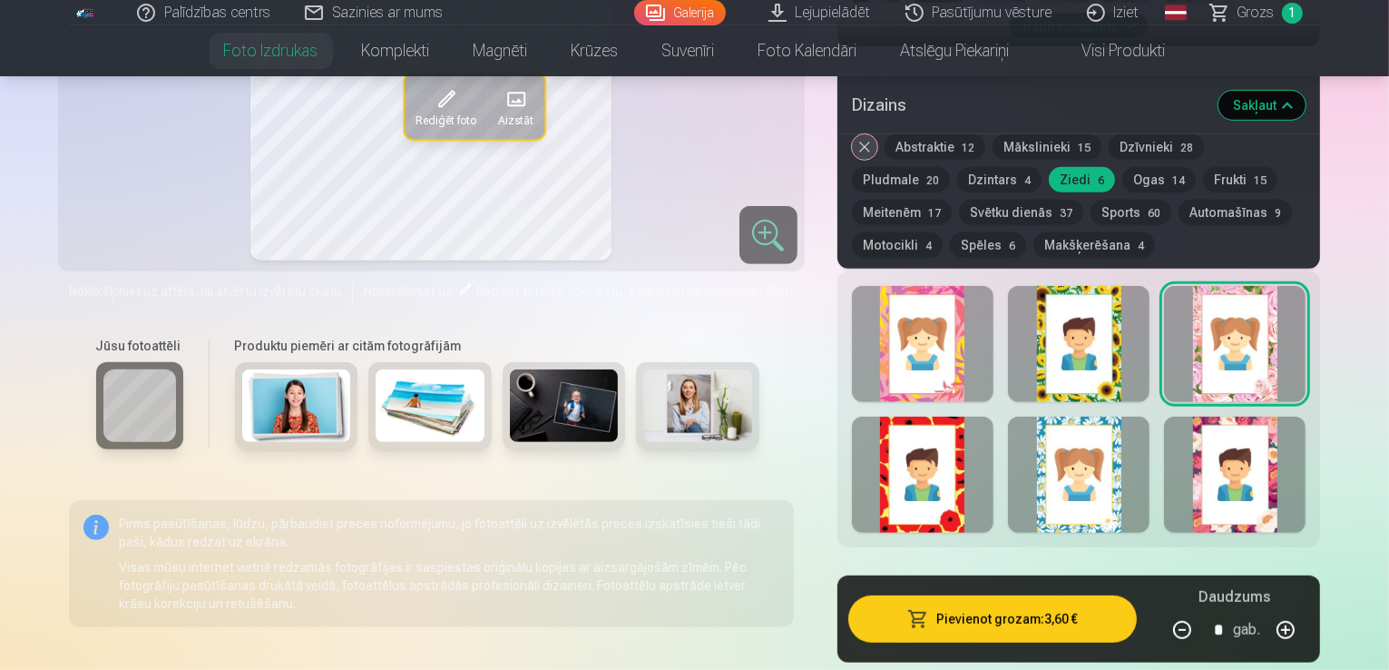
click at [993, 416] on div at bounding box center [923, 474] width 142 height 116
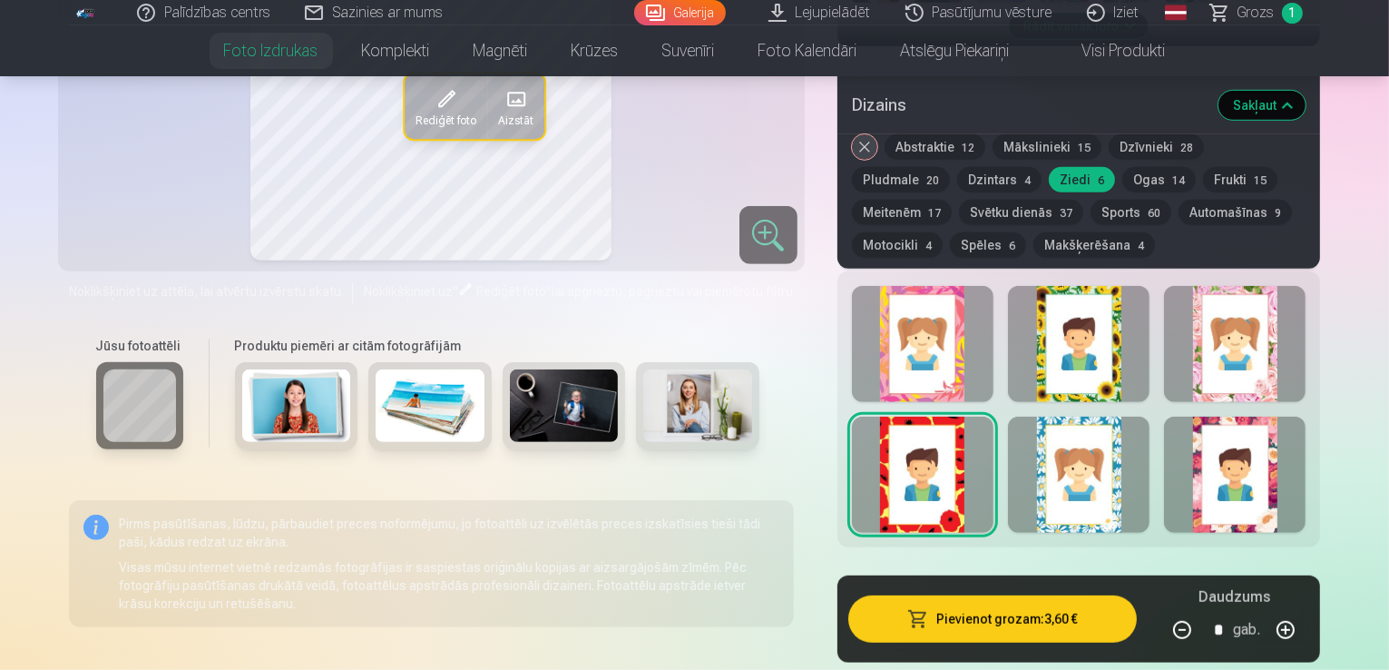
click at [1106, 452] on div at bounding box center [1079, 474] width 142 height 116
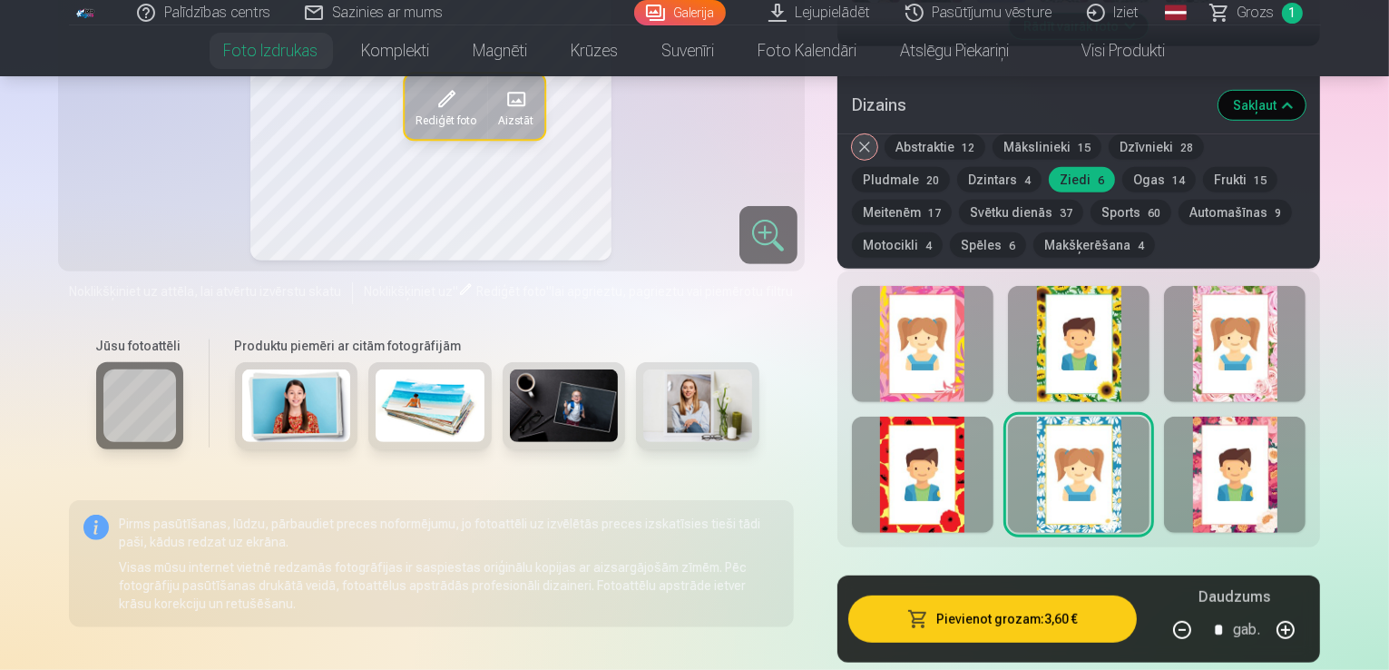
click at [1283, 461] on div at bounding box center [1235, 474] width 142 height 116
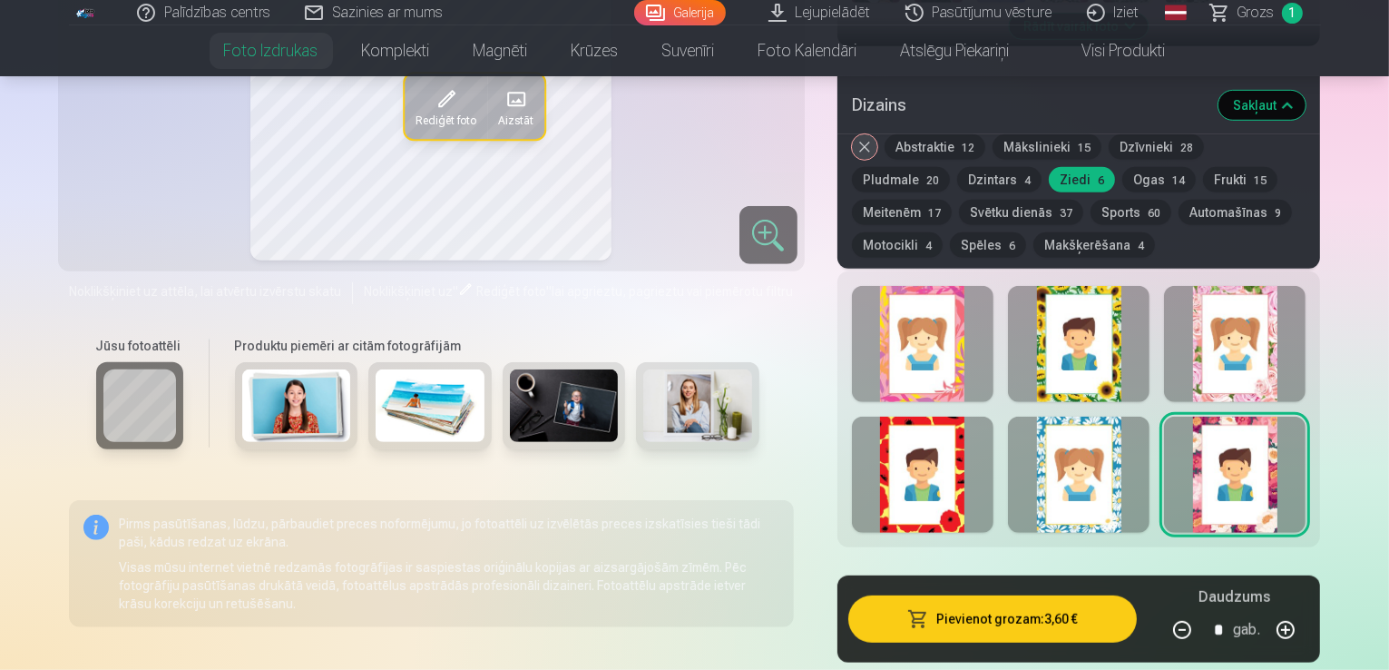
click at [958, 322] on div at bounding box center [923, 344] width 142 height 116
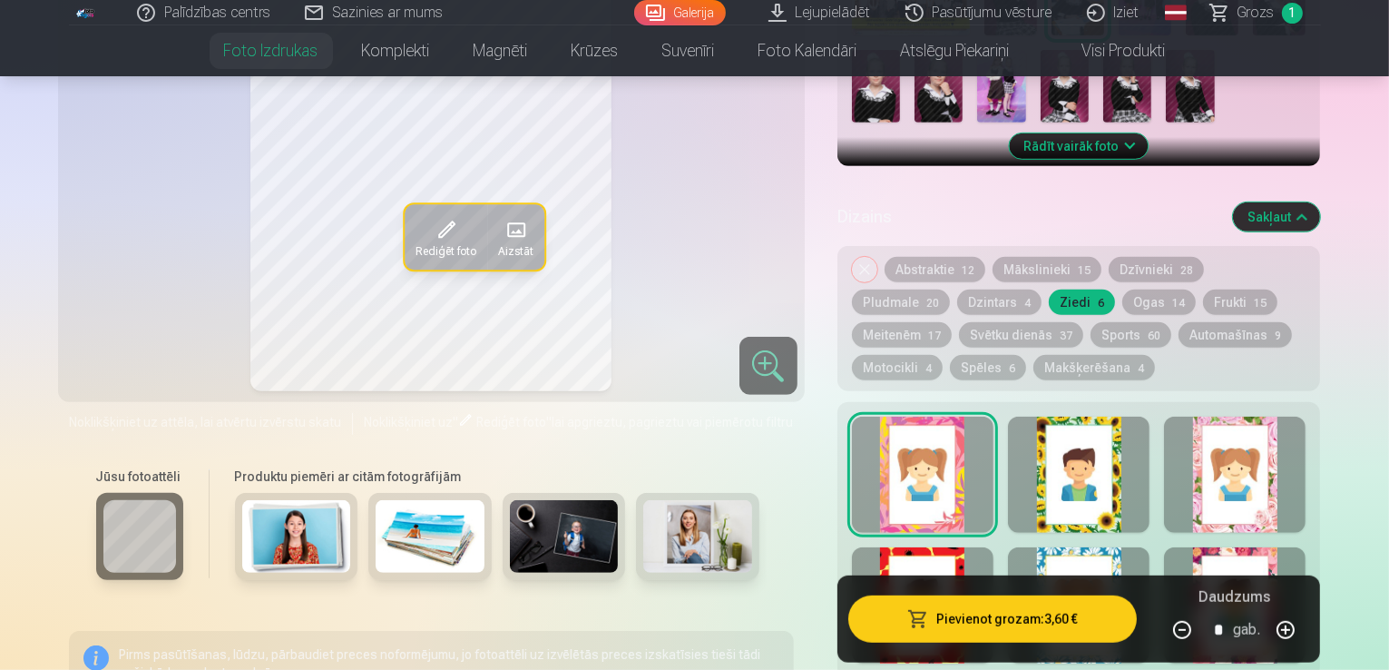
scroll to position [816, 0]
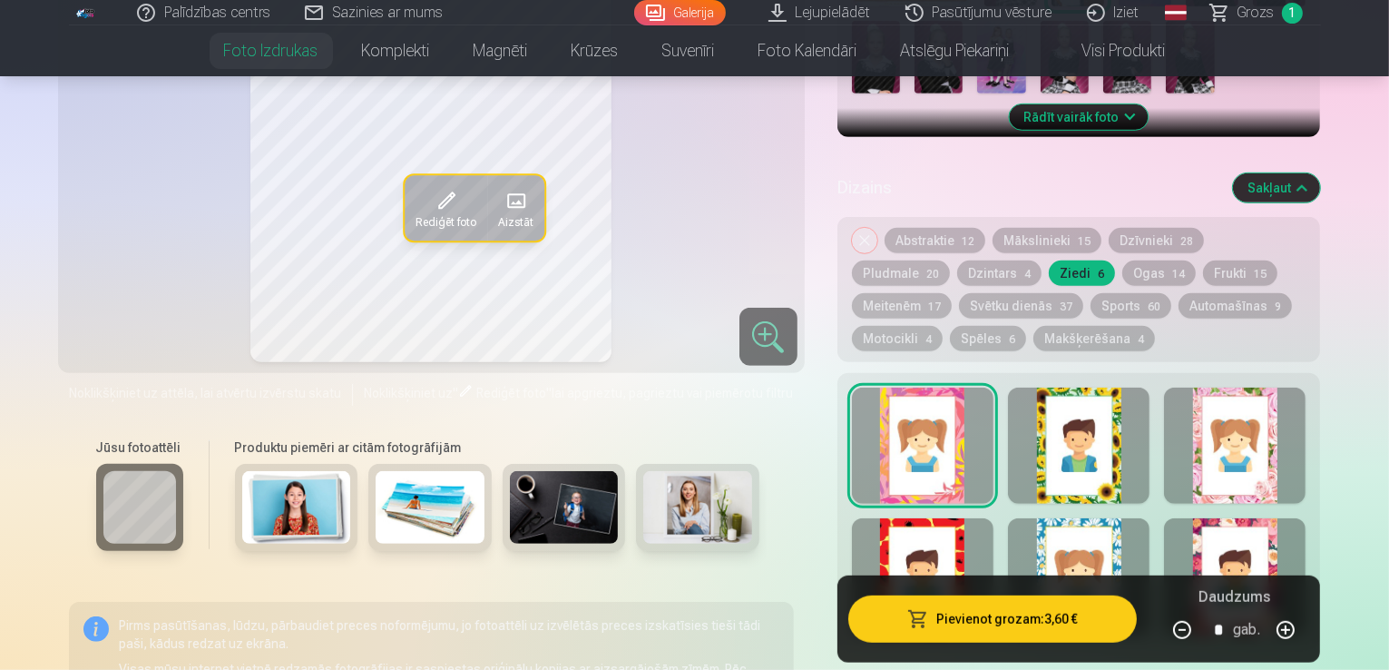
click at [974, 235] on span "12" at bounding box center [968, 241] width 13 height 13
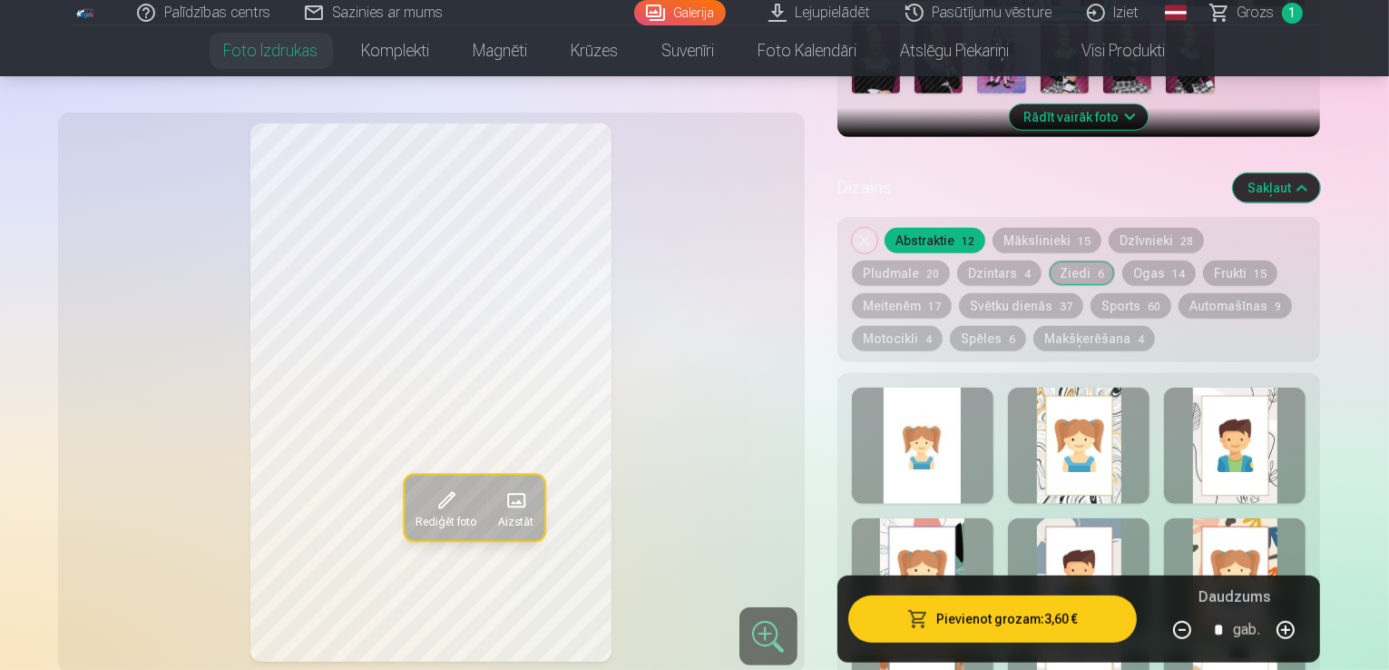
click at [950, 260] on button "Pludmale 20" at bounding box center [901, 272] width 98 height 25
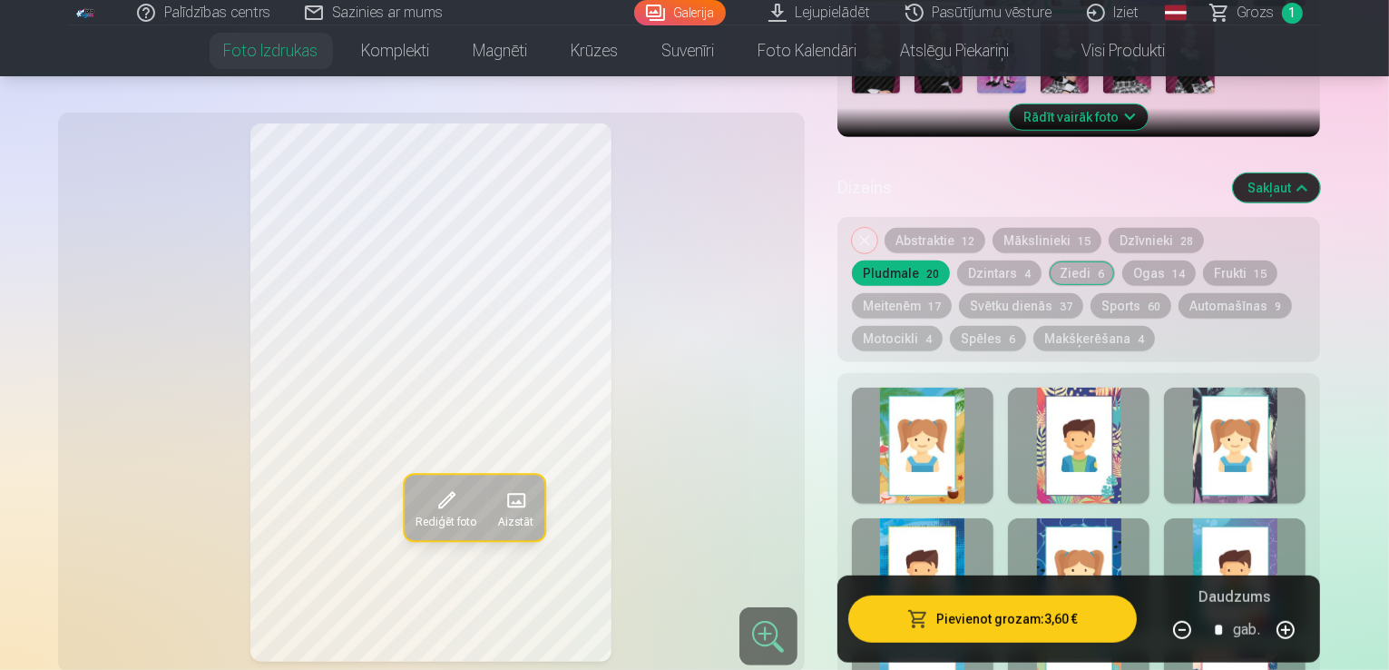
click at [962, 387] on div at bounding box center [923, 445] width 142 height 116
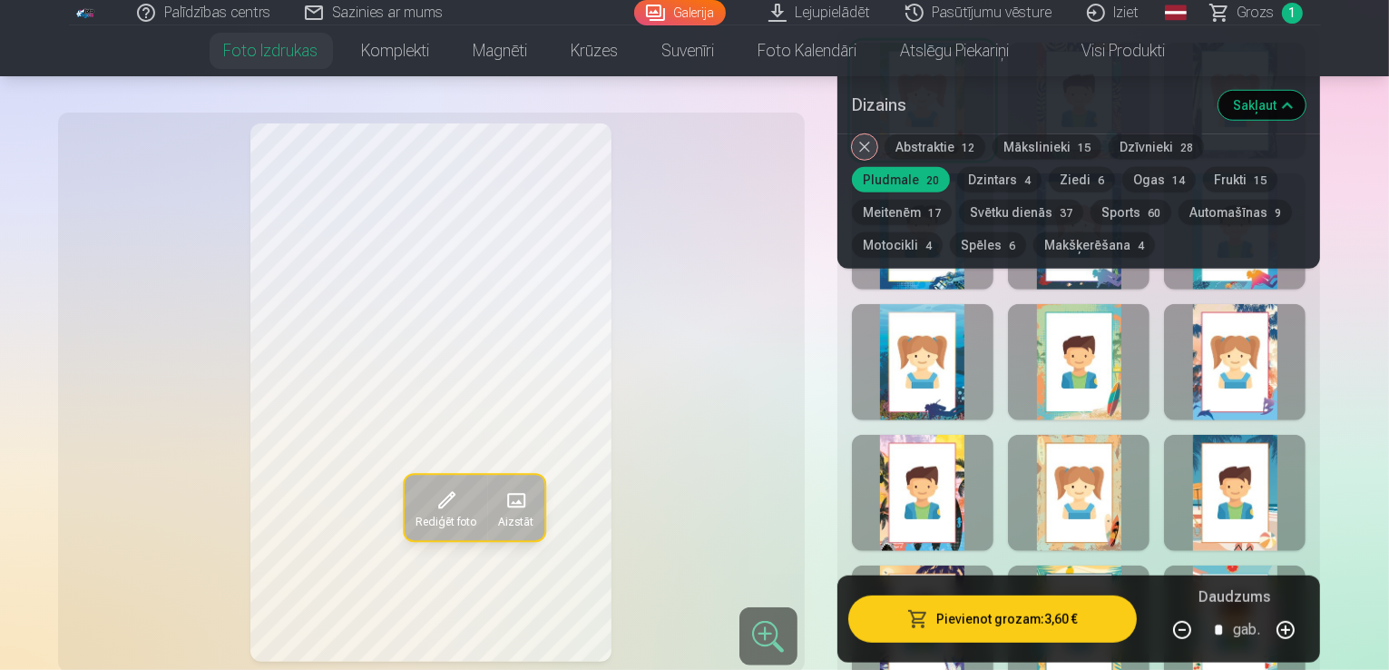
scroll to position [1270, 0]
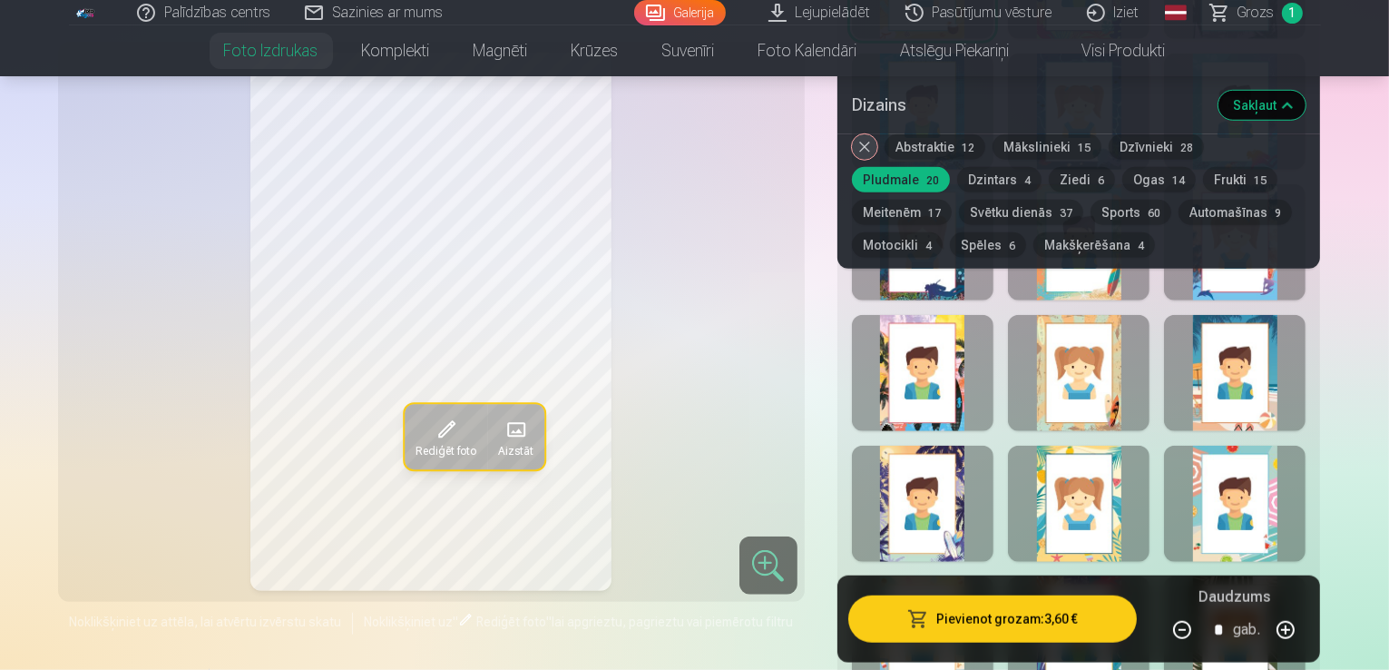
click at [1149, 339] on div at bounding box center [1079, 373] width 142 height 116
click at [1276, 352] on div at bounding box center [1235, 373] width 142 height 116
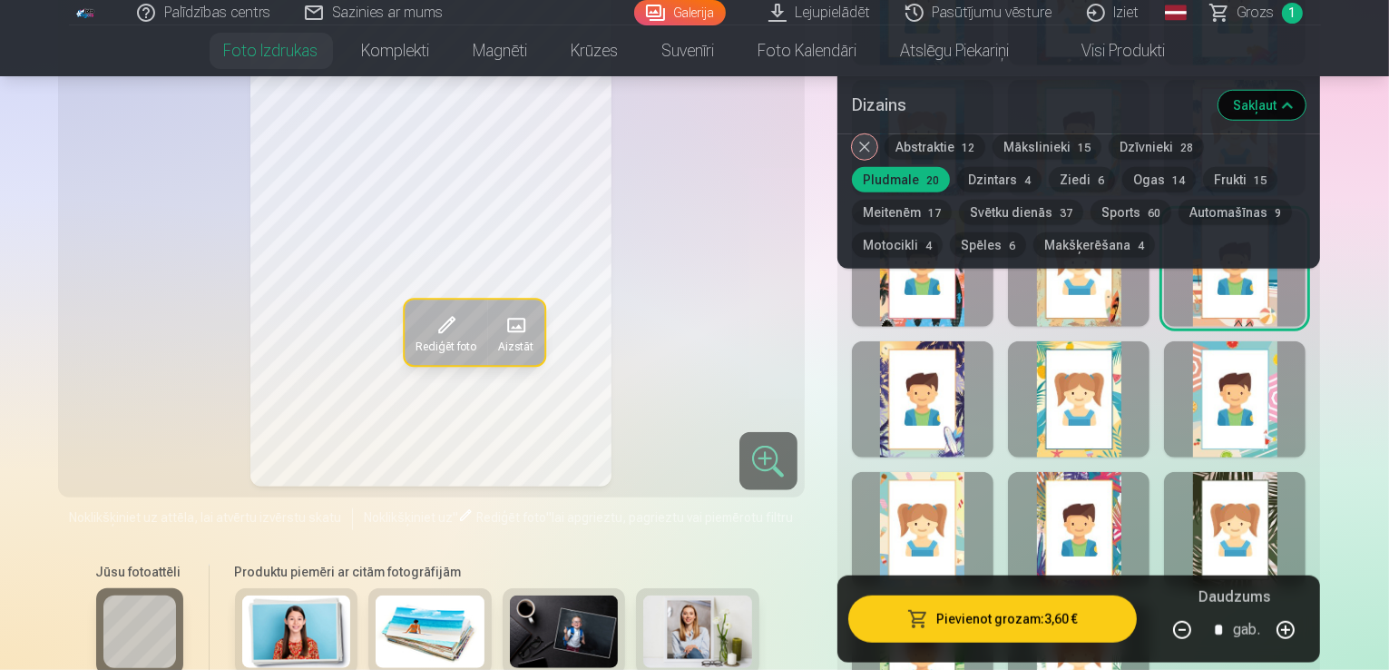
scroll to position [1452, 0]
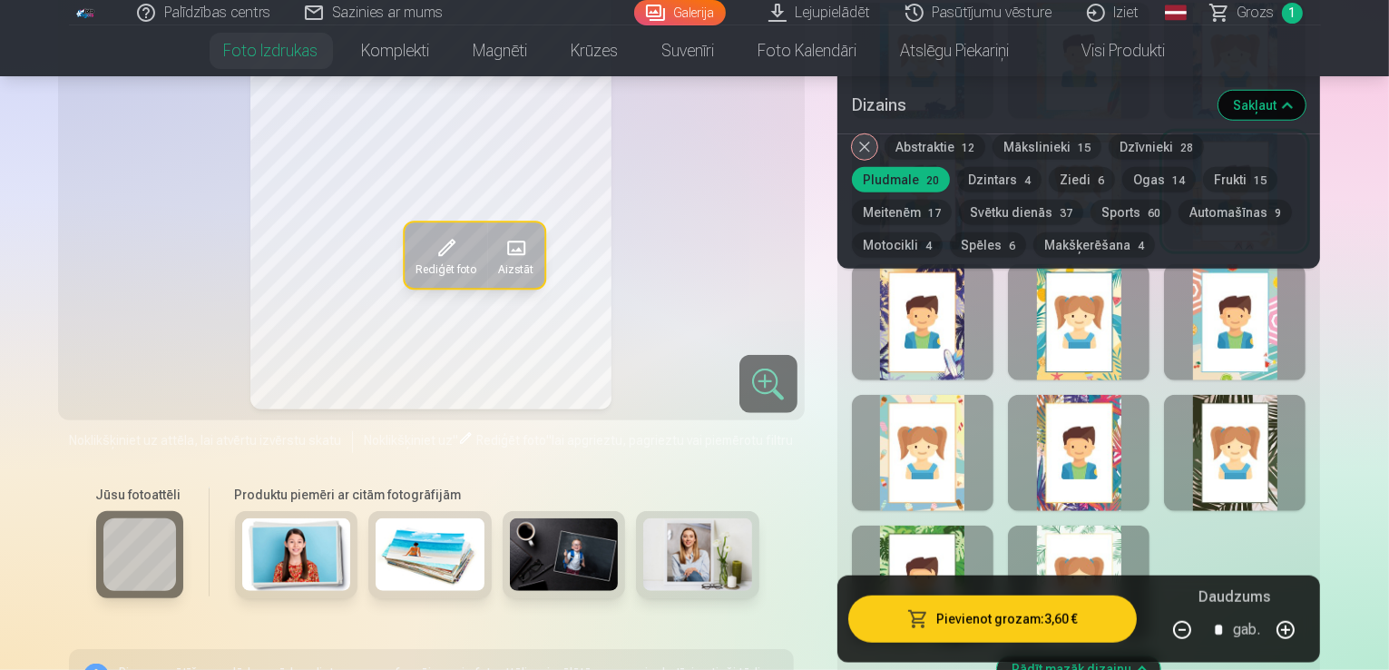
click at [974, 397] on div at bounding box center [923, 453] width 142 height 116
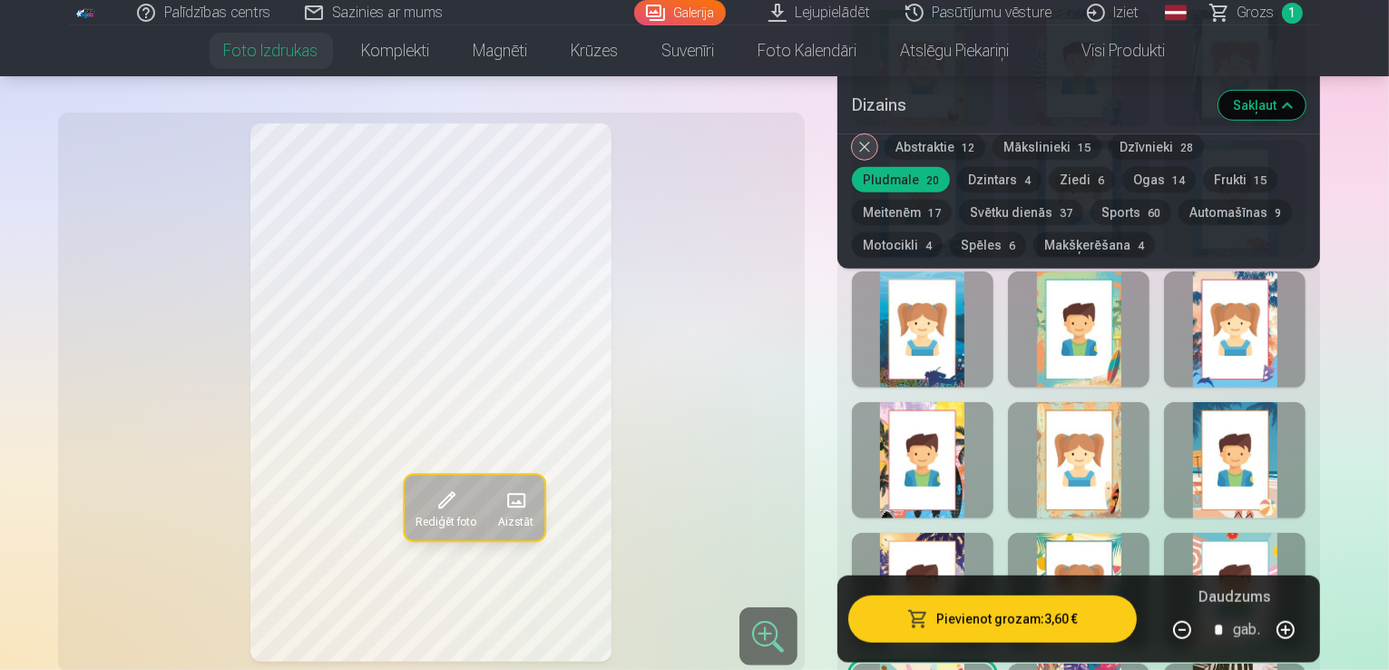
scroll to position [1179, 0]
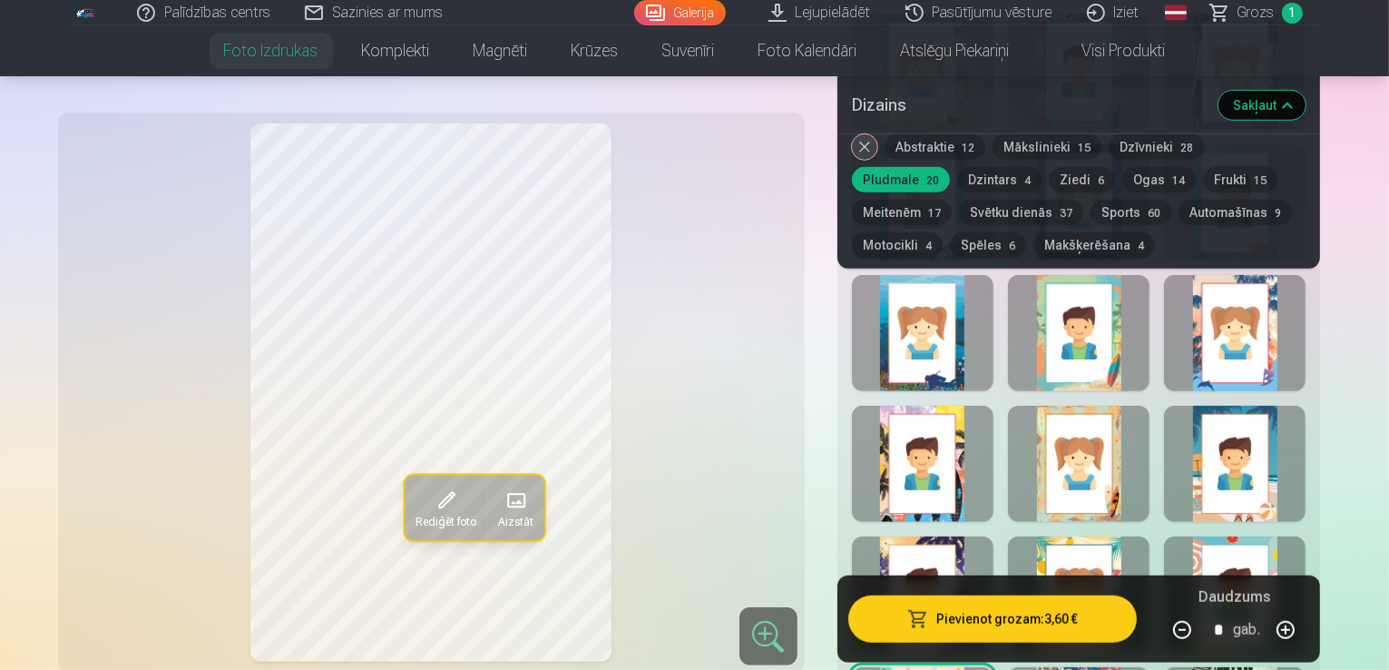
click at [877, 144] on button "Noņemiet dizainu" at bounding box center [864, 146] width 25 height 25
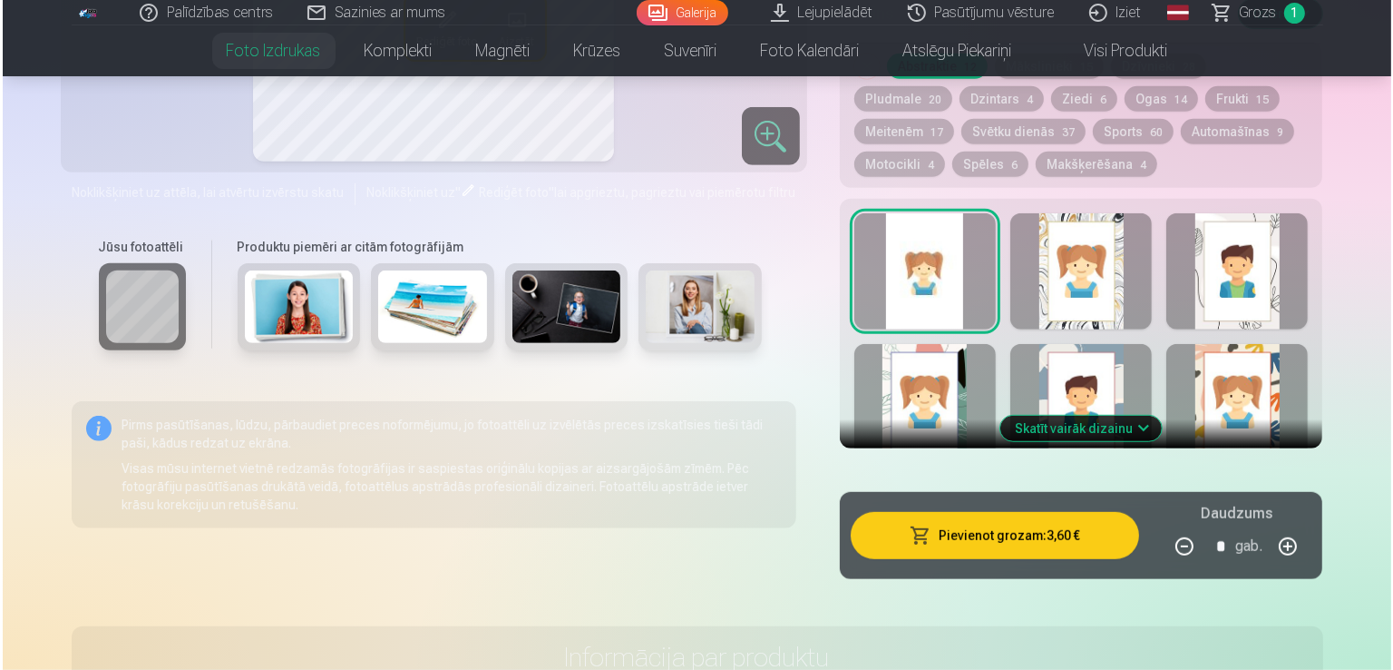
scroll to position [1006, 0]
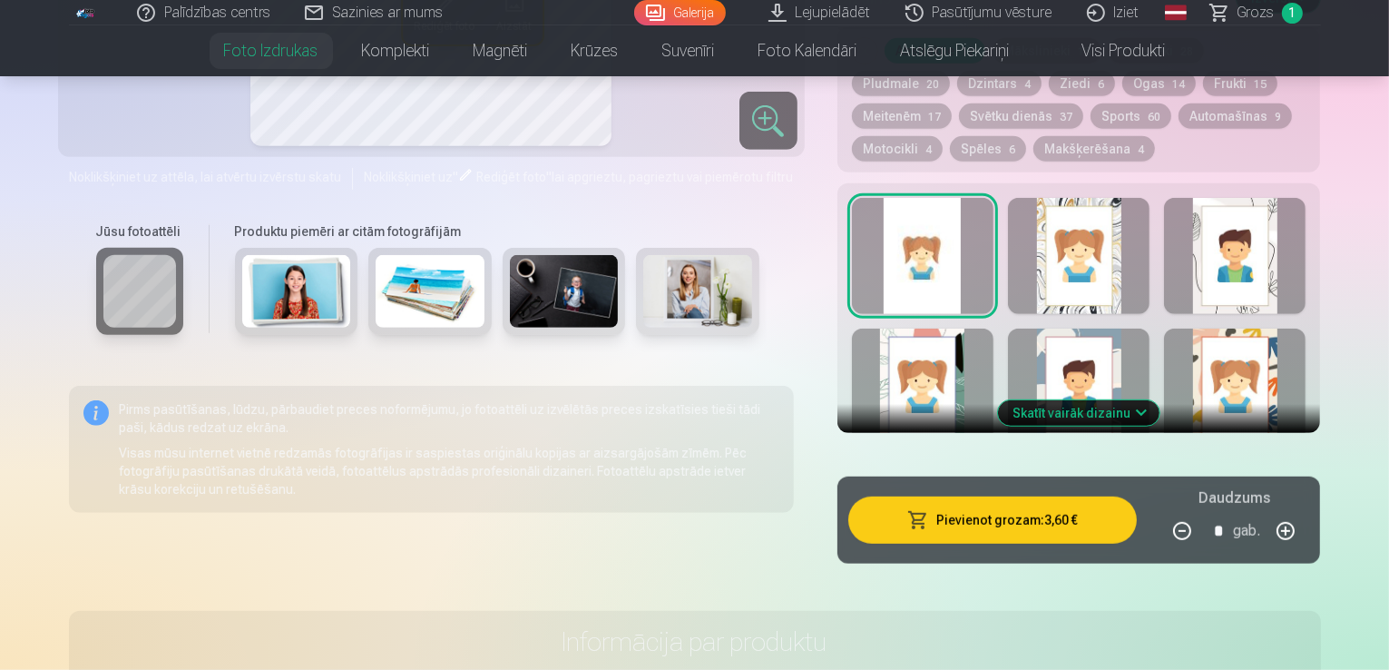
click at [1034, 496] on button "Pievienot grozam : 3,60 €" at bounding box center [992, 519] width 289 height 47
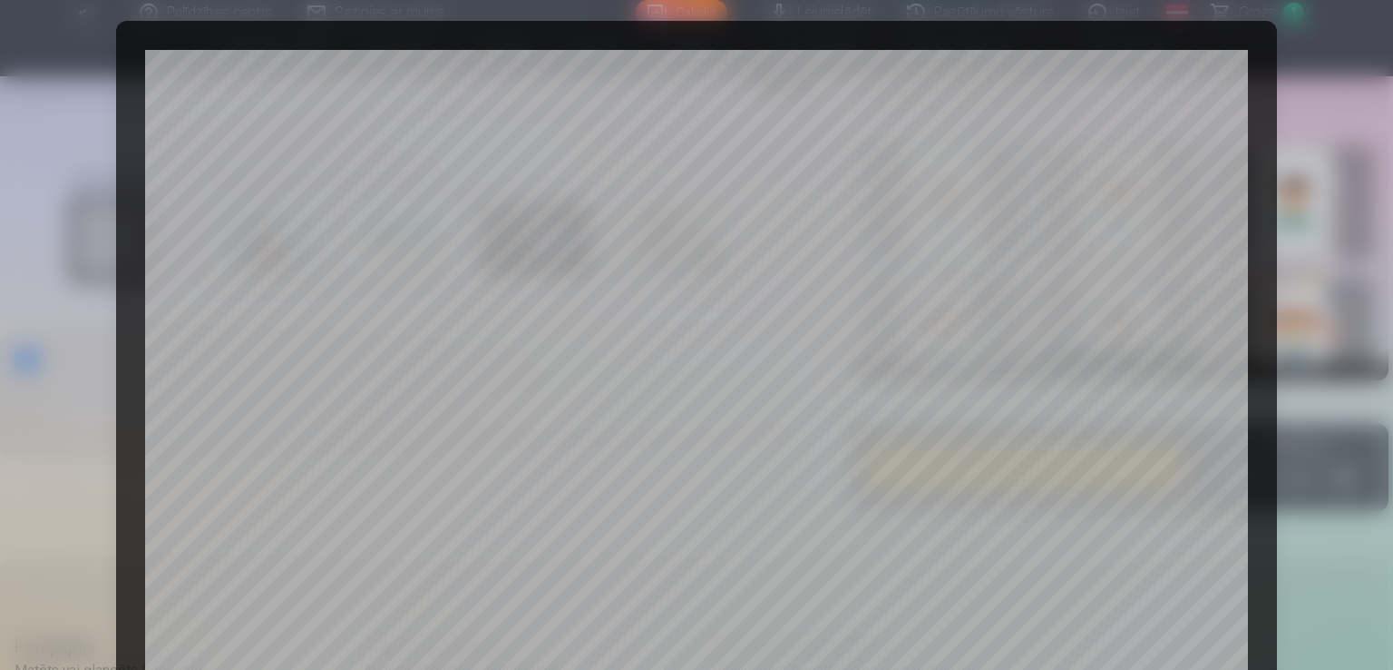
scroll to position [0, 0]
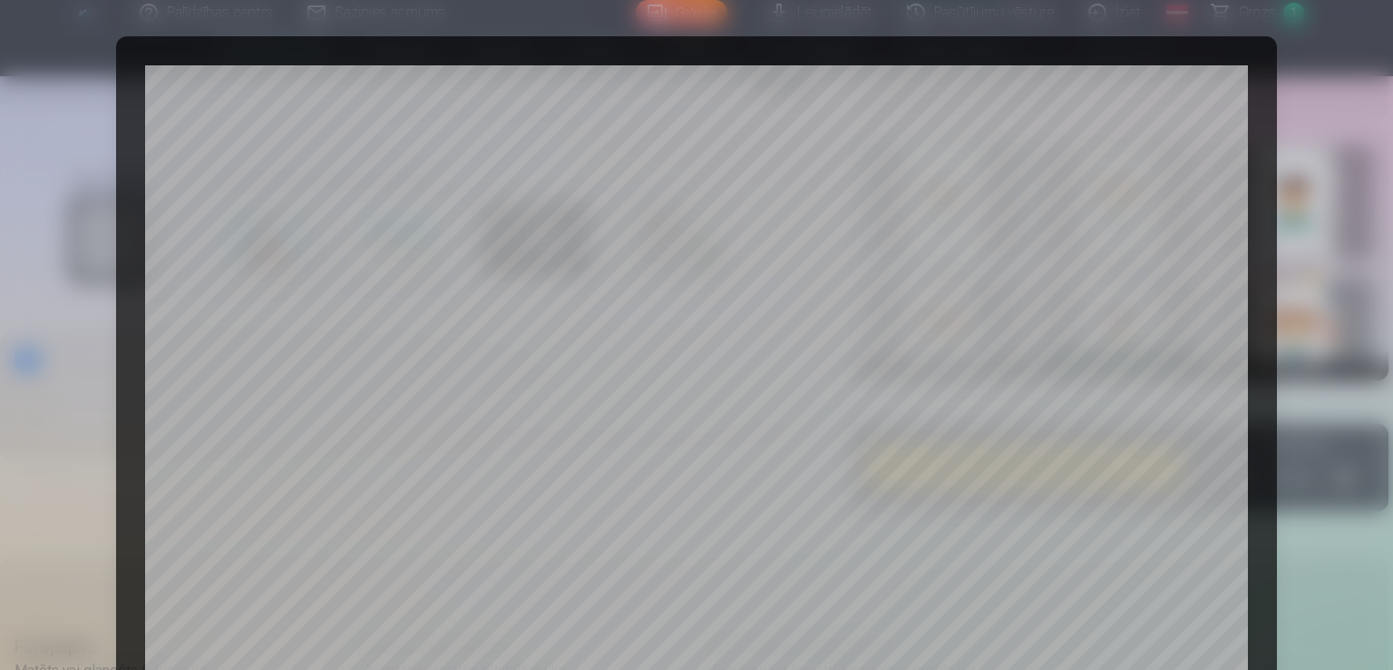
click at [675, 110] on div "Pārbaudiet, kā tiks drukāts jūsu produkts! Jūsu produkts tiks izdrukāts tieši t…" at bounding box center [696, 598] width 1161 height 1125
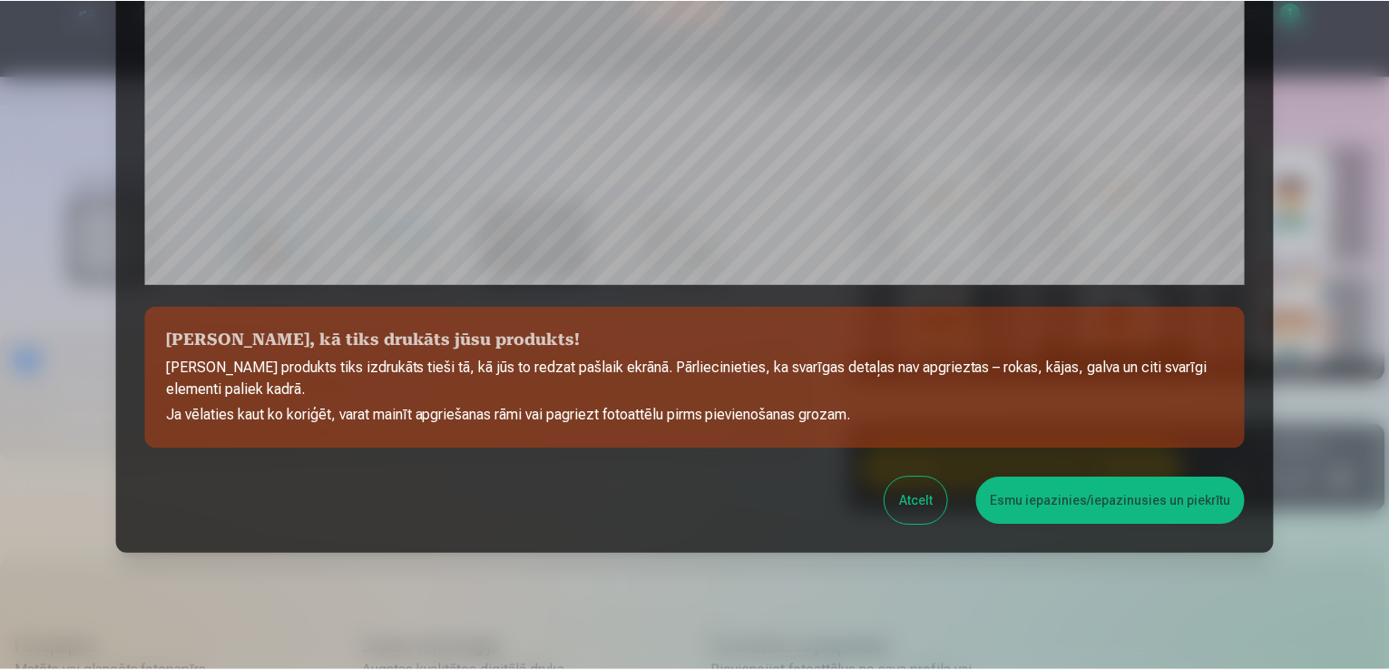
scroll to position [637, 0]
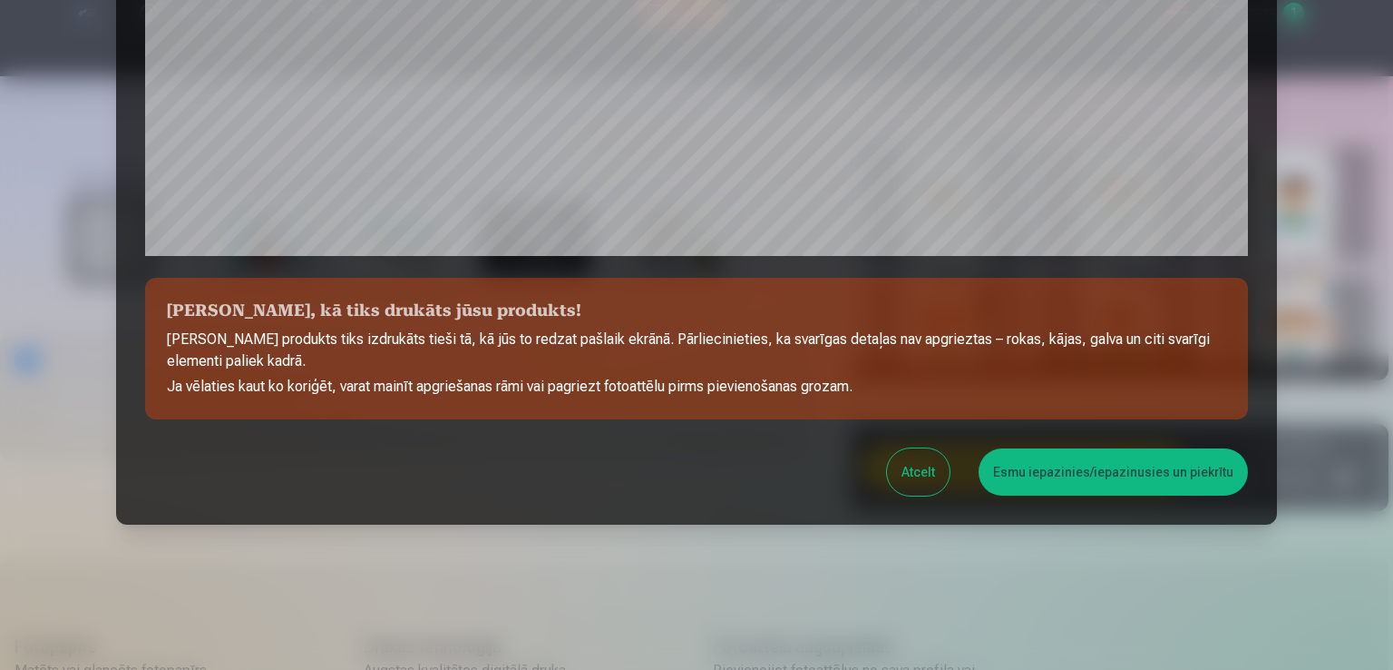
click at [921, 464] on button "Atcelt" at bounding box center [918, 471] width 63 height 47
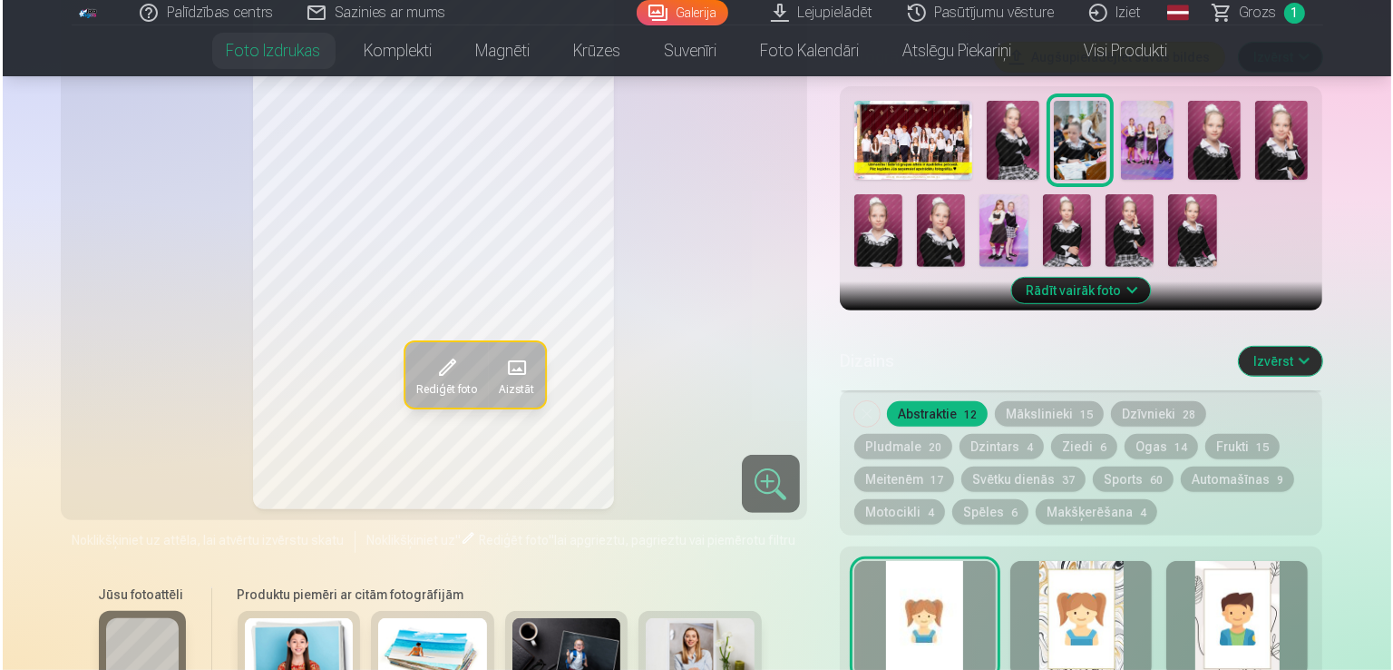
scroll to position [552, 0]
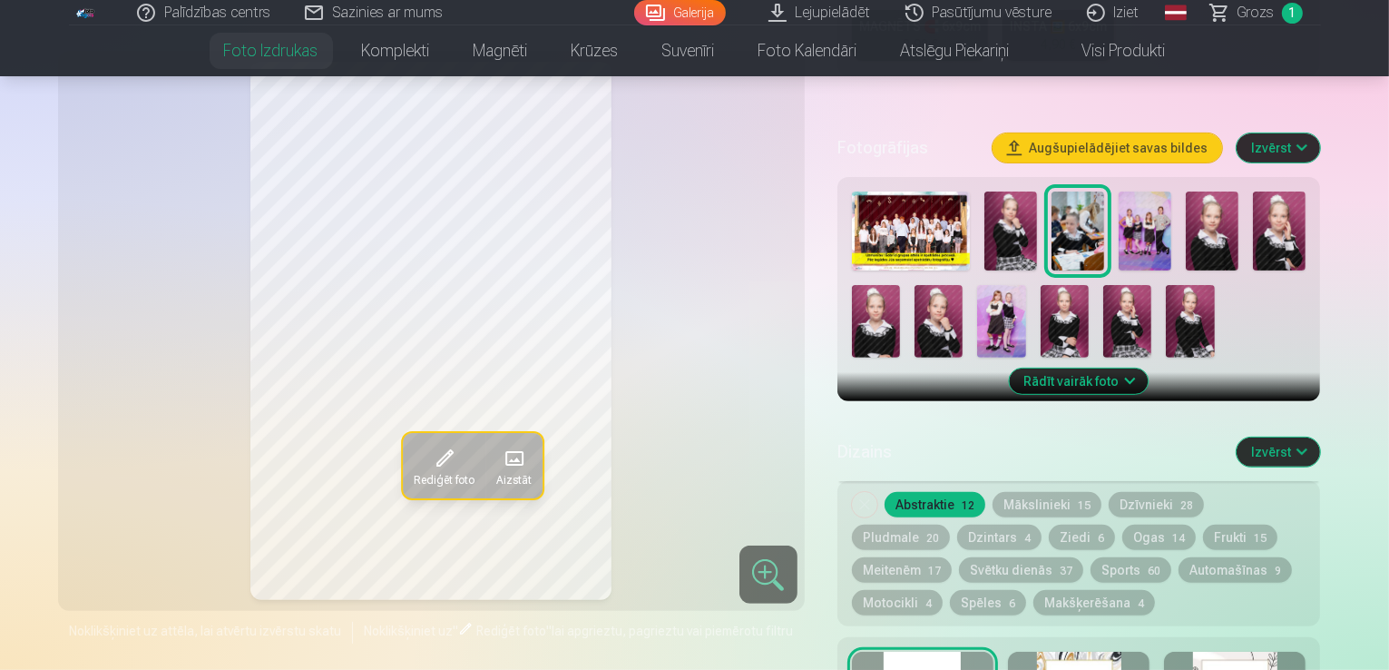
click at [413, 473] on span "Rediģēt foto" at bounding box center [443, 480] width 61 height 15
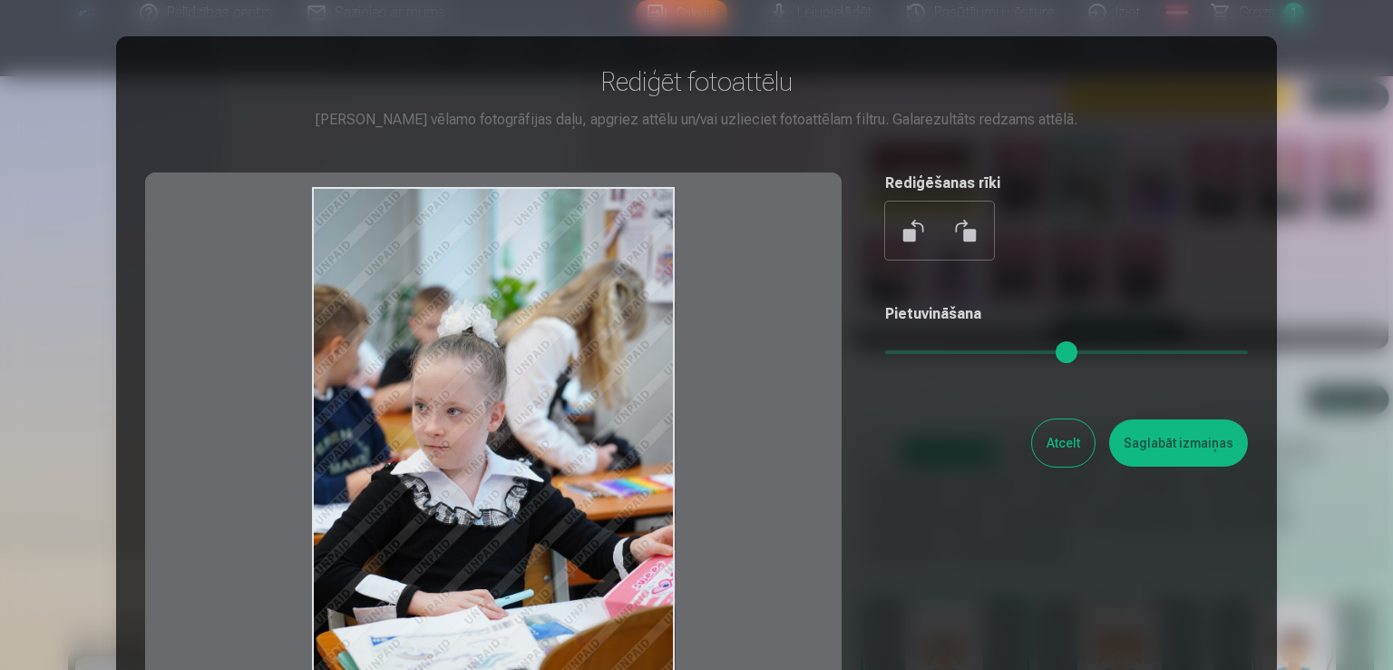
drag, startPoint x: 590, startPoint y: 192, endPoint x: 581, endPoint y: 207, distance: 17.1
click at [581, 203] on div at bounding box center [493, 457] width 697 height 570
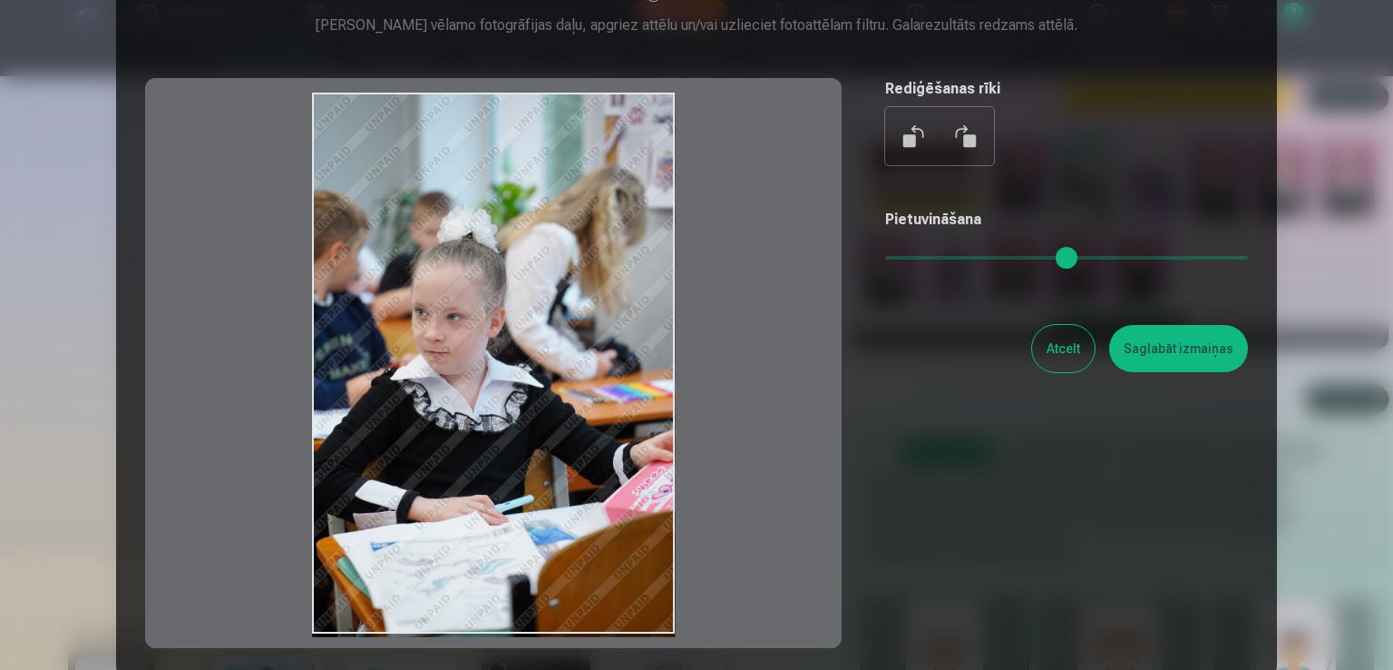
scroll to position [91, 0]
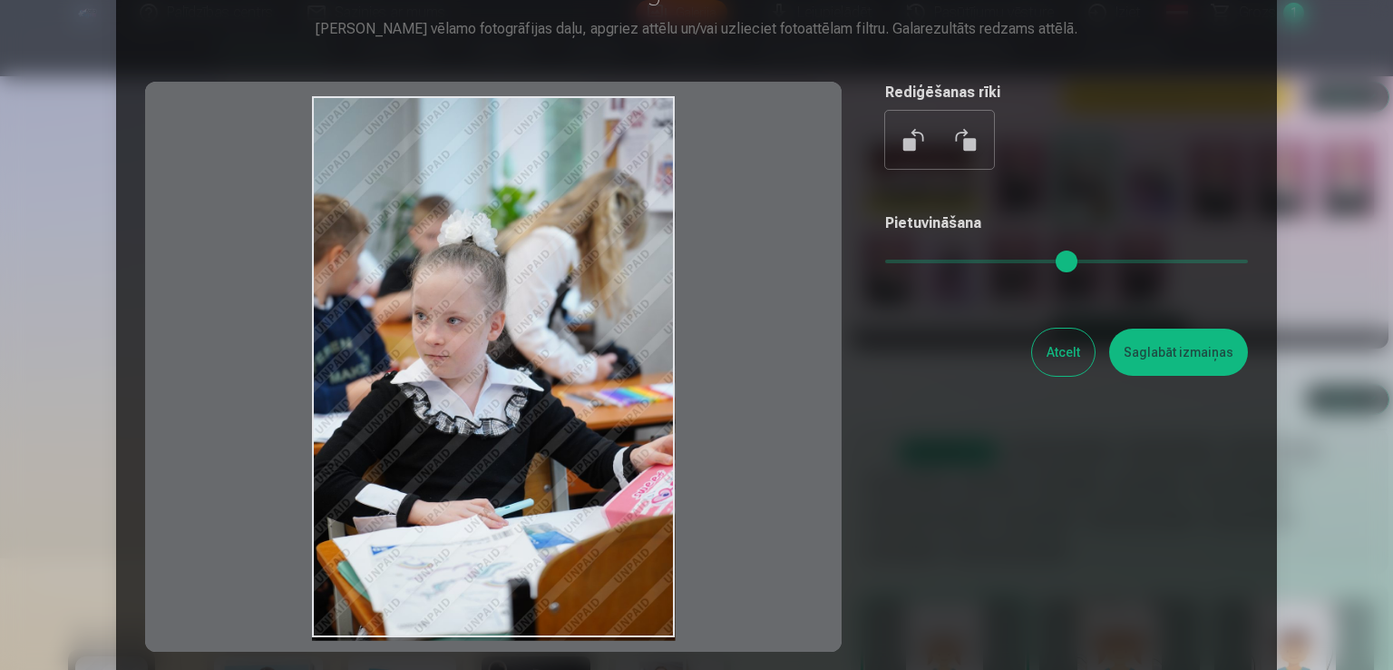
drag, startPoint x: 605, startPoint y: 102, endPoint x: 610, endPoint y: 146, distance: 44.7
click at [606, 135] on div at bounding box center [493, 367] width 697 height 570
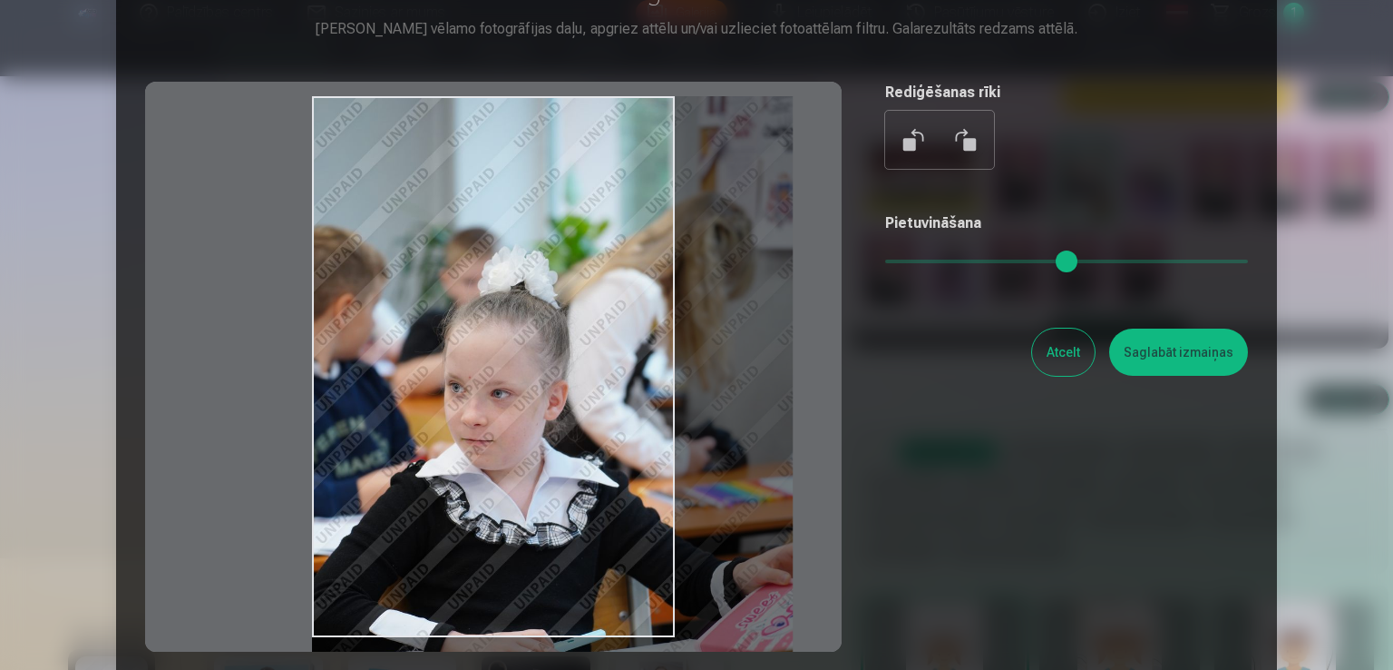
click at [947, 259] on input "range" at bounding box center [1066, 261] width 363 height 4
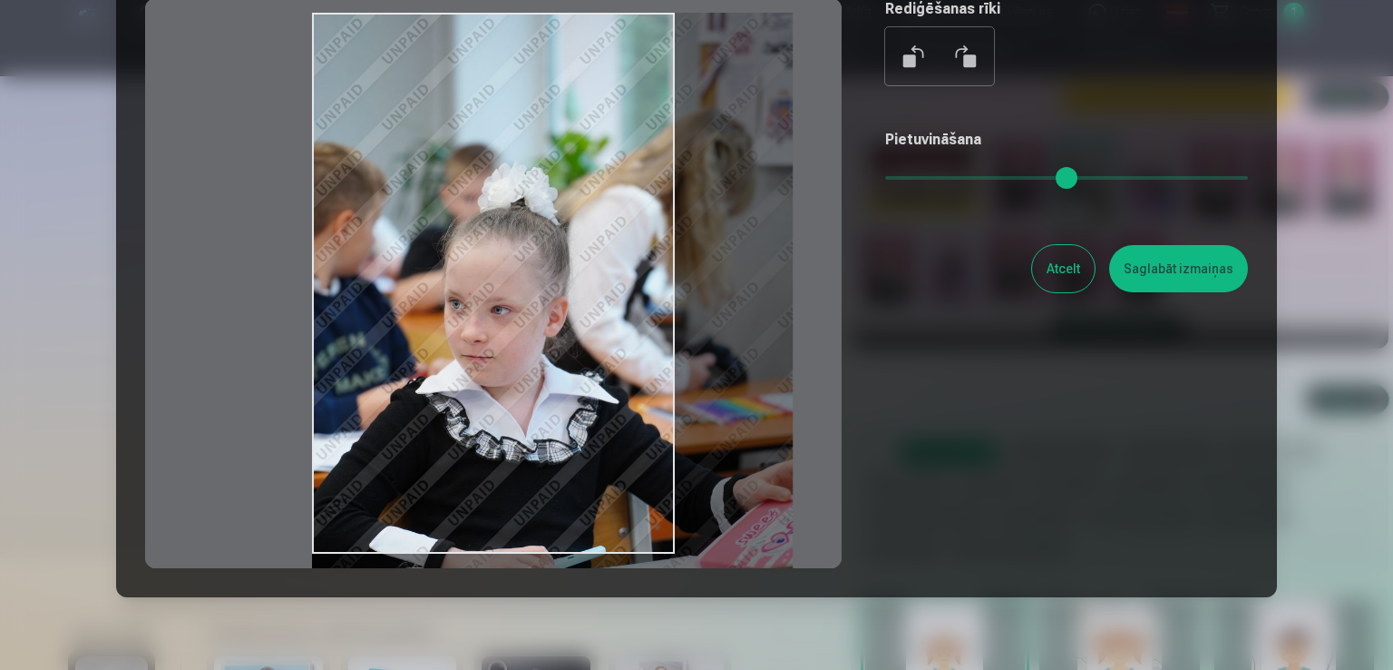
scroll to position [181, 0]
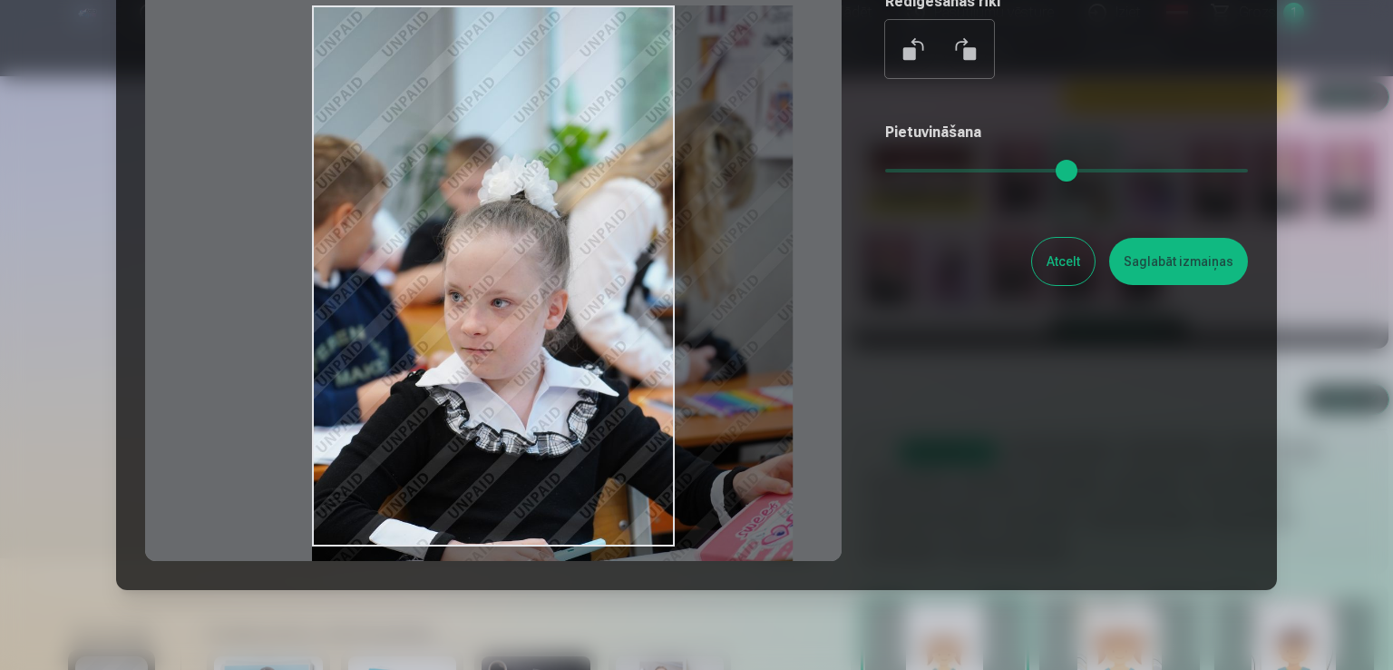
click at [909, 171] on input "range" at bounding box center [1066, 171] width 363 height 4
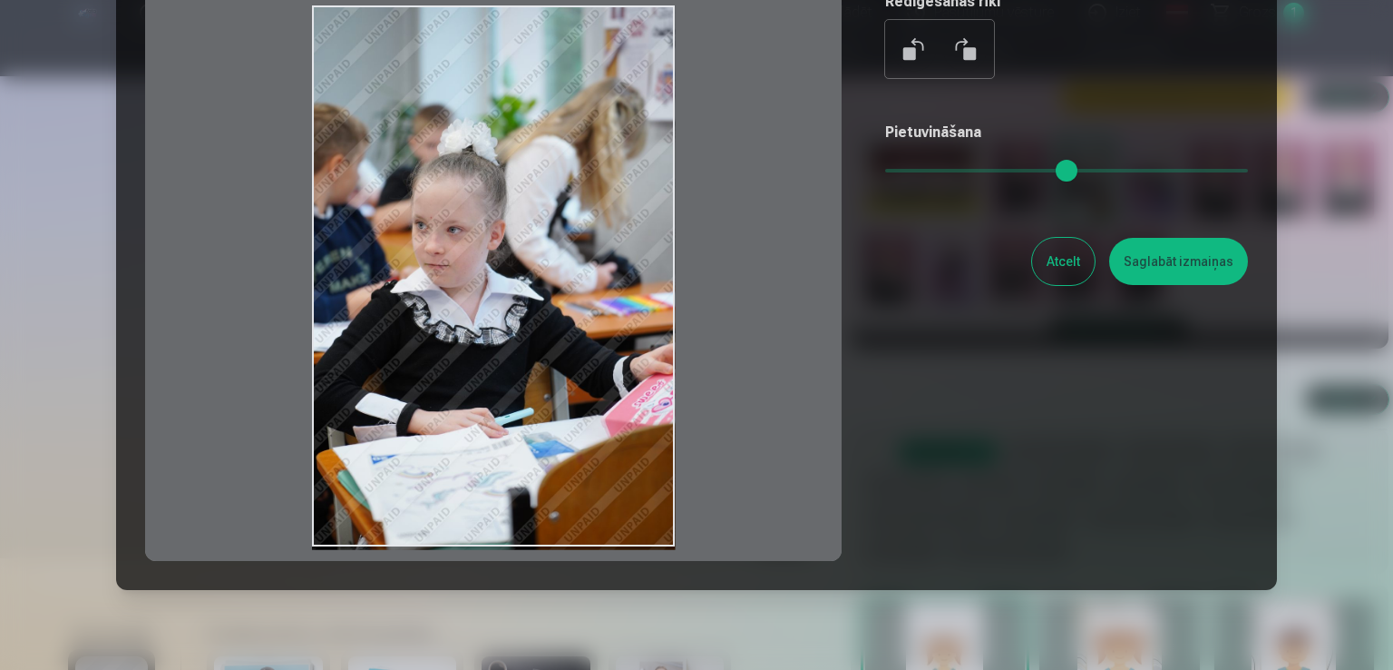
type input "*"
click at [889, 169] on input "range" at bounding box center [1066, 171] width 363 height 4
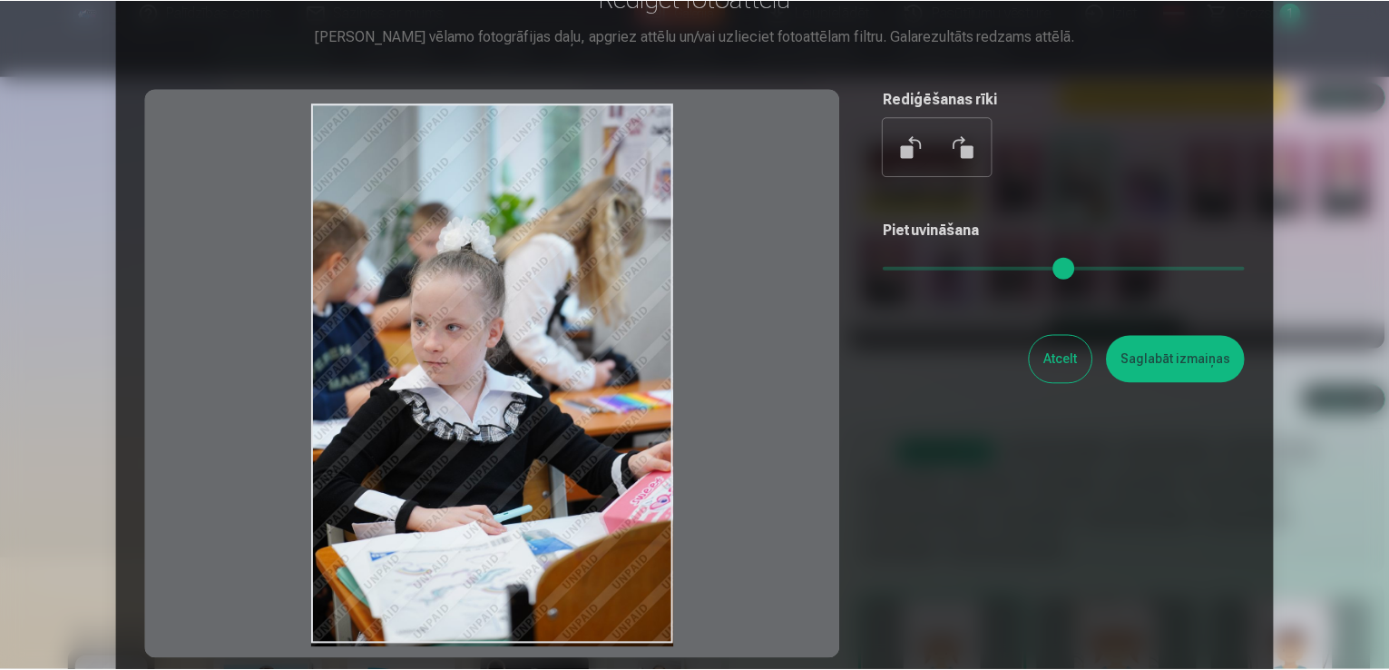
scroll to position [91, 0]
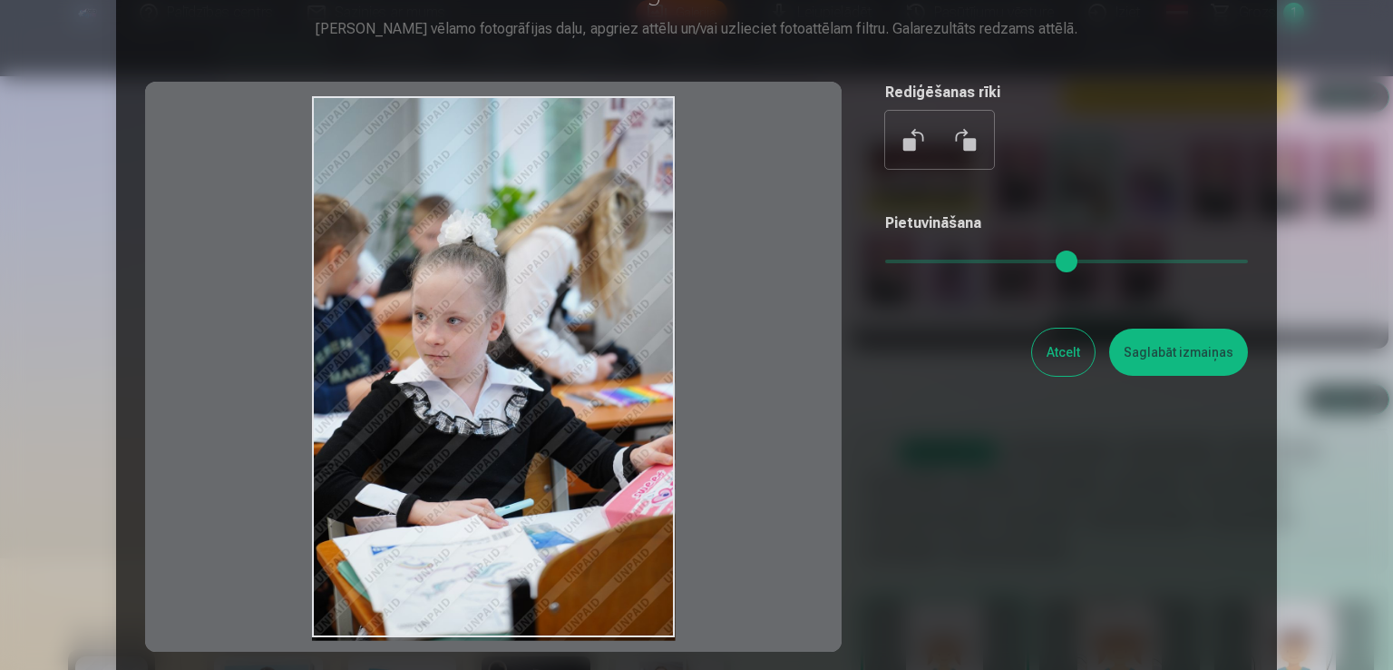
click at [1063, 367] on button "Atcelt" at bounding box center [1063, 351] width 63 height 47
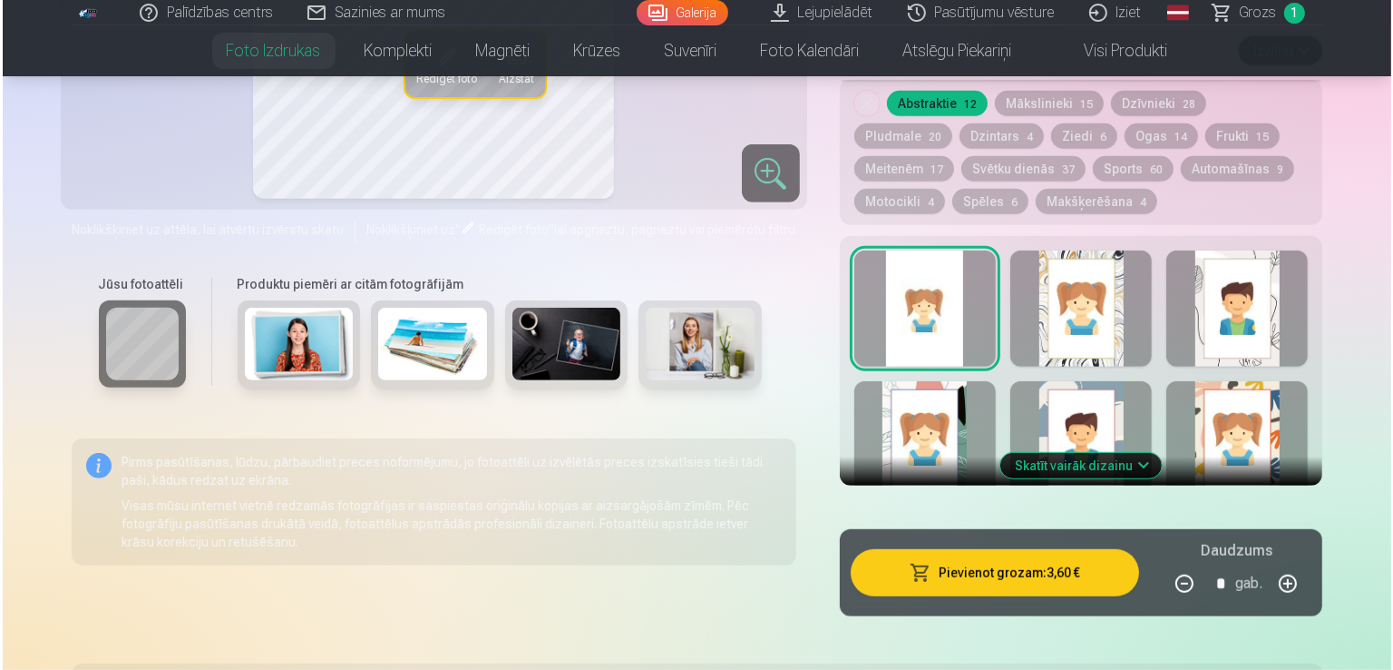
scroll to position [1006, 0]
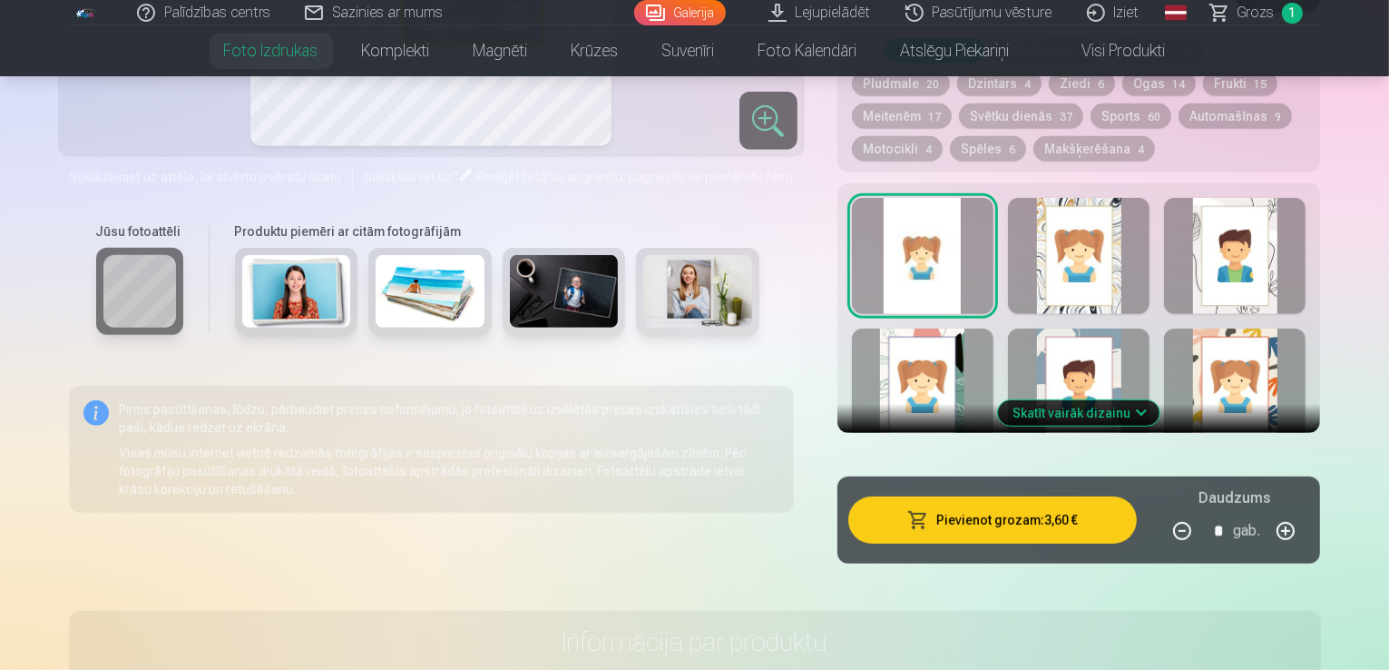
click at [1020, 496] on button "Pievienot grozam : 3,60 €" at bounding box center [992, 519] width 289 height 47
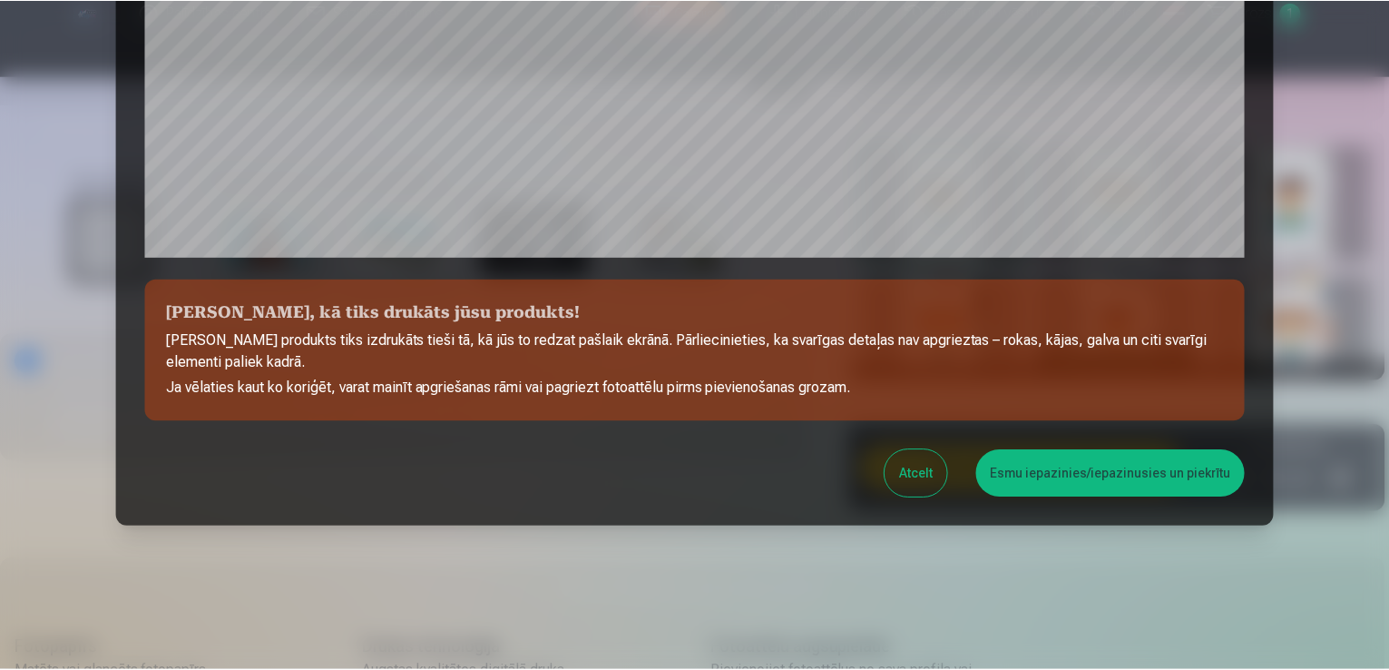
scroll to position [637, 0]
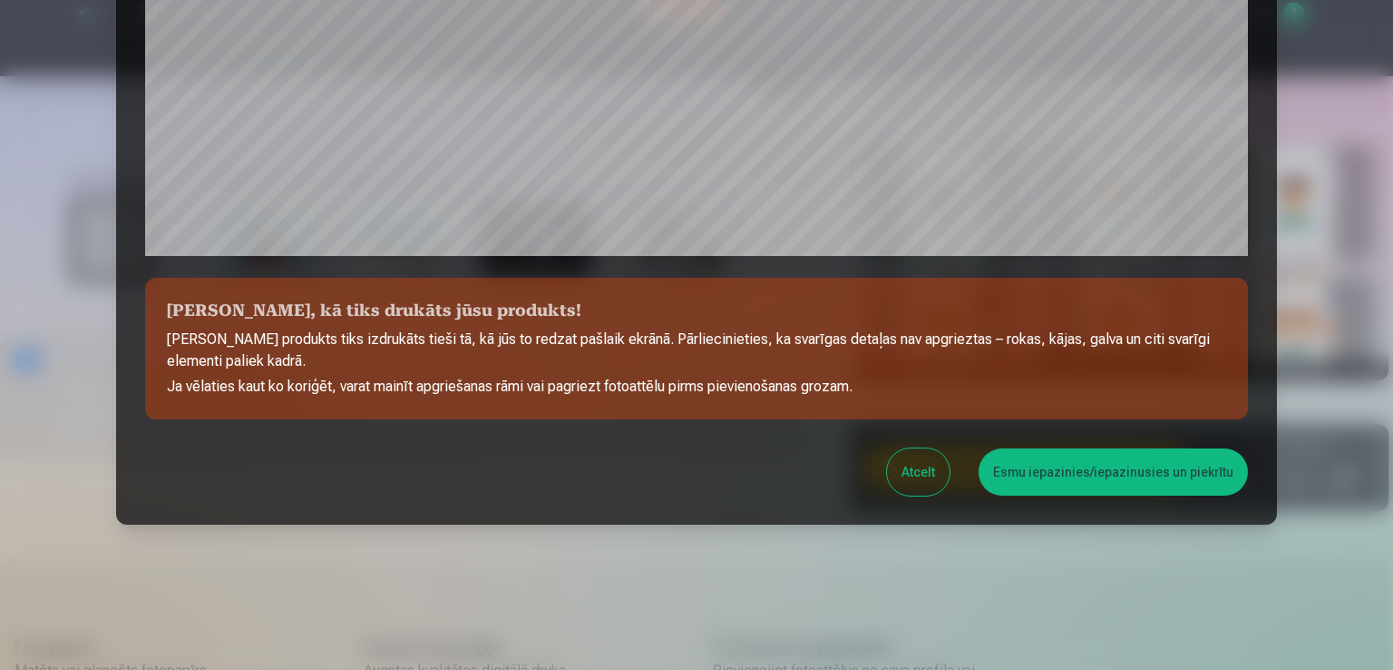
click at [1068, 473] on button "Esmu iepazinies/iepazinusies un piekrītu" at bounding box center [1113, 471] width 269 height 47
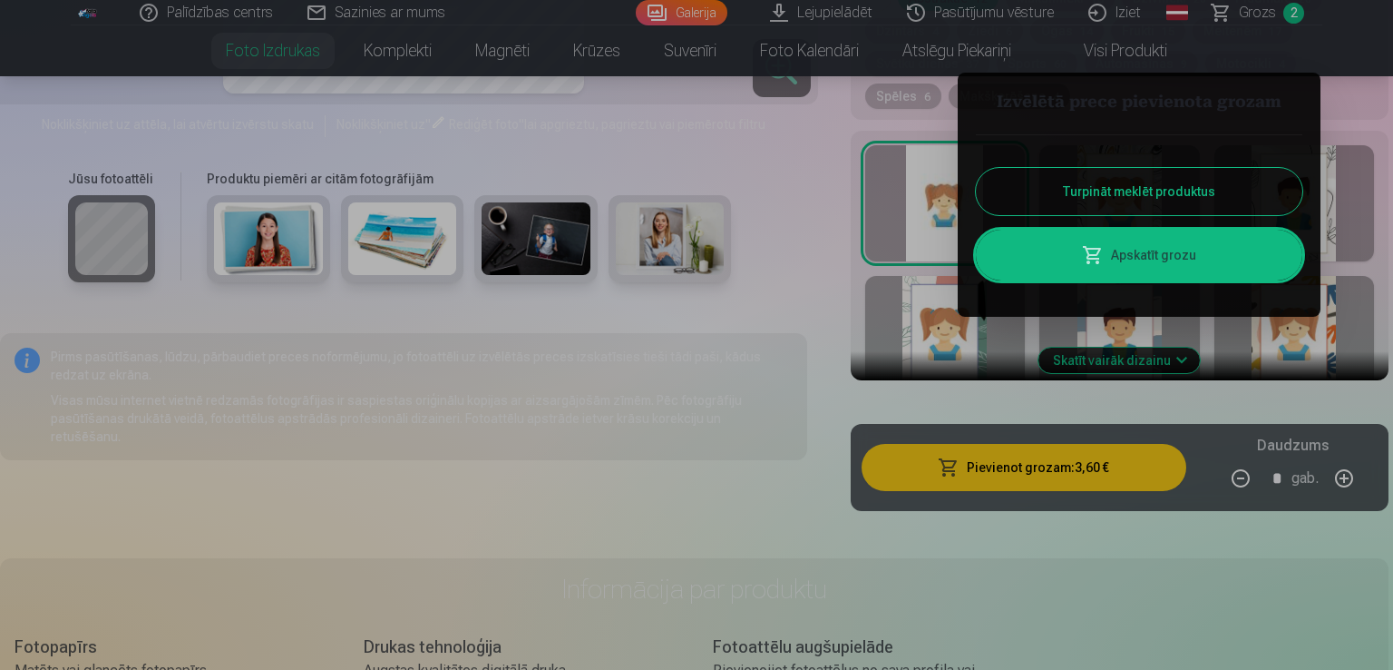
click at [1099, 193] on button "Turpināt meklēt produktus" at bounding box center [1139, 191] width 327 height 47
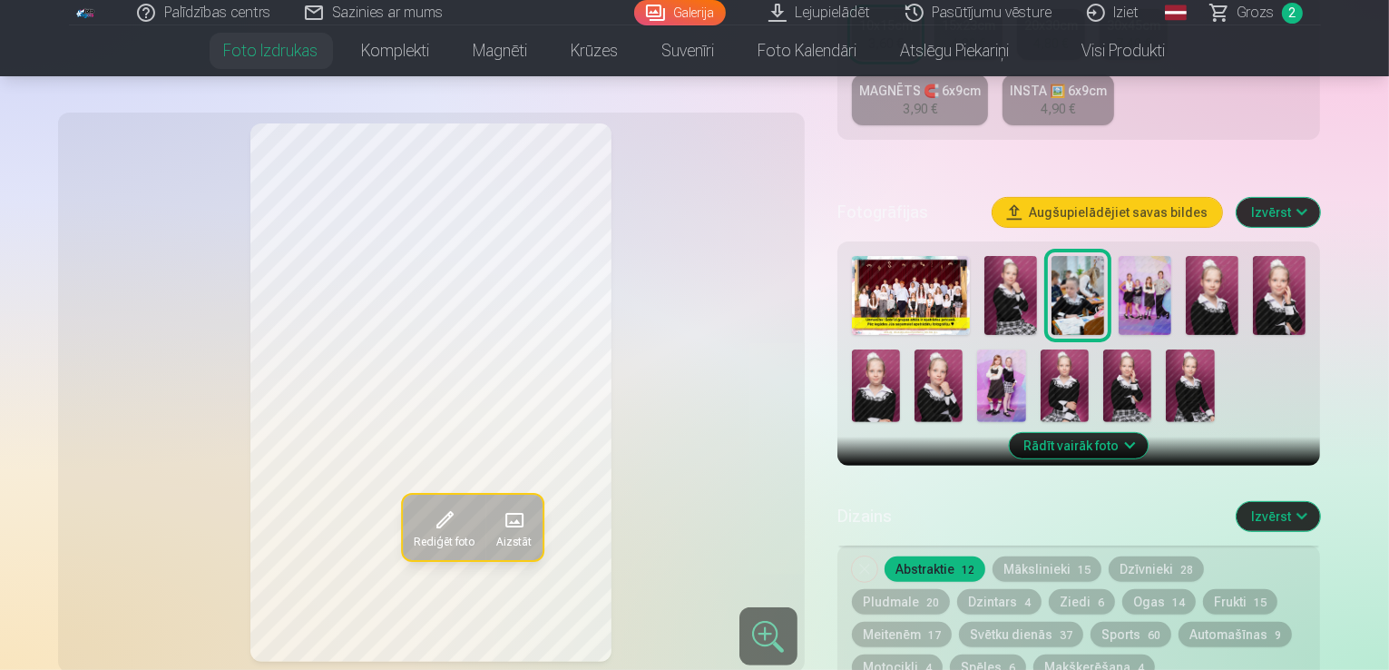
scroll to position [462, 0]
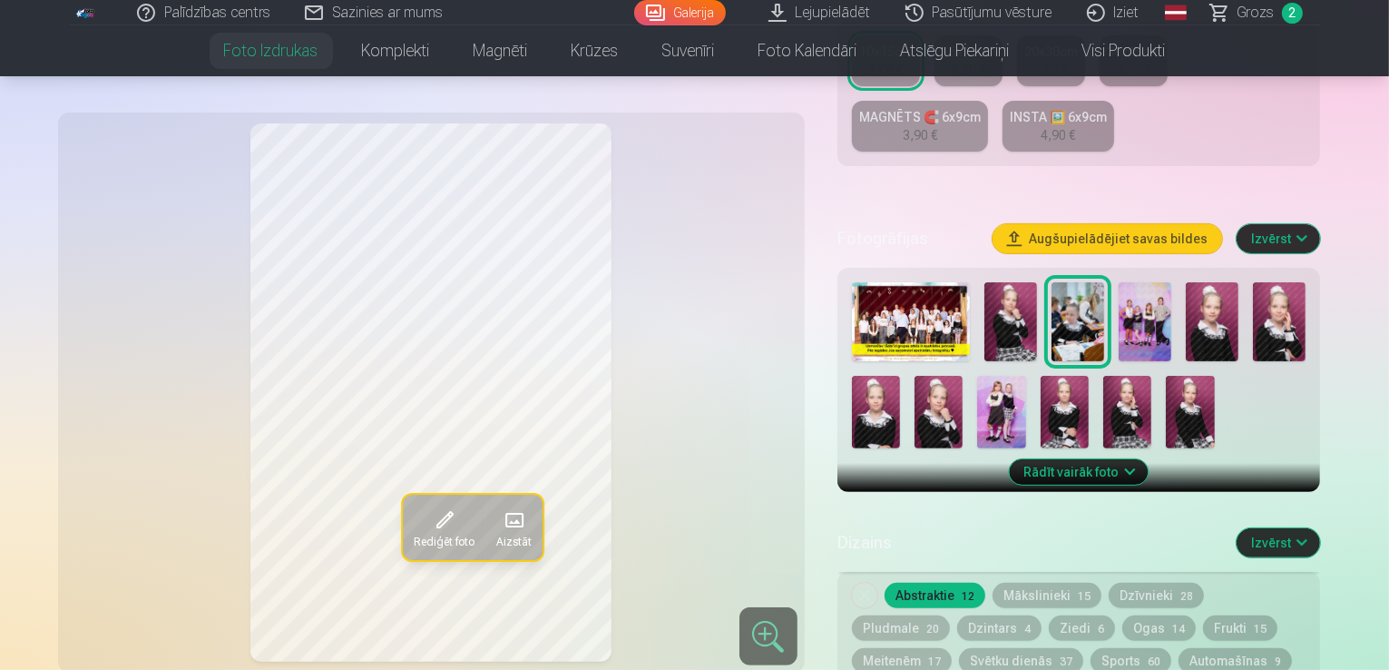
click at [1164, 282] on img at bounding box center [1145, 321] width 53 height 79
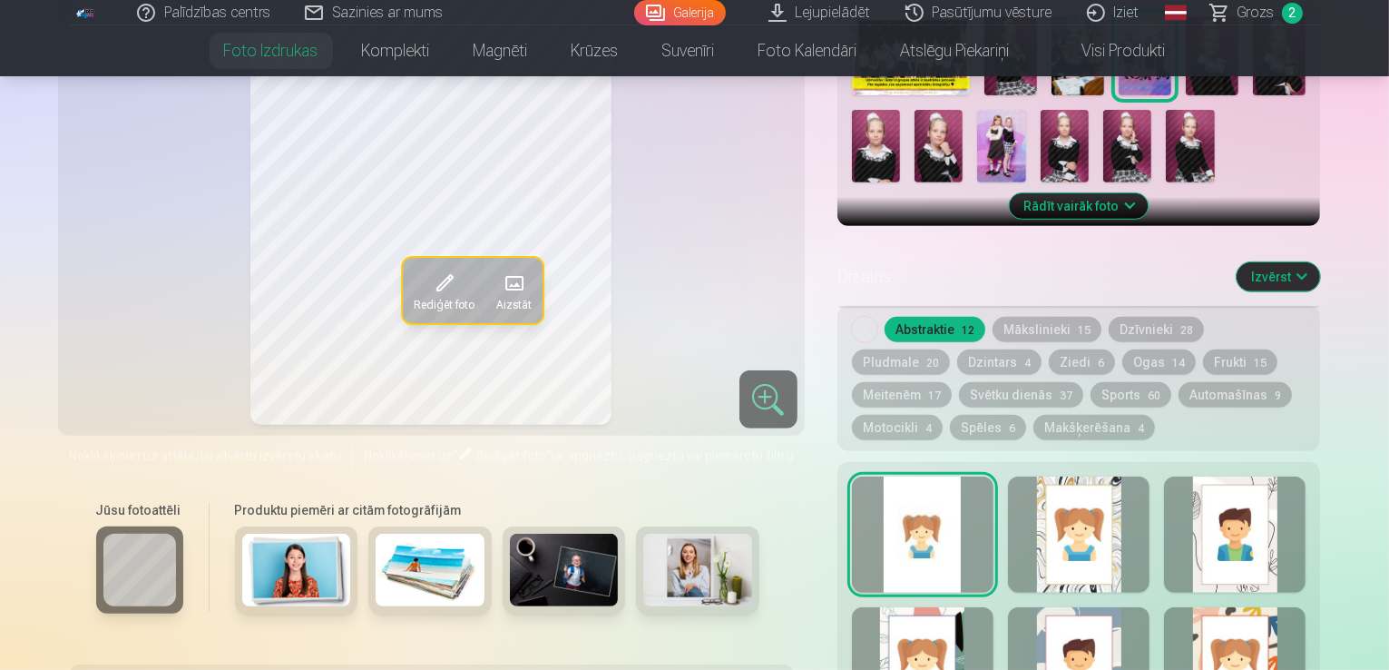
scroll to position [734, 0]
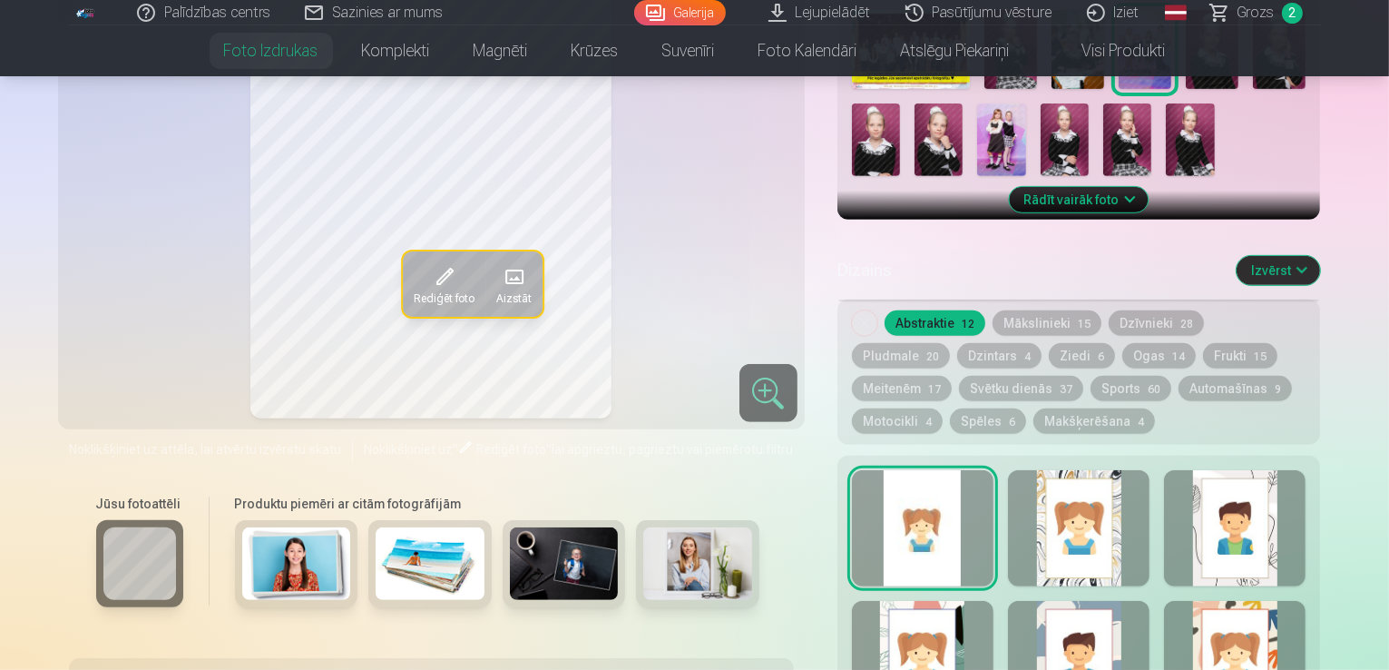
click at [952, 376] on button "Meitenēm 17" at bounding box center [902, 388] width 100 height 25
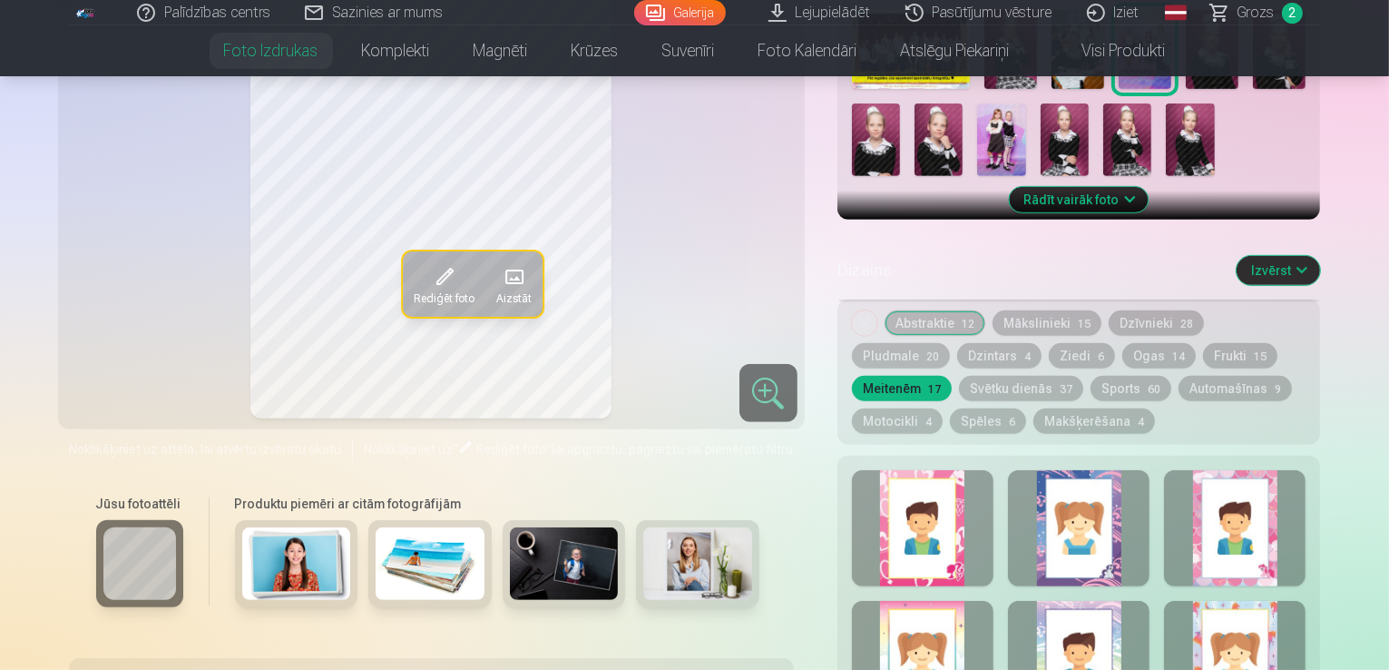
click at [963, 470] on div at bounding box center [923, 528] width 142 height 116
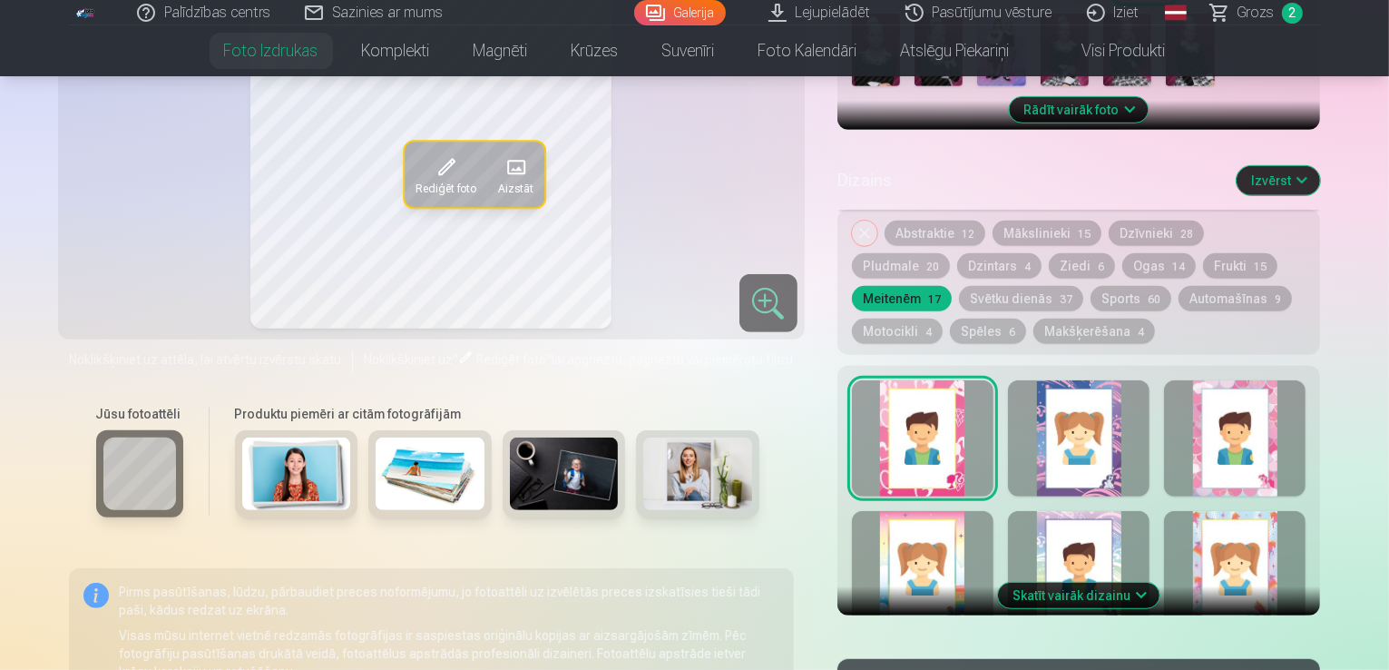
scroll to position [825, 0]
click at [1109, 419] on div at bounding box center [1079, 437] width 142 height 116
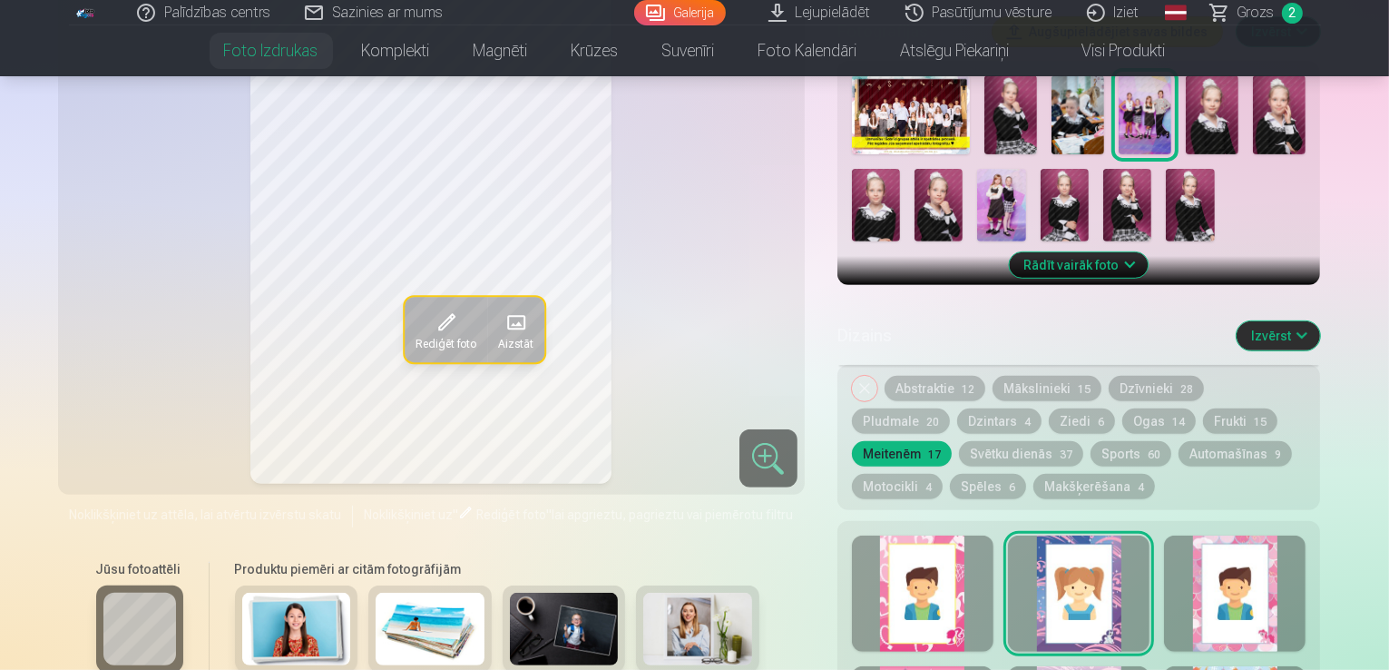
scroll to position [643, 0]
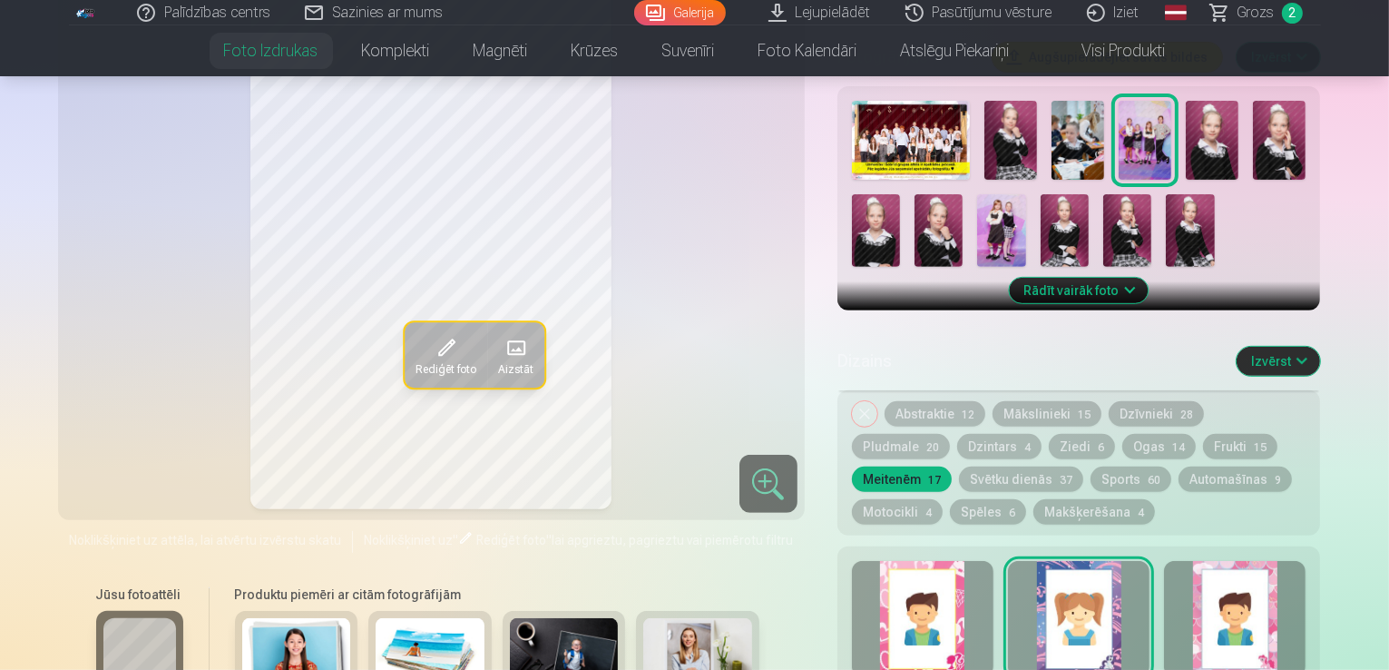
click at [1305, 561] on div at bounding box center [1235, 619] width 142 height 116
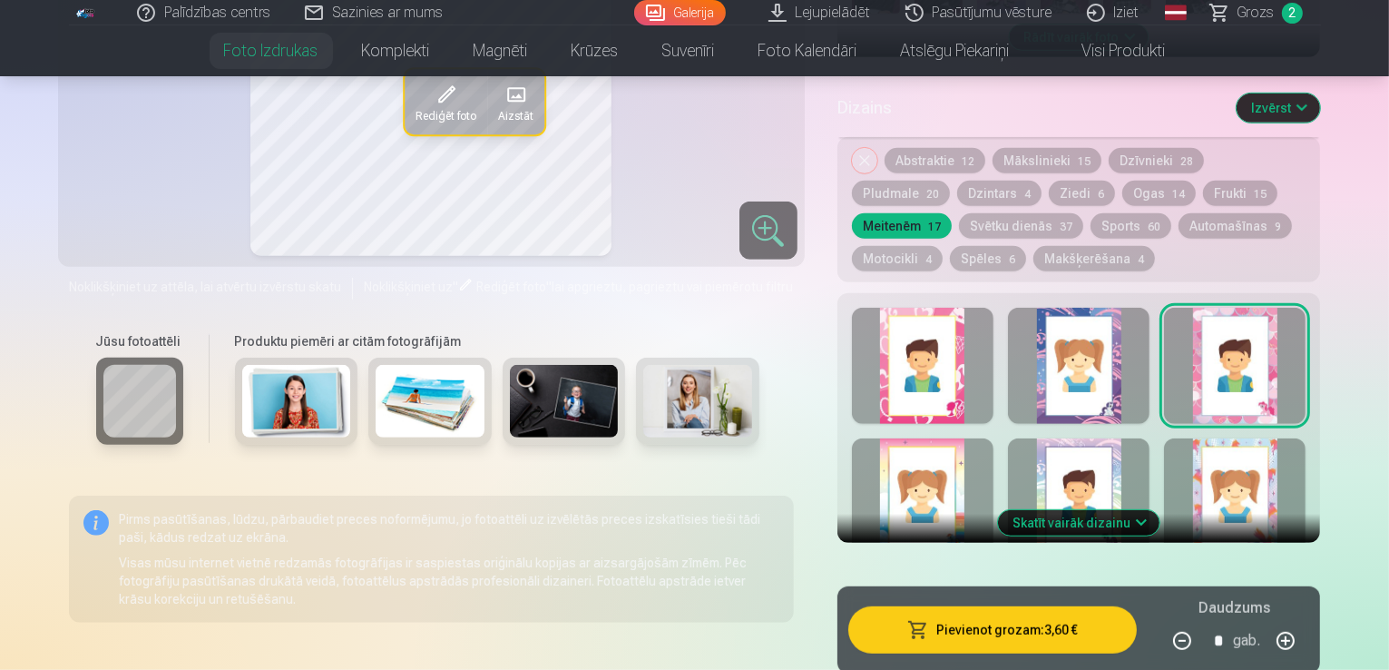
scroll to position [915, 0]
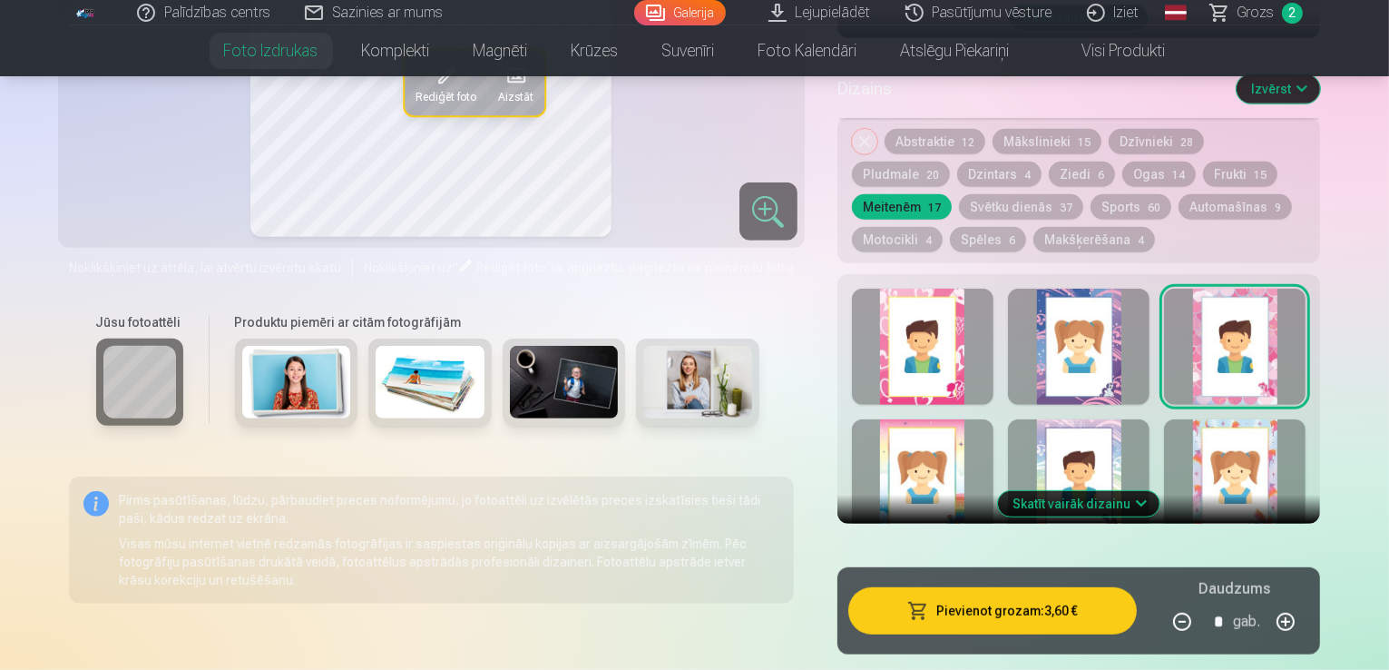
click at [947, 424] on div at bounding box center [923, 477] width 142 height 116
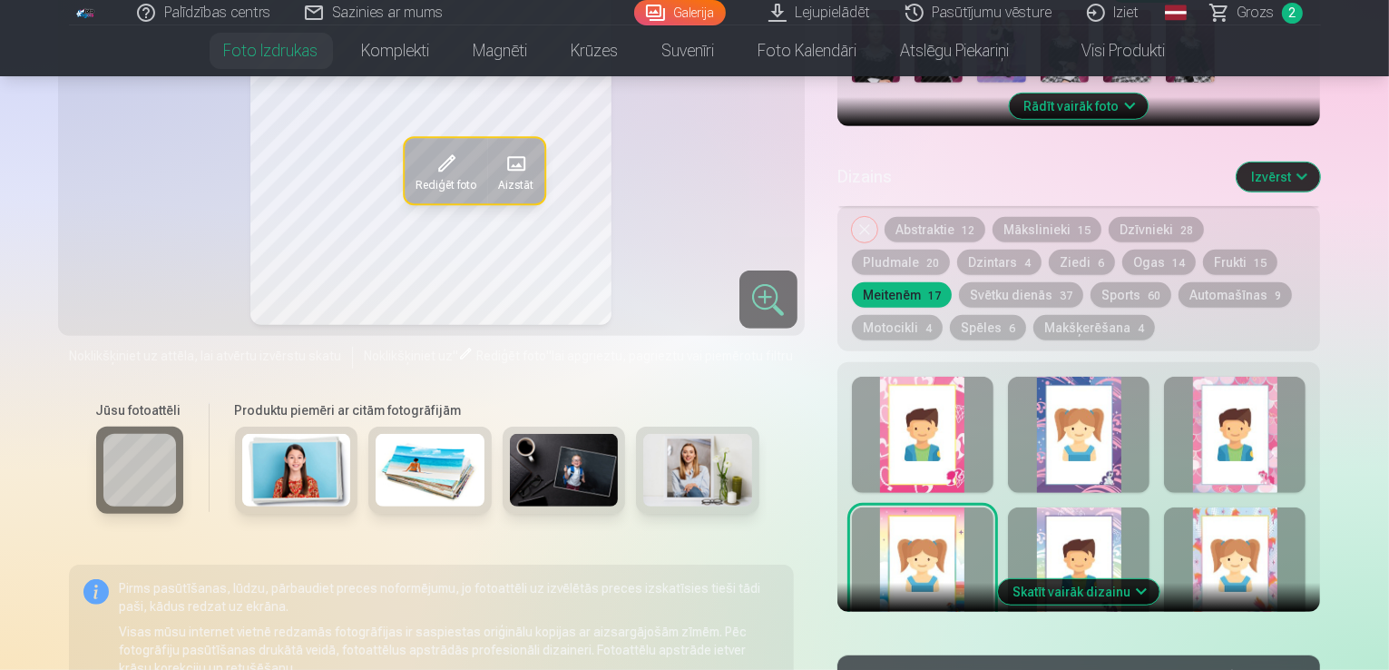
scroll to position [825, 0]
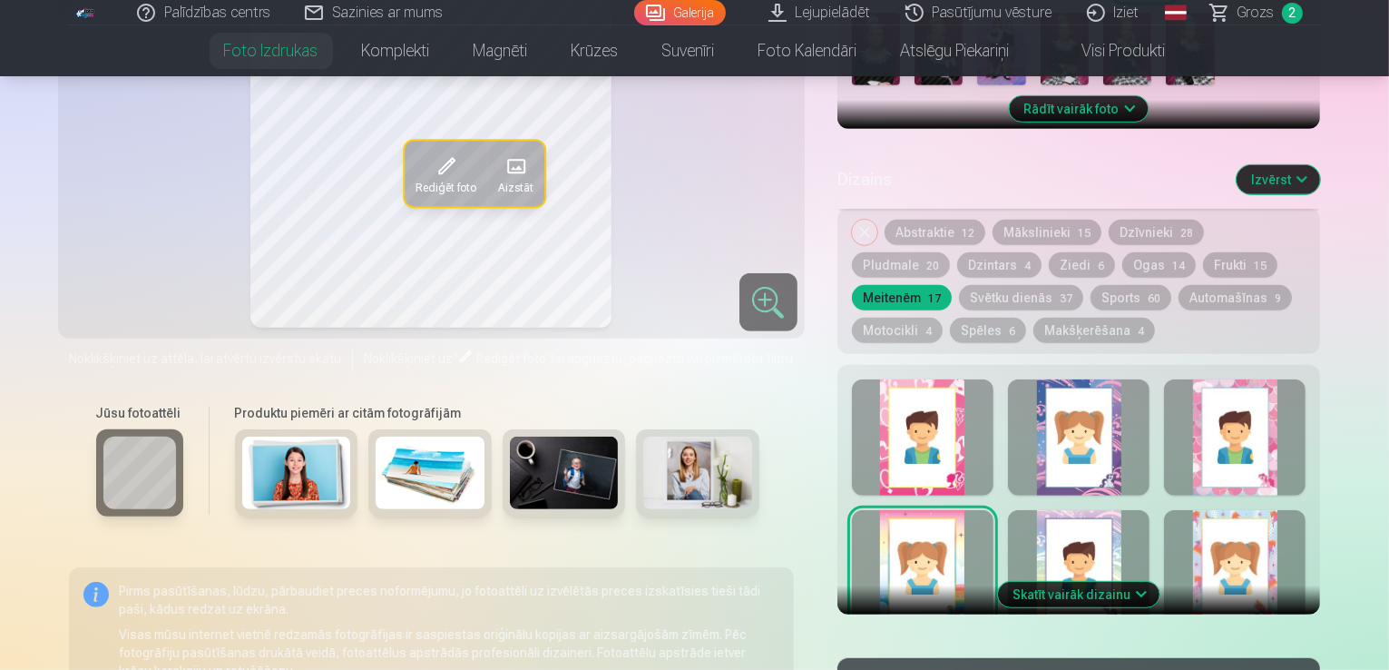
click at [1116, 510] on div at bounding box center [1079, 568] width 142 height 116
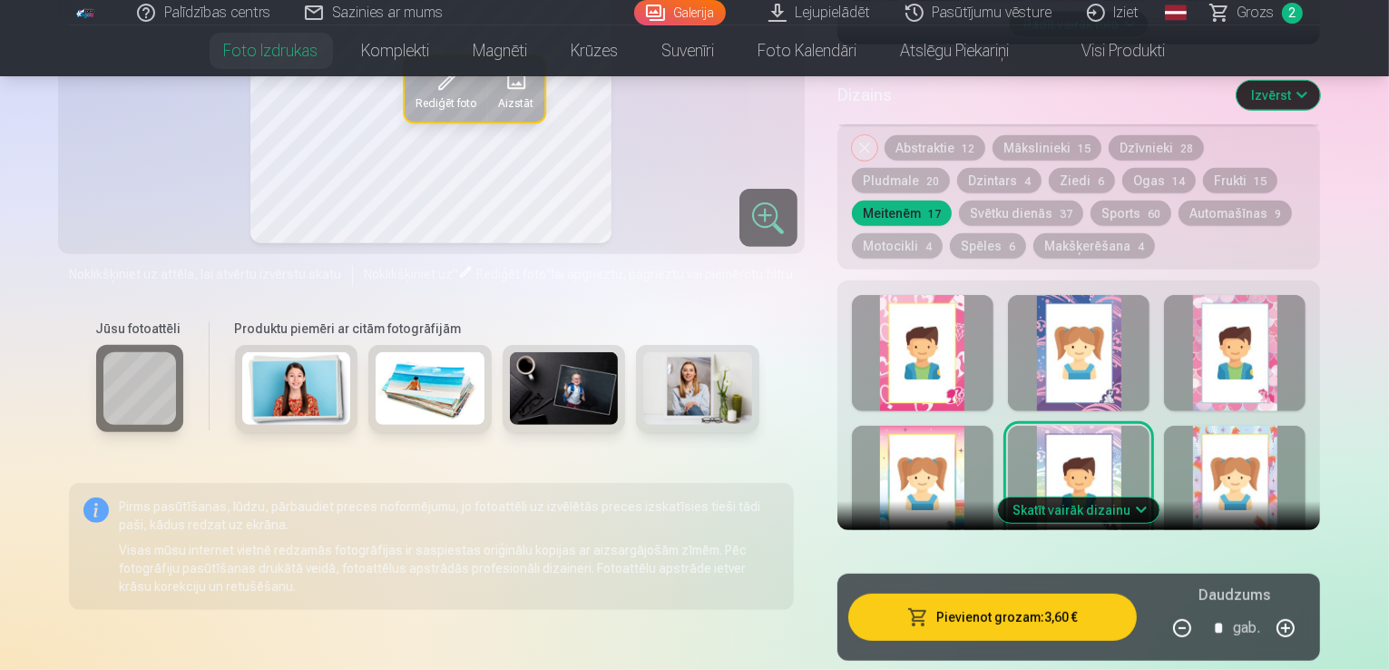
scroll to position [915, 0]
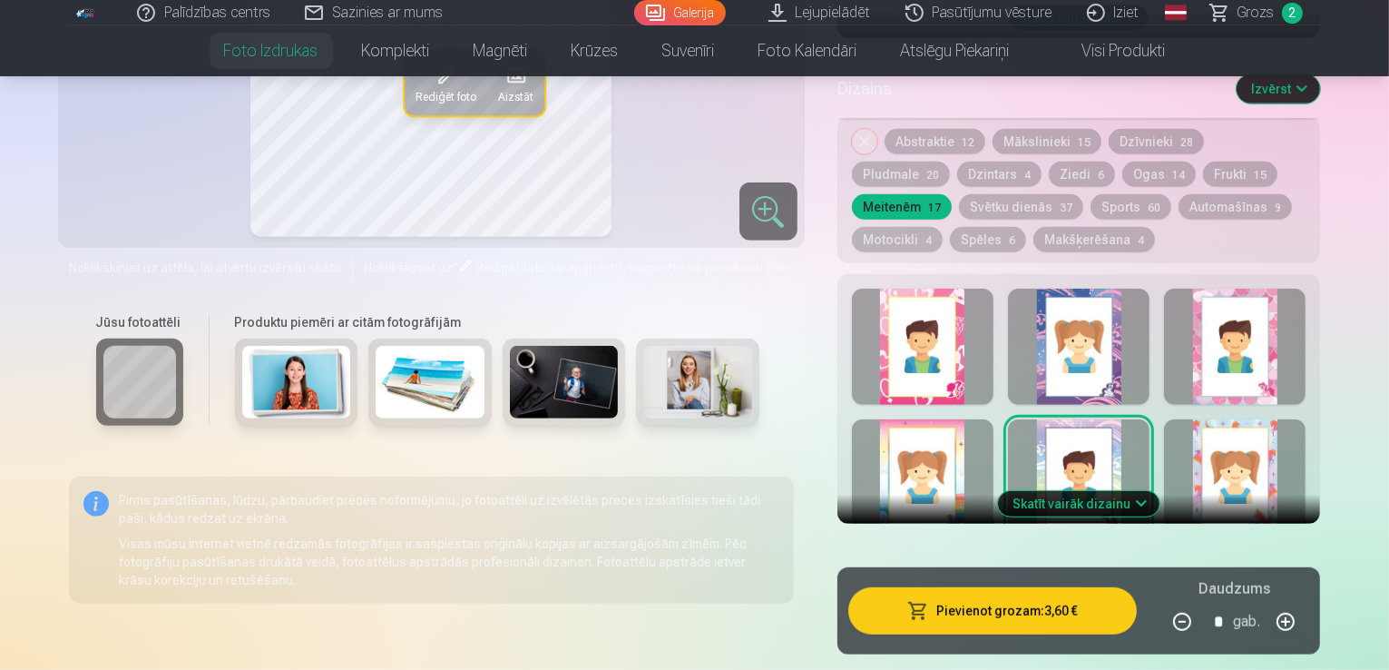
click at [1151, 491] on button "Skatīt vairāk dizainu" at bounding box center [1078, 503] width 161 height 25
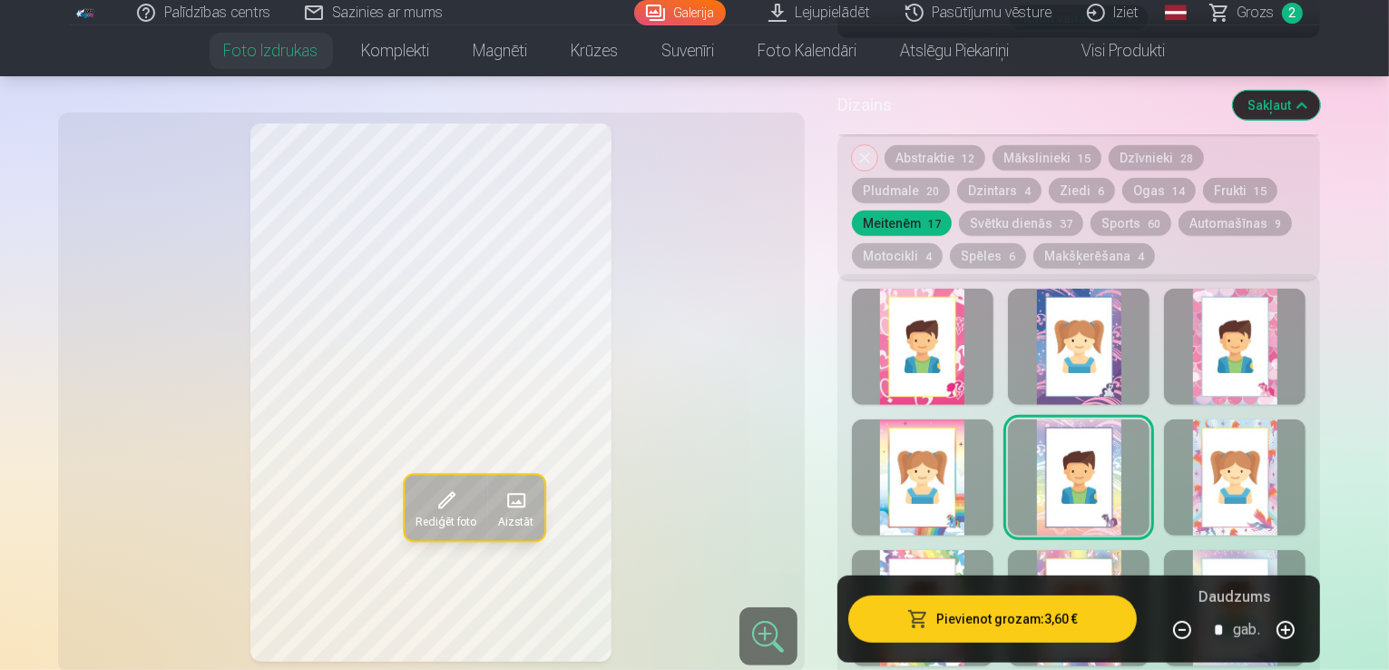
click at [1271, 439] on div at bounding box center [1235, 477] width 142 height 116
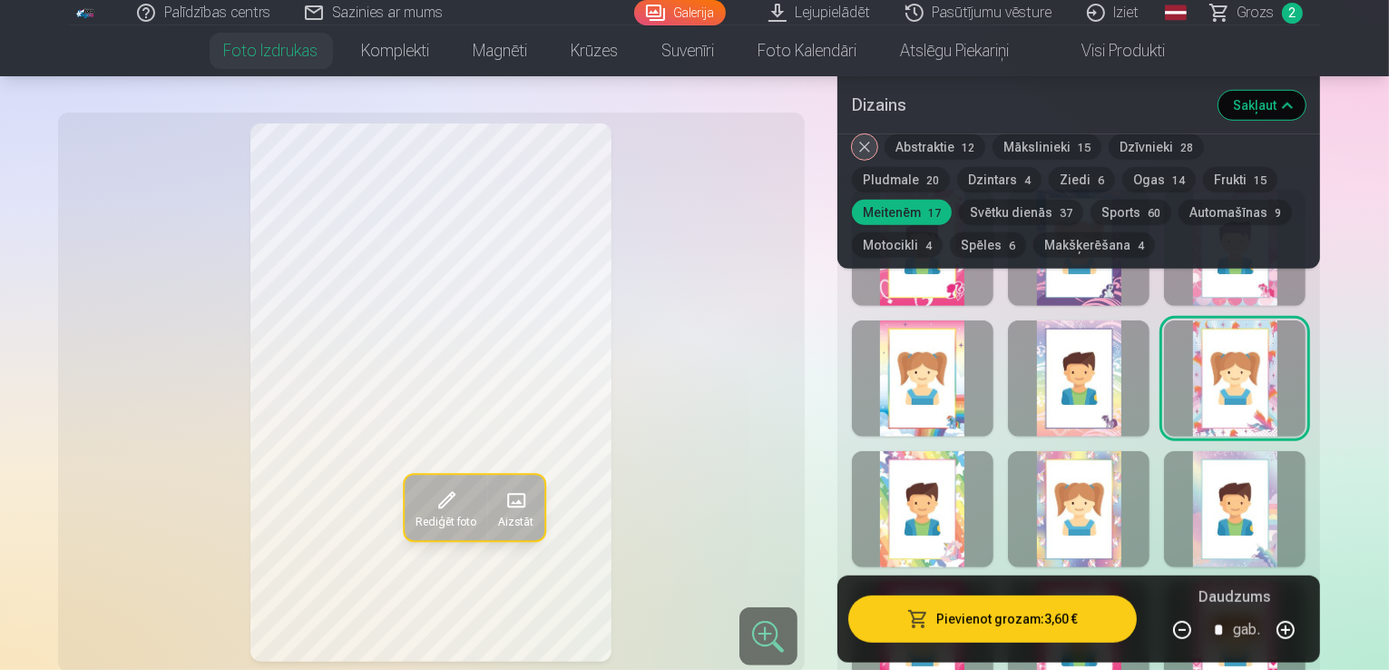
scroll to position [1006, 0]
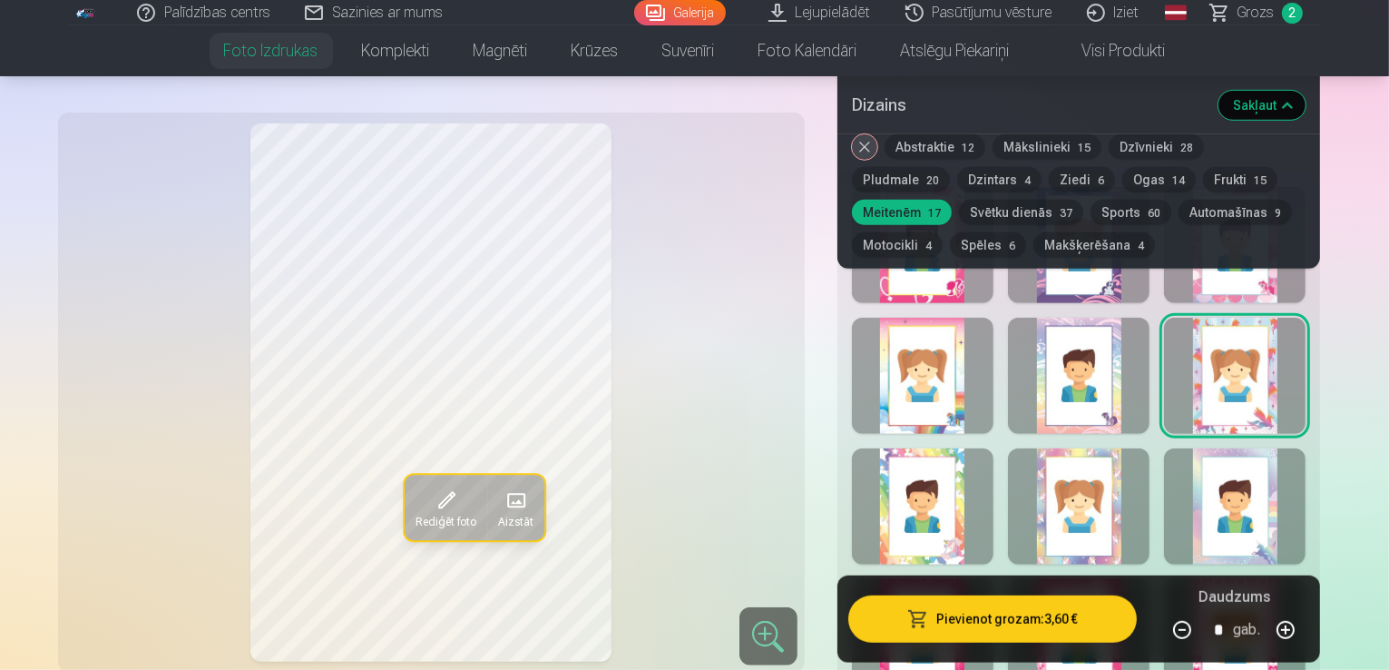
click at [953, 462] on div at bounding box center [923, 506] width 142 height 116
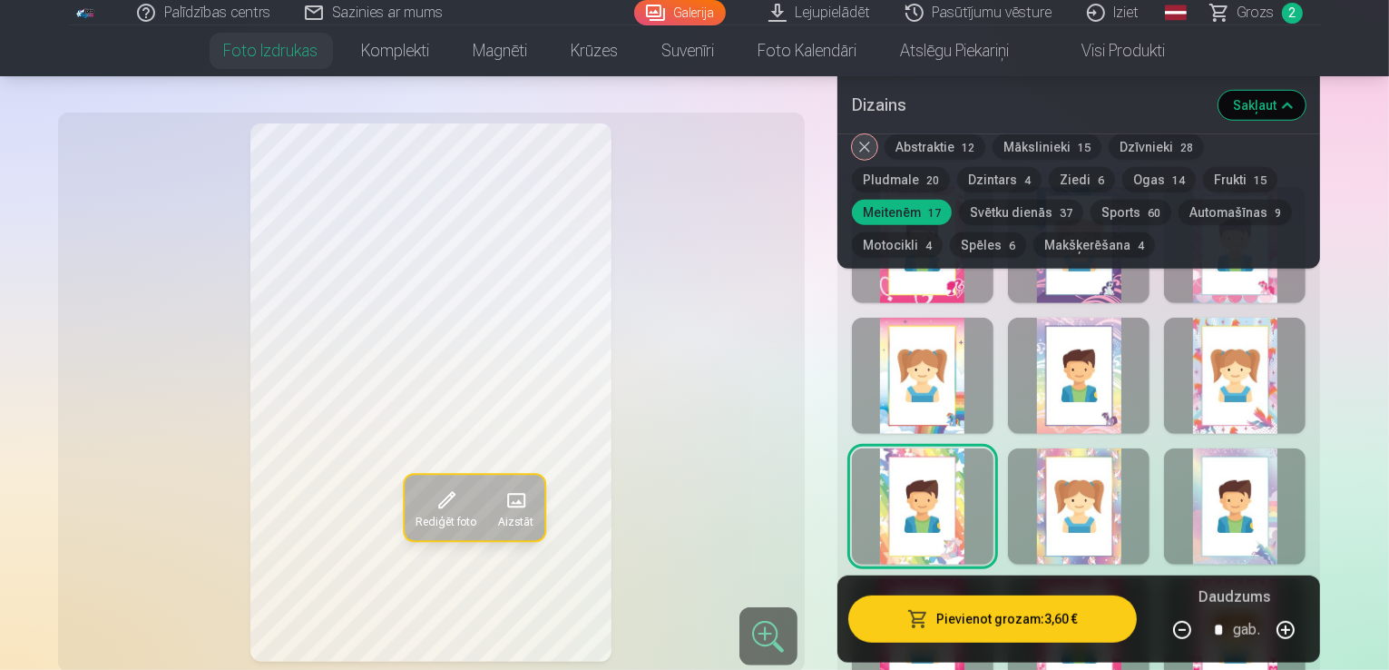
click at [1090, 452] on div at bounding box center [1079, 506] width 142 height 116
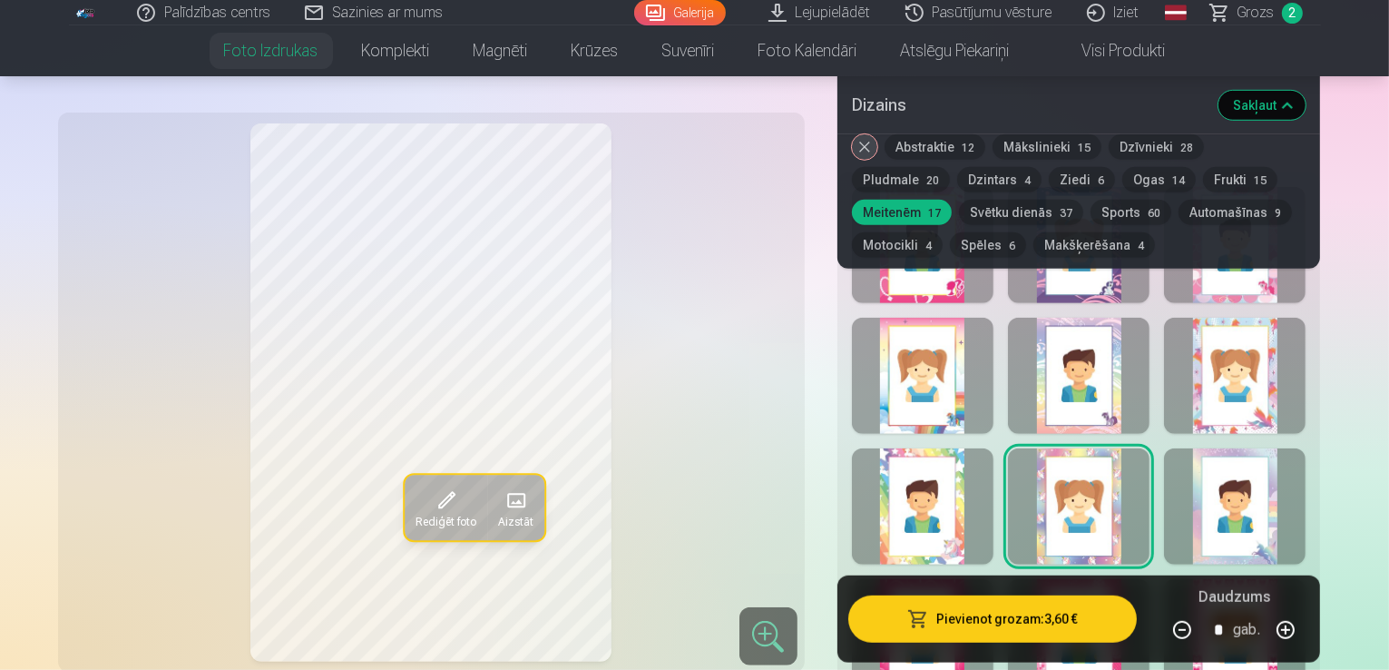
click at [1295, 448] on div at bounding box center [1235, 506] width 142 height 116
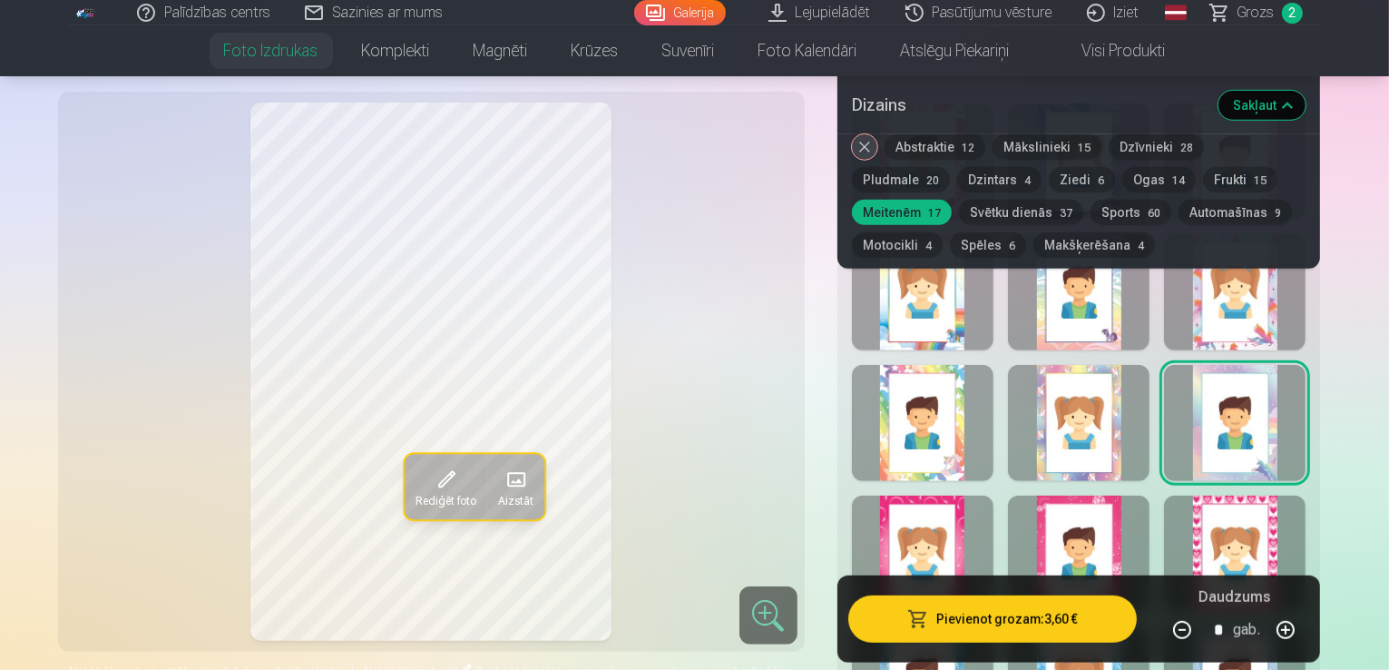
scroll to position [1097, 0]
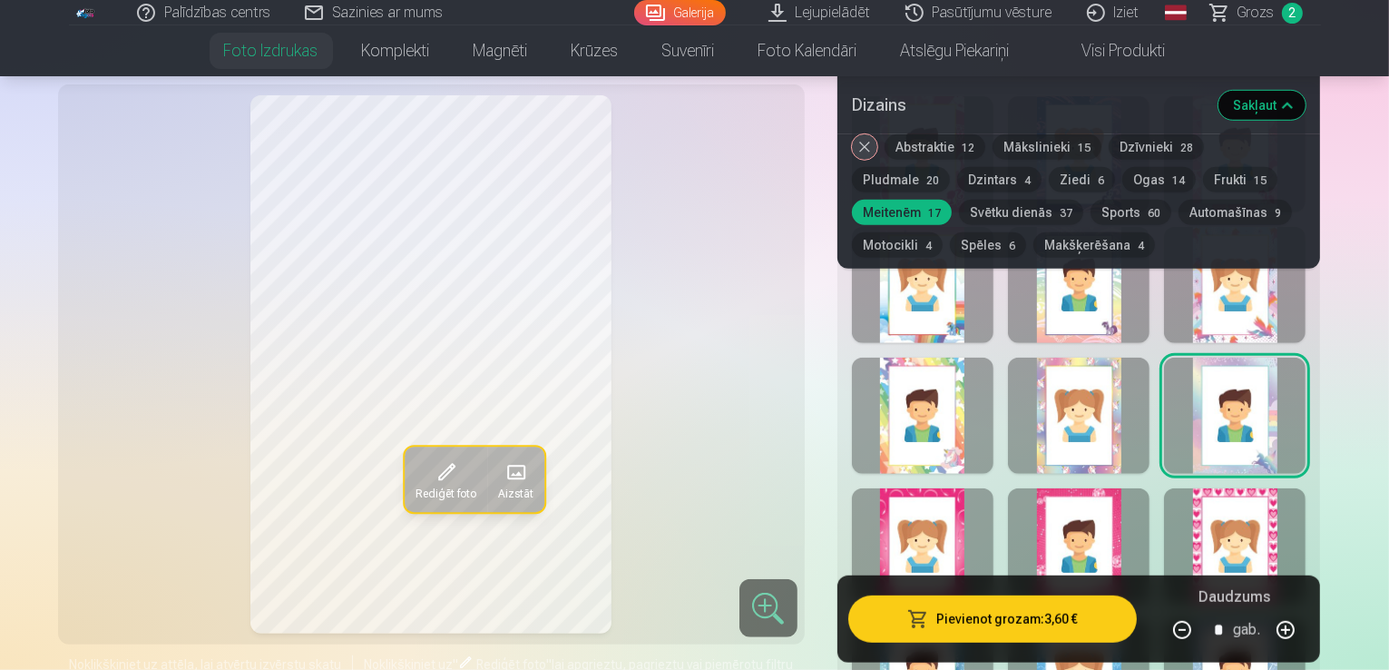
click at [951, 488] on div at bounding box center [923, 546] width 142 height 116
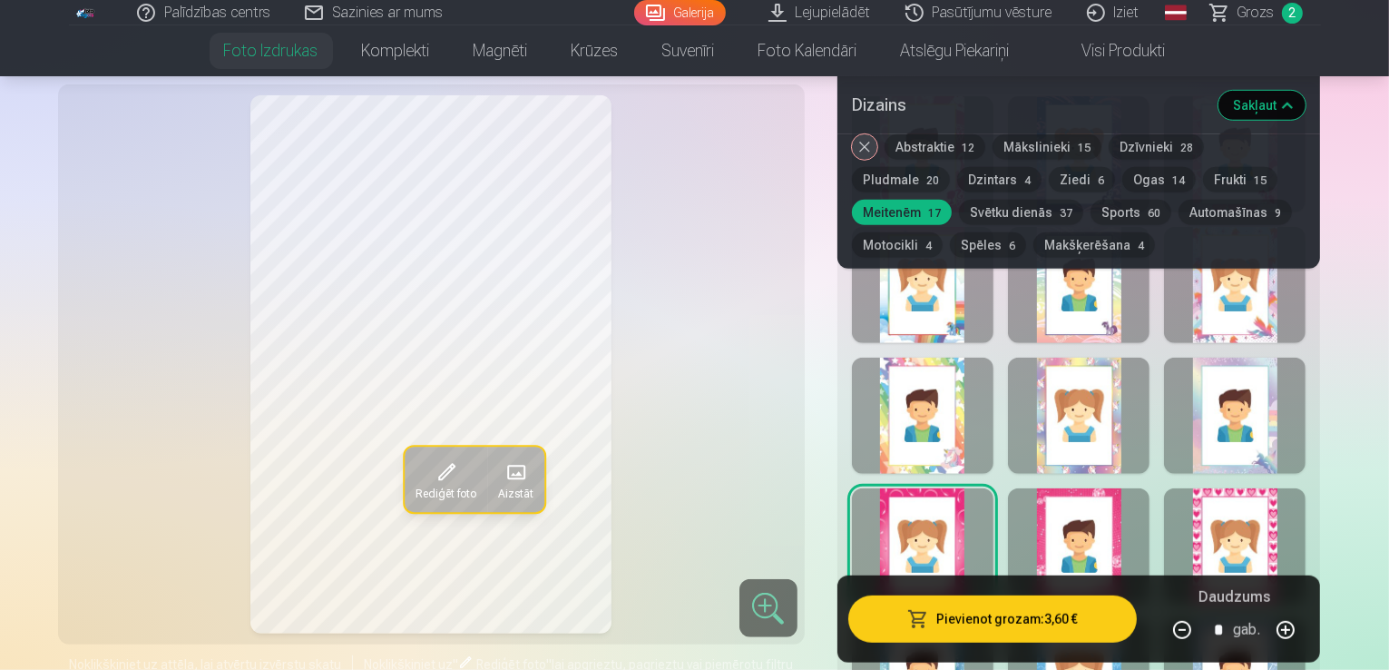
click at [1064, 488] on div at bounding box center [1079, 546] width 142 height 116
click at [1285, 488] on div at bounding box center [1235, 546] width 142 height 116
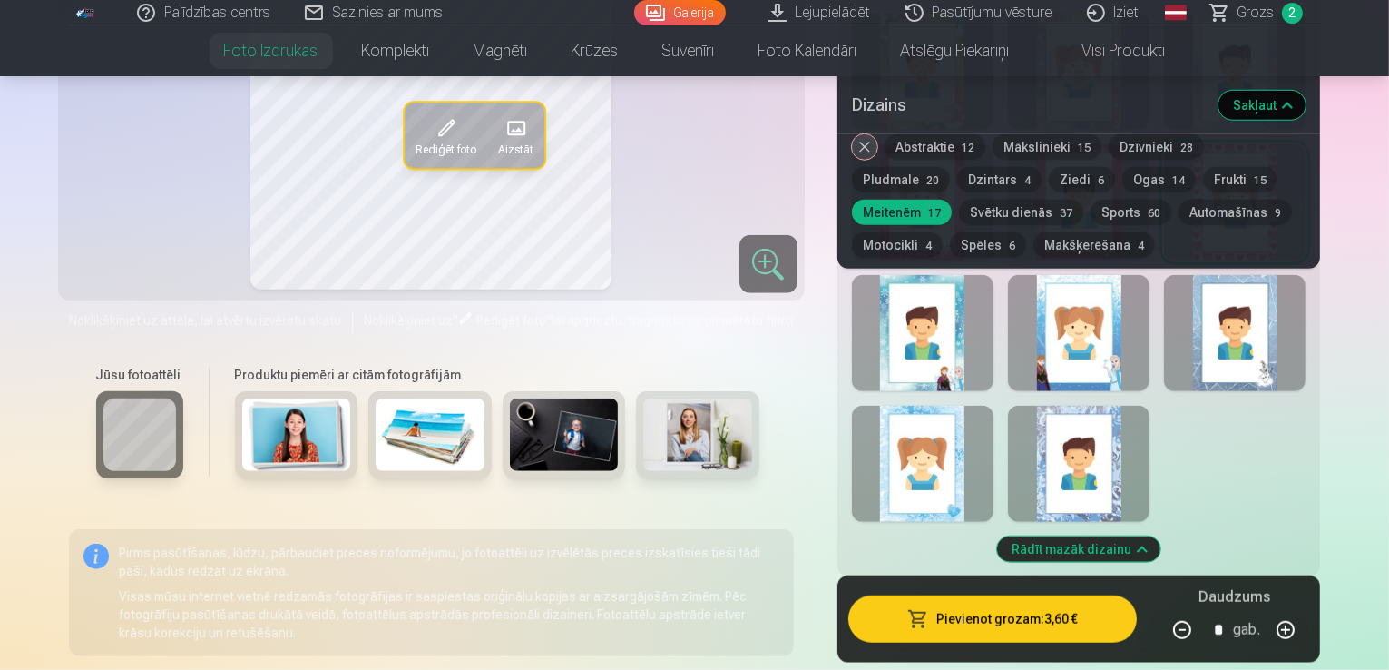
scroll to position [1460, 0]
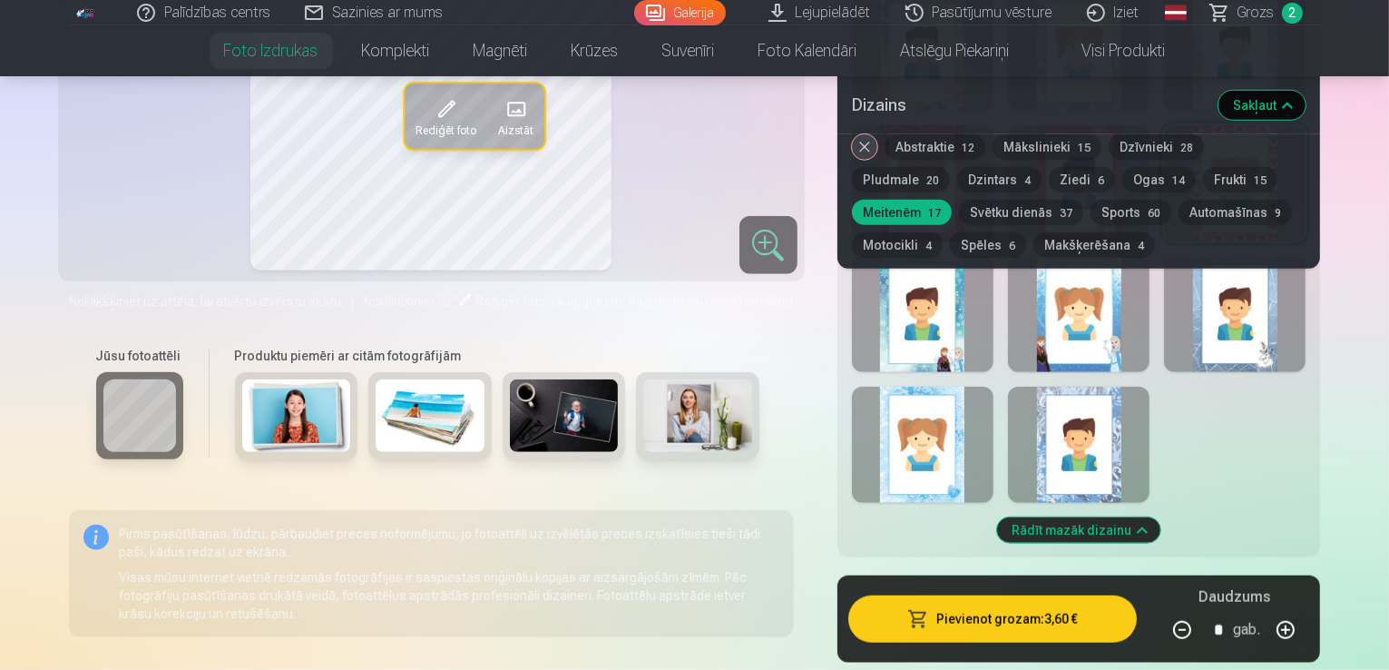
click at [953, 411] on div at bounding box center [923, 444] width 142 height 116
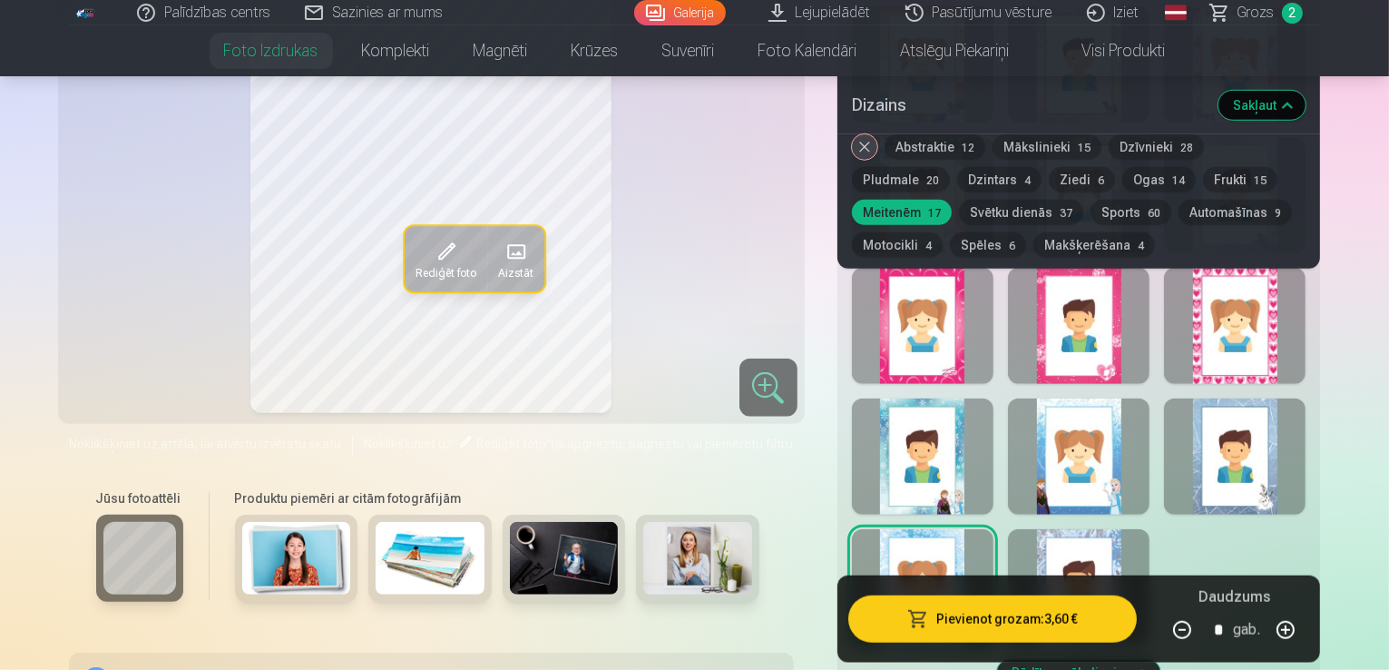
scroll to position [1369, 0]
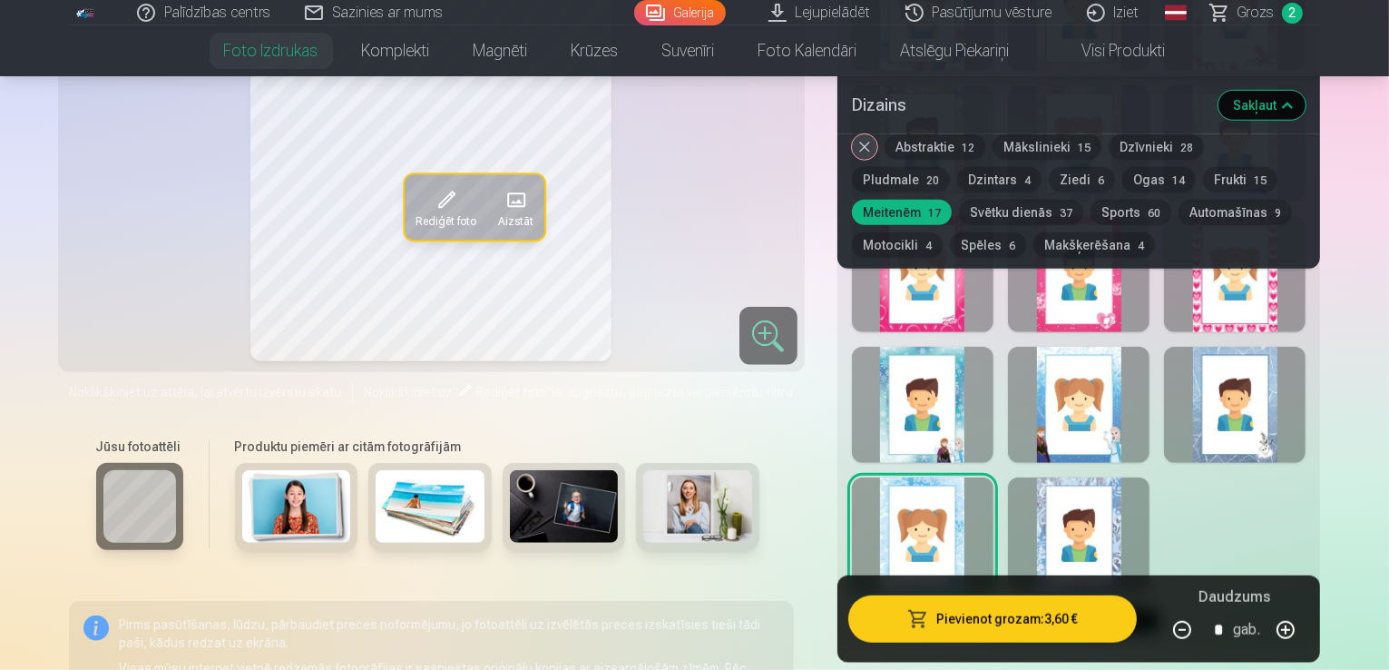
click at [1149, 477] on div at bounding box center [1079, 535] width 142 height 116
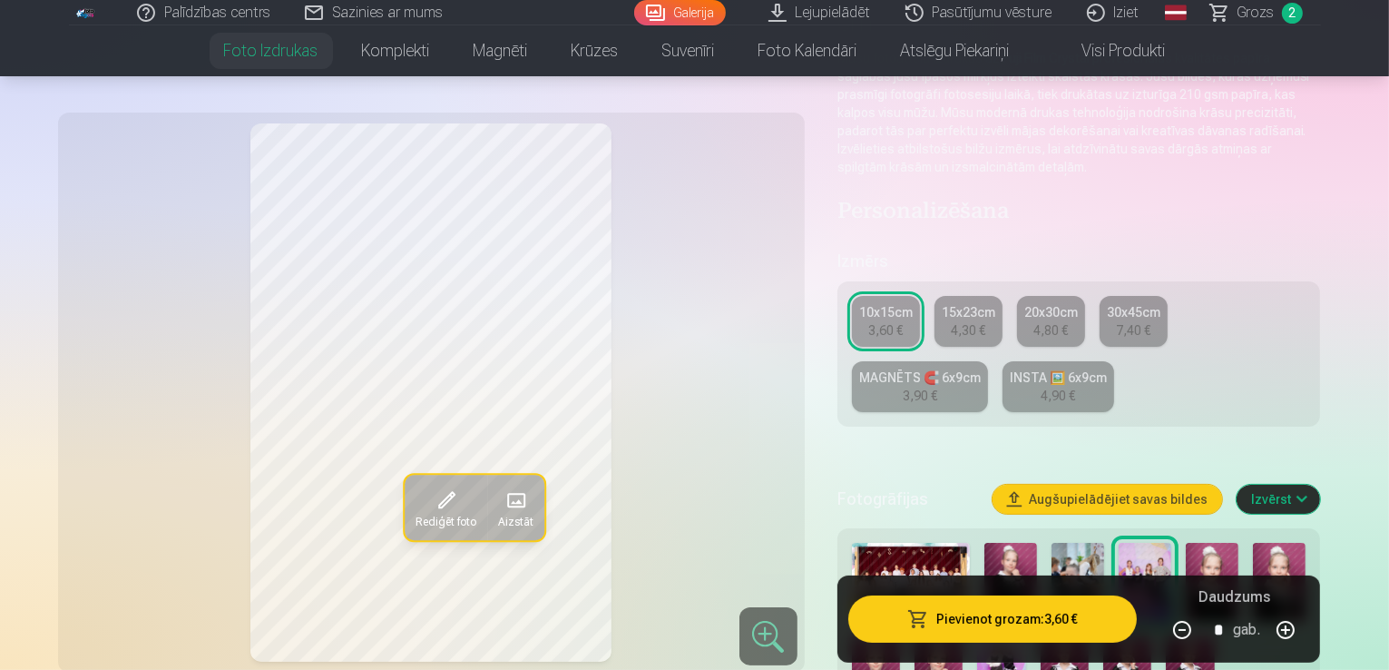
scroll to position [190, 0]
